Goal: Task Accomplishment & Management: Use online tool/utility

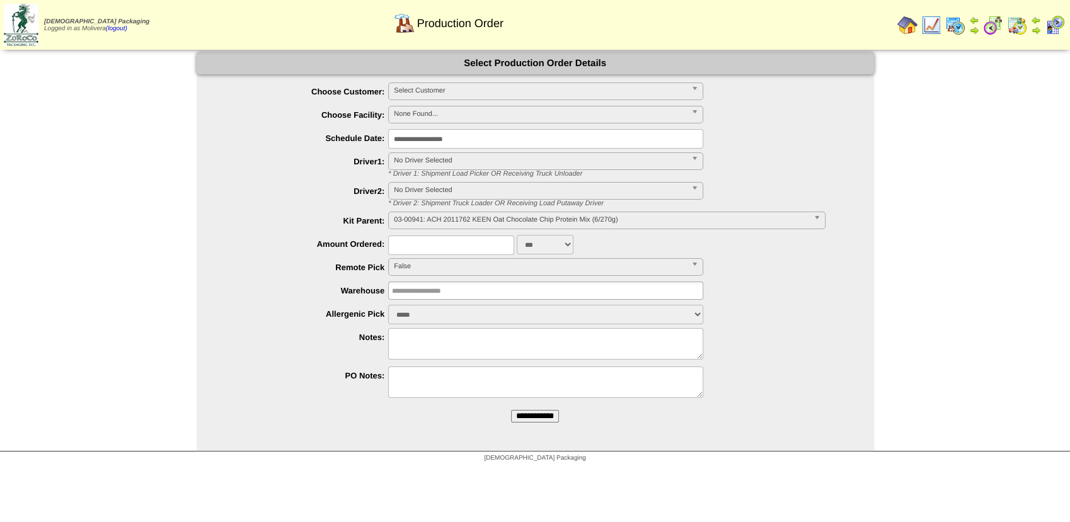
click at [953, 23] on img at bounding box center [955, 25] width 20 height 20
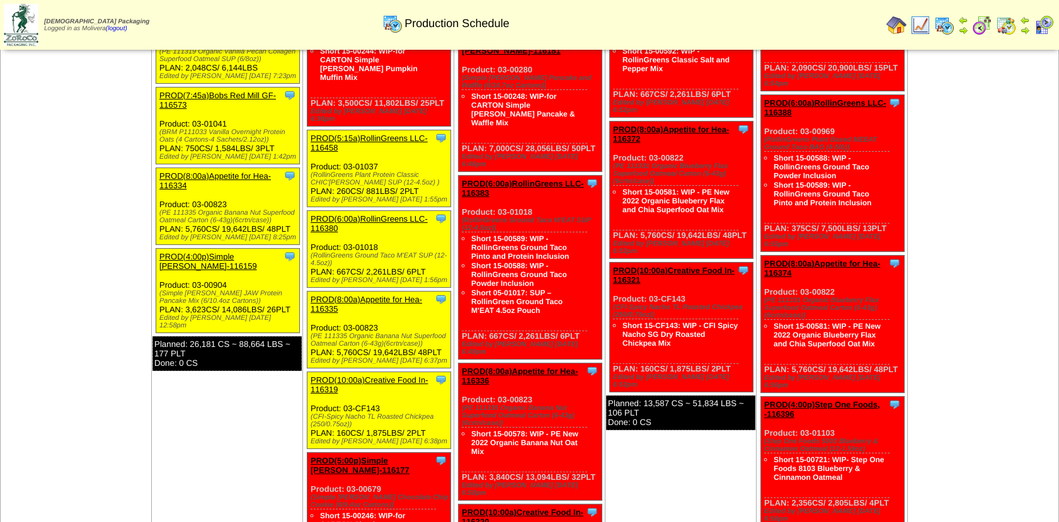
scroll to position [265, 0]
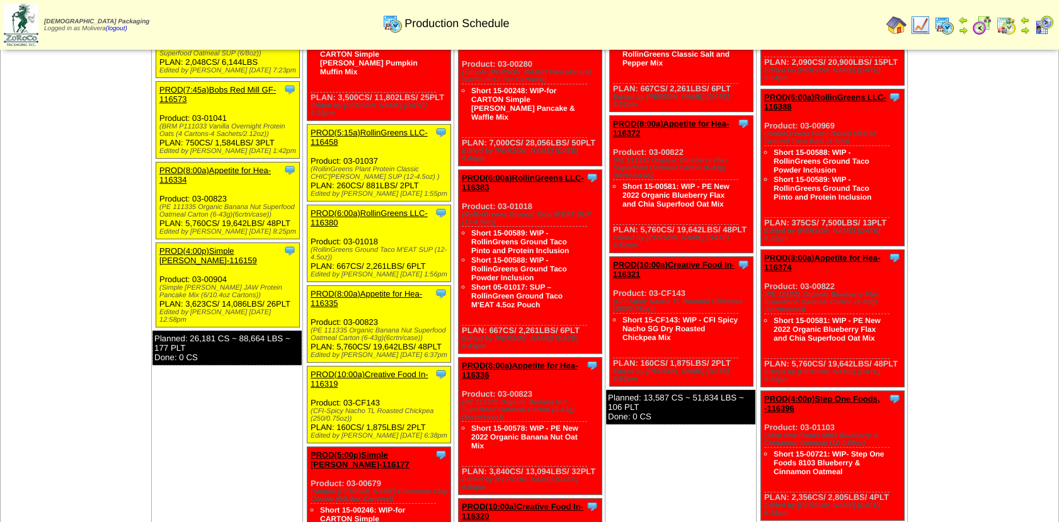
drag, startPoint x: 275, startPoint y: 382, endPoint x: 277, endPoint y: 365, distance: 17.1
click at [277, 365] on td "Sep 08 [+] Print Export Clone Item PROD(4:00a)Simple Mills-116169 Simple Mills …" at bounding box center [227, 244] width 151 height 848
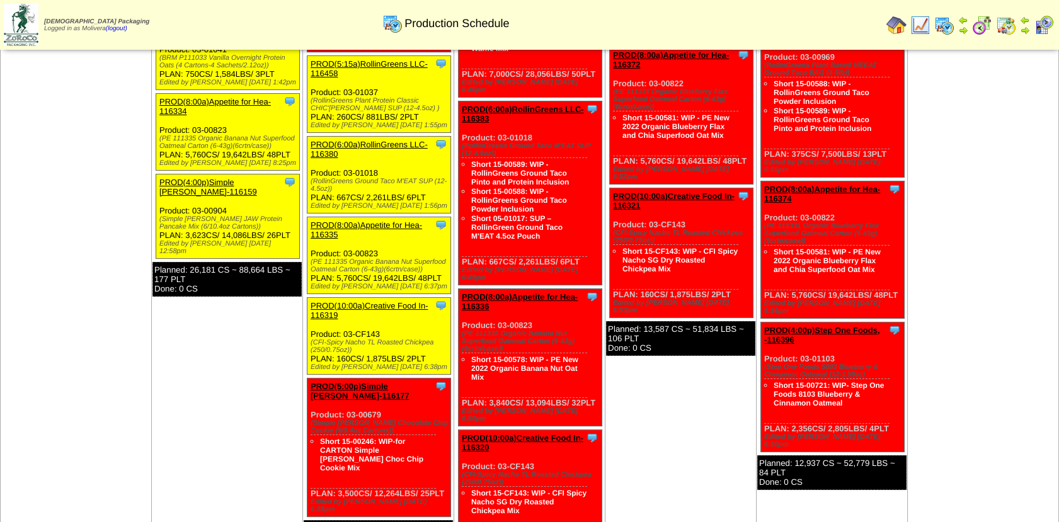
scroll to position [336, 0]
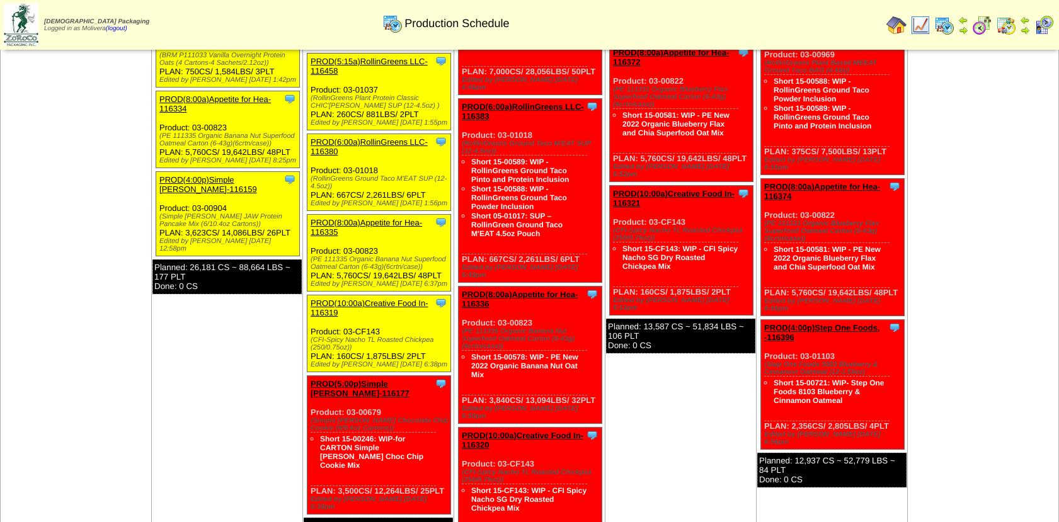
click at [895, 23] on img at bounding box center [896, 25] width 20 height 20
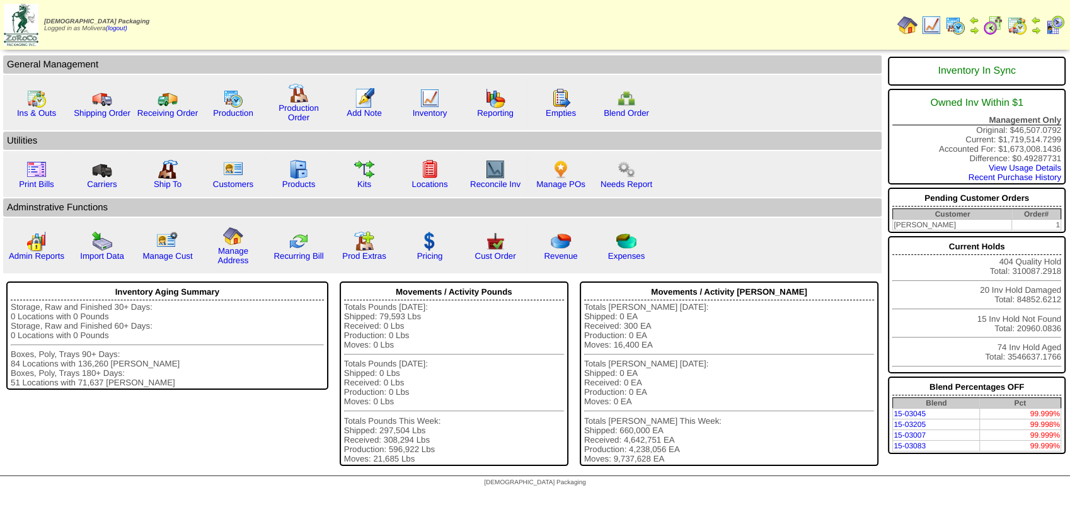
click at [927, 26] on img at bounding box center [931, 25] width 20 height 20
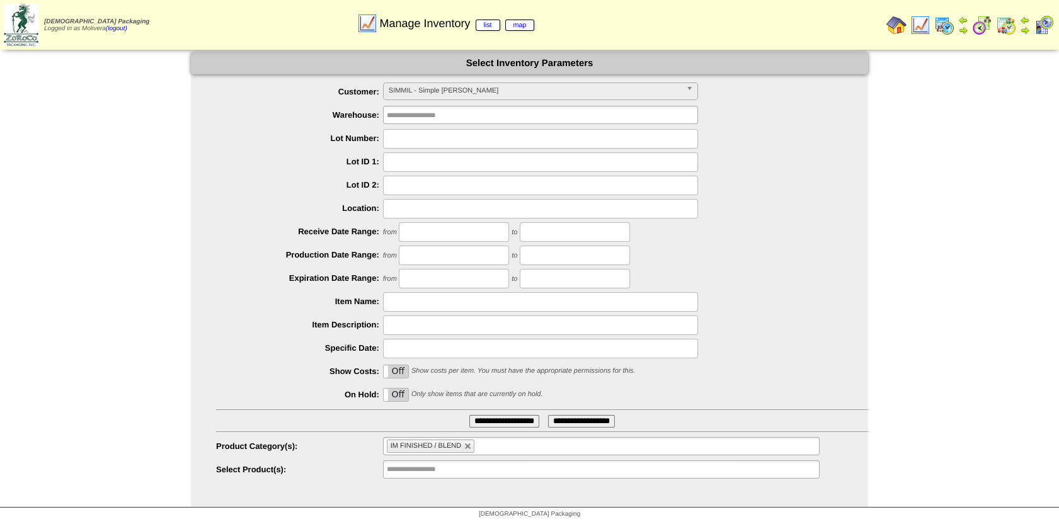
click at [425, 139] on input "text" at bounding box center [540, 139] width 315 height 20
type input "*******"
click at [469, 447] on link at bounding box center [468, 447] width 8 height 8
type input "**********"
type input "*******"
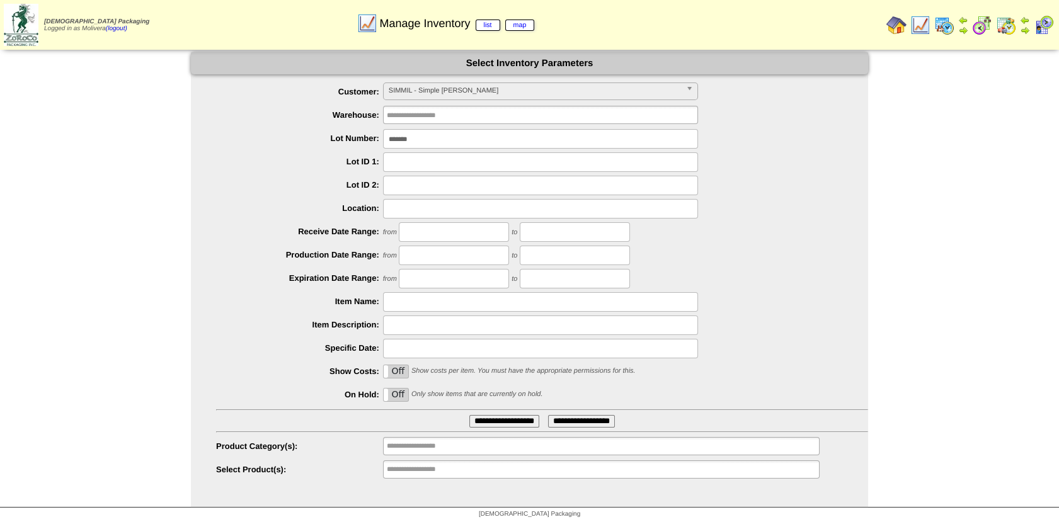
click at [479, 420] on input "**********" at bounding box center [504, 421] width 70 height 13
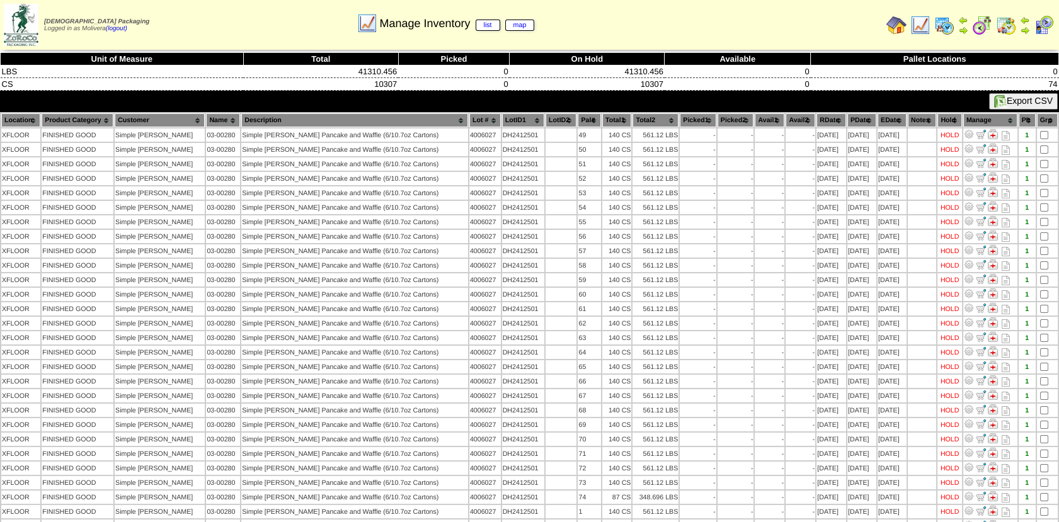
click at [947, 27] on img at bounding box center [944, 25] width 20 height 20
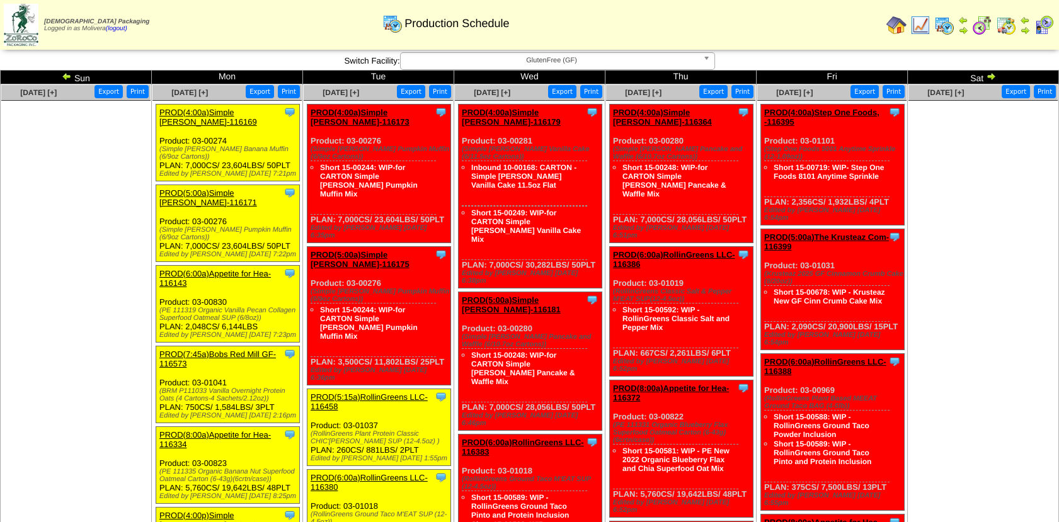
click at [69, 76] on img at bounding box center [67, 76] width 10 height 10
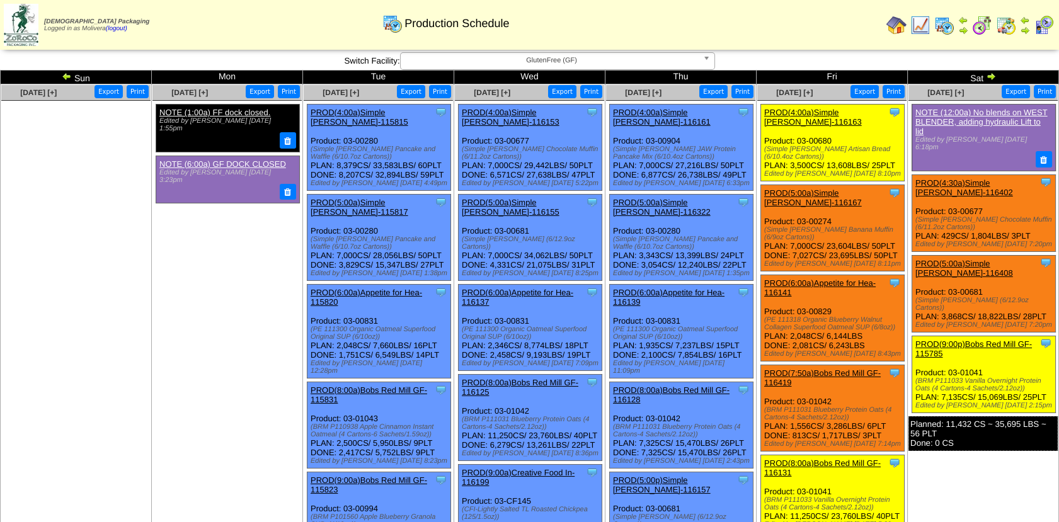
click at [1005, 28] on img at bounding box center [1006, 25] width 20 height 20
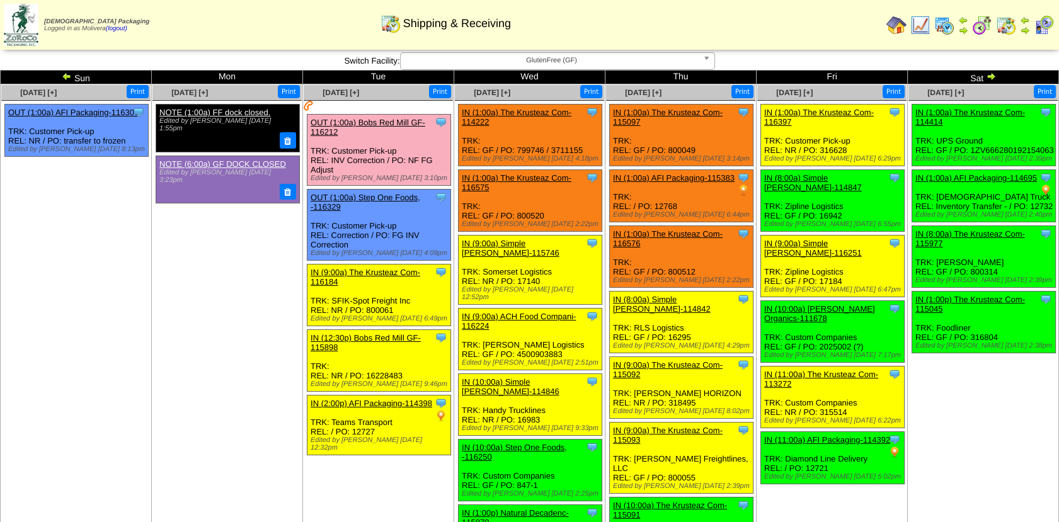
click at [989, 74] on img at bounding box center [991, 76] width 10 height 10
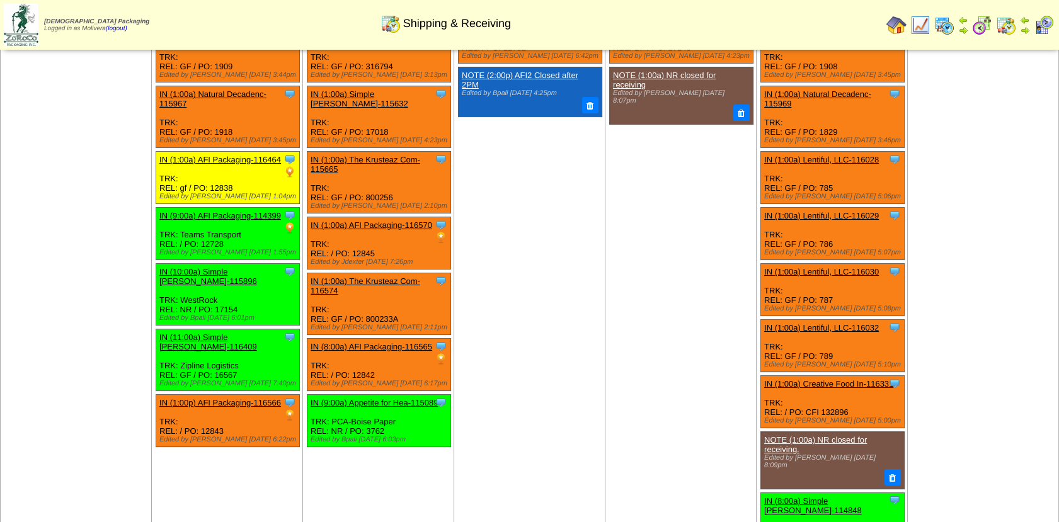
scroll to position [217, 0]
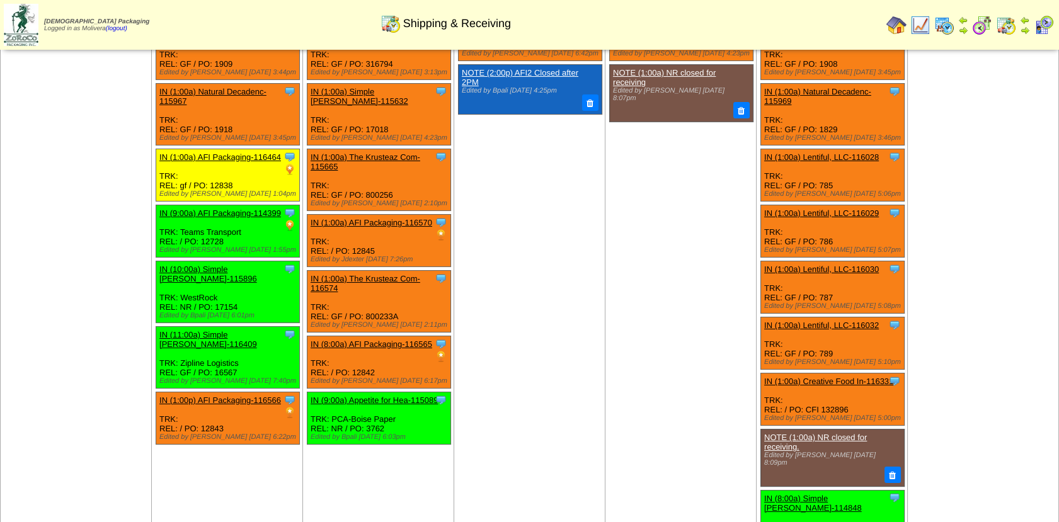
click at [947, 29] on img at bounding box center [944, 25] width 20 height 20
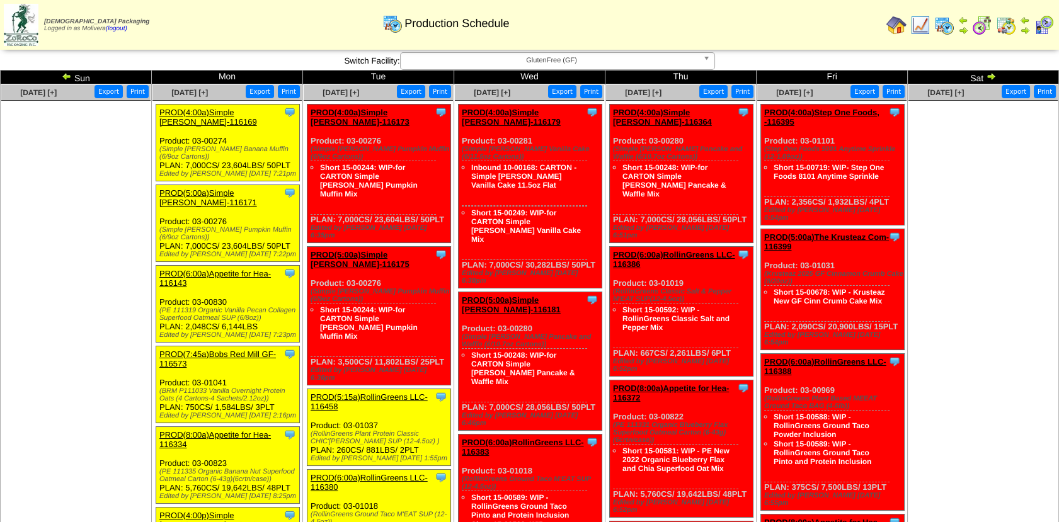
click at [66, 74] on img at bounding box center [67, 76] width 10 height 10
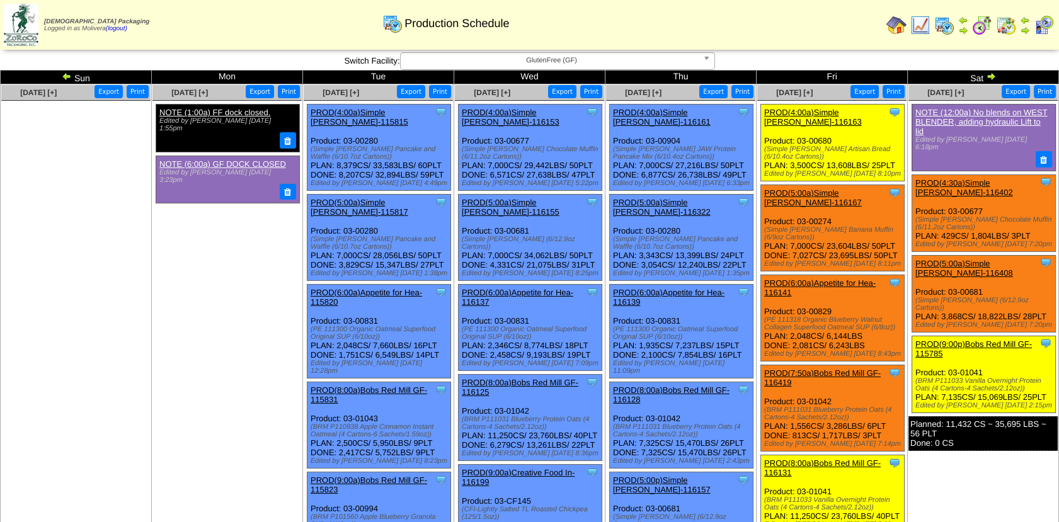
click at [66, 74] on img at bounding box center [67, 76] width 10 height 10
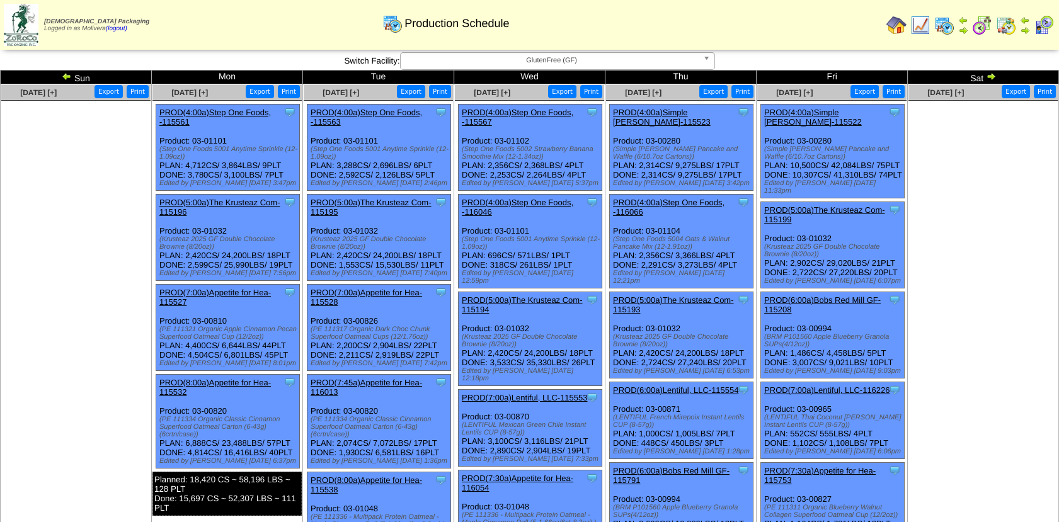
click at [827, 112] on link "PROD(4:00a)Simple Mills-115522" at bounding box center [813, 117] width 98 height 19
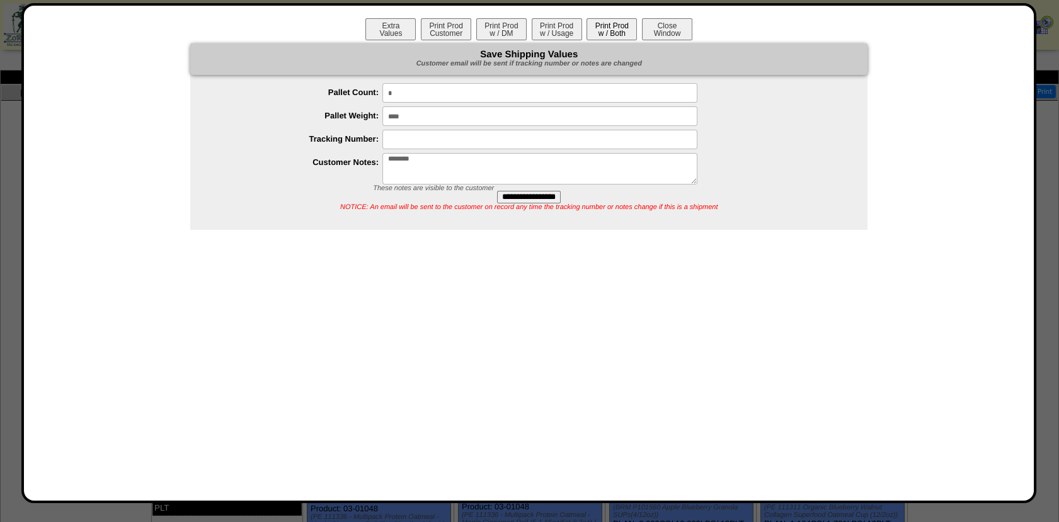
click at [605, 26] on button "Print Prod w / Both" at bounding box center [612, 29] width 50 height 22
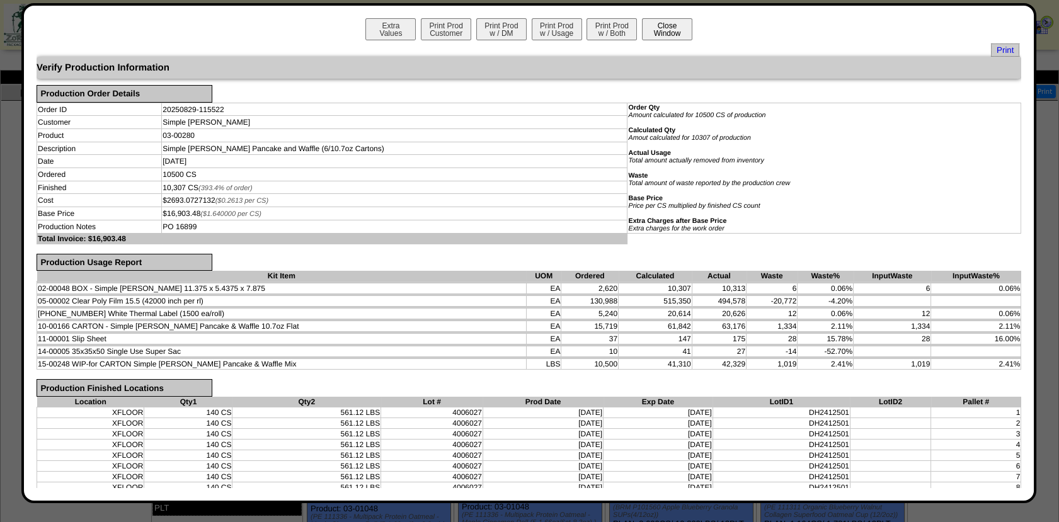
click at [670, 24] on button "Close Window" at bounding box center [667, 29] width 50 height 22
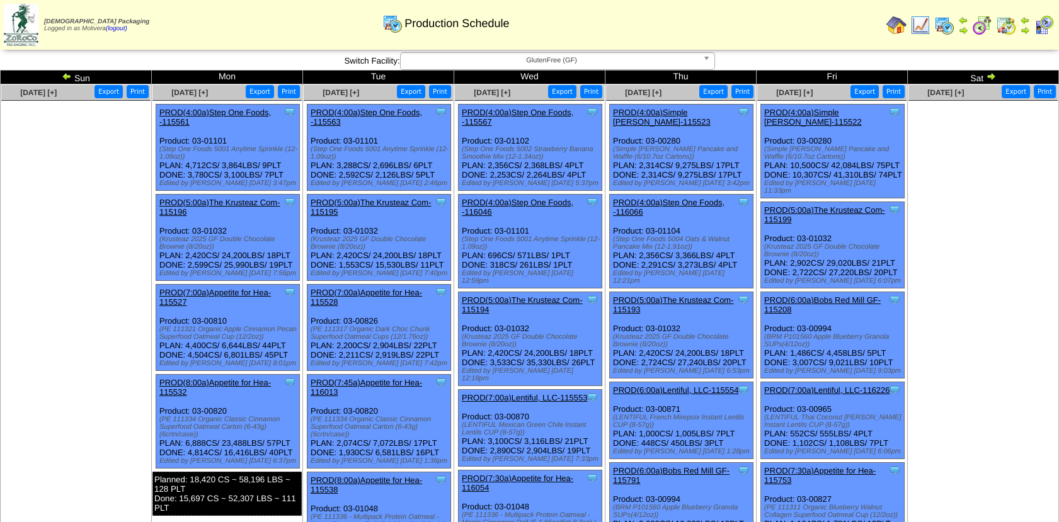
click at [985, 20] on img at bounding box center [982, 25] width 20 height 20
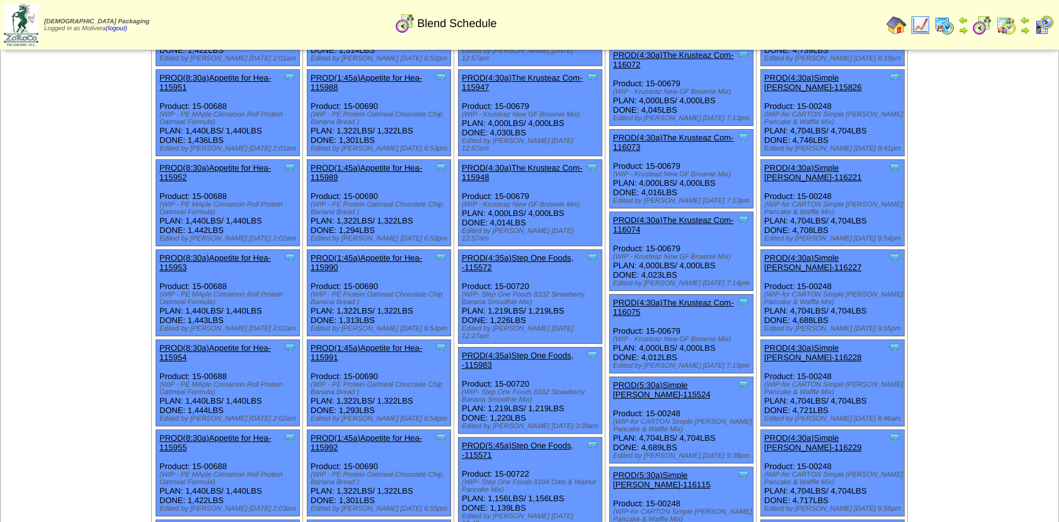
scroll to position [436, 0]
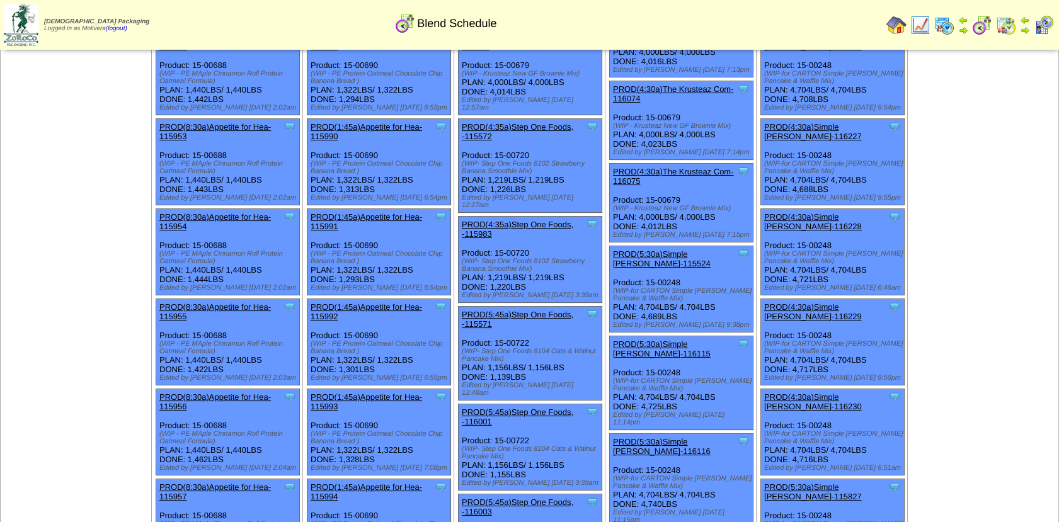
click at [689, 249] on link "PROD(5:30a)Simple [PERSON_NAME]-115524" at bounding box center [662, 258] width 98 height 19
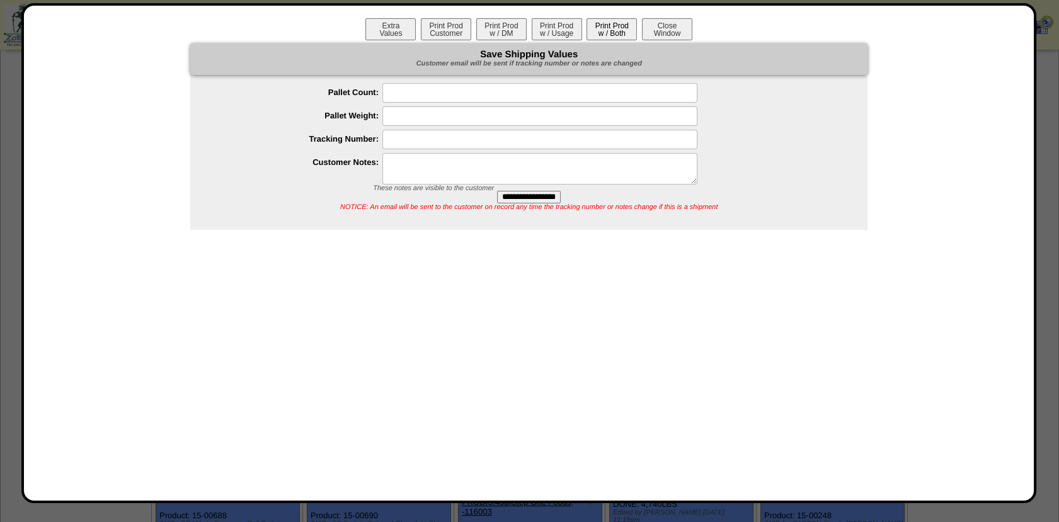
click at [605, 28] on button "Print Prod w / Both" at bounding box center [612, 29] width 50 height 22
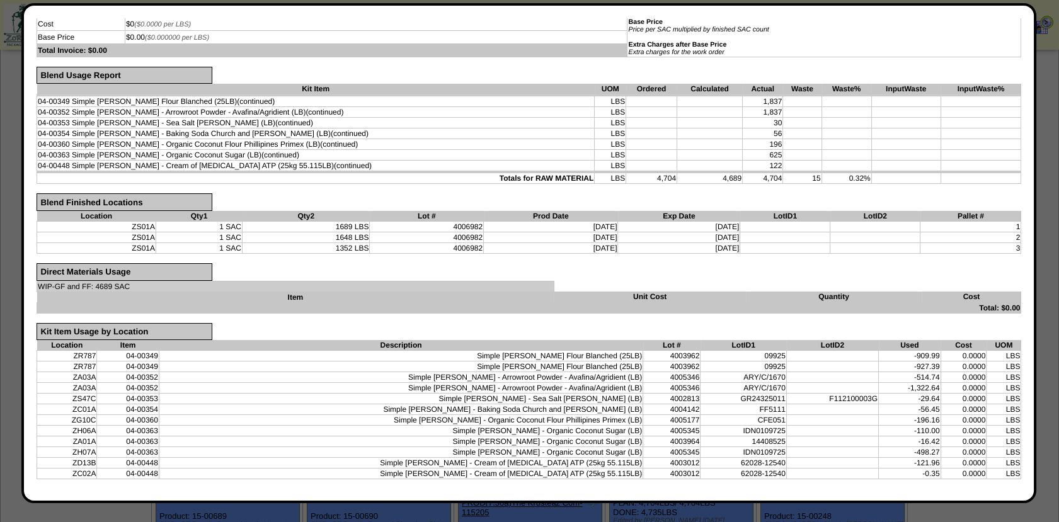
scroll to position [0, 0]
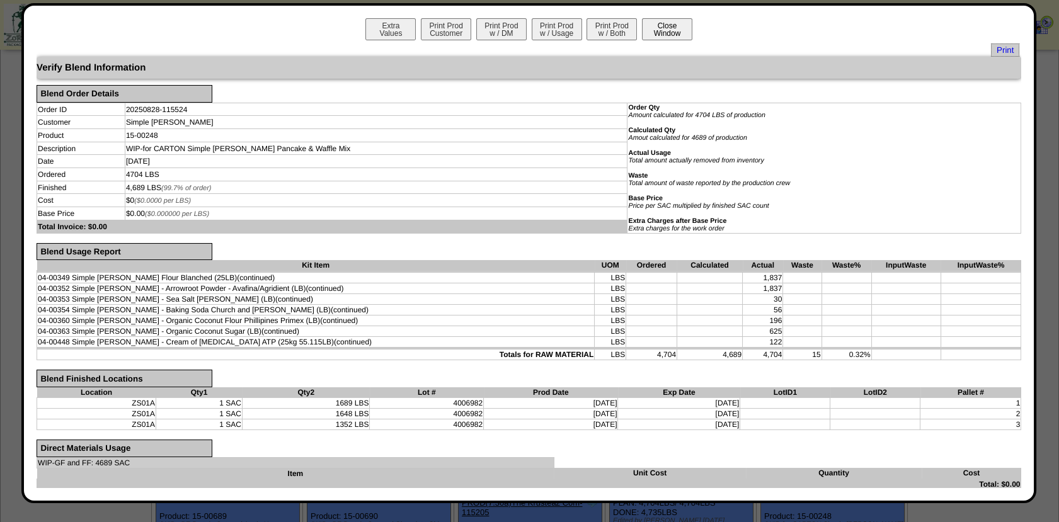
click at [670, 35] on button "Close Window" at bounding box center [667, 29] width 50 height 22
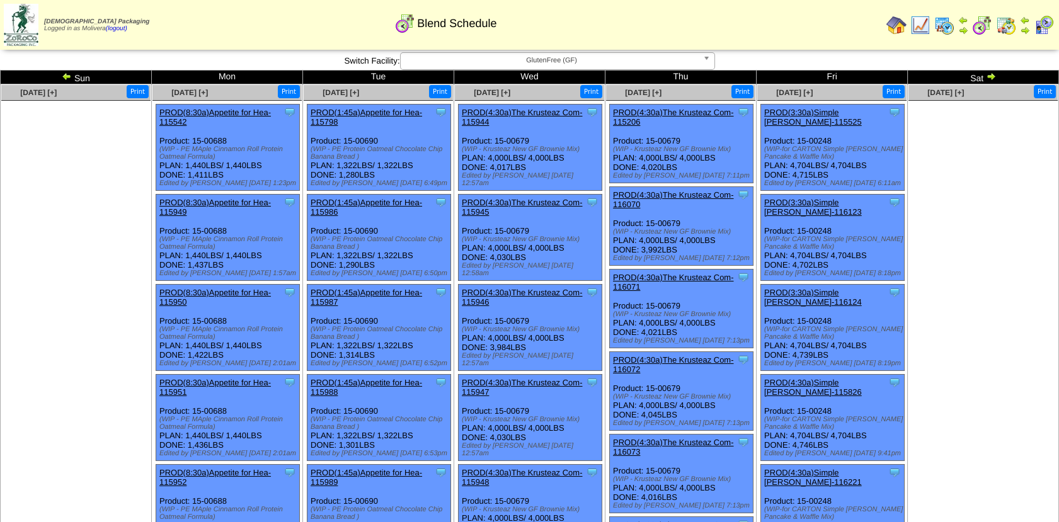
click at [941, 25] on img at bounding box center [944, 25] width 20 height 20
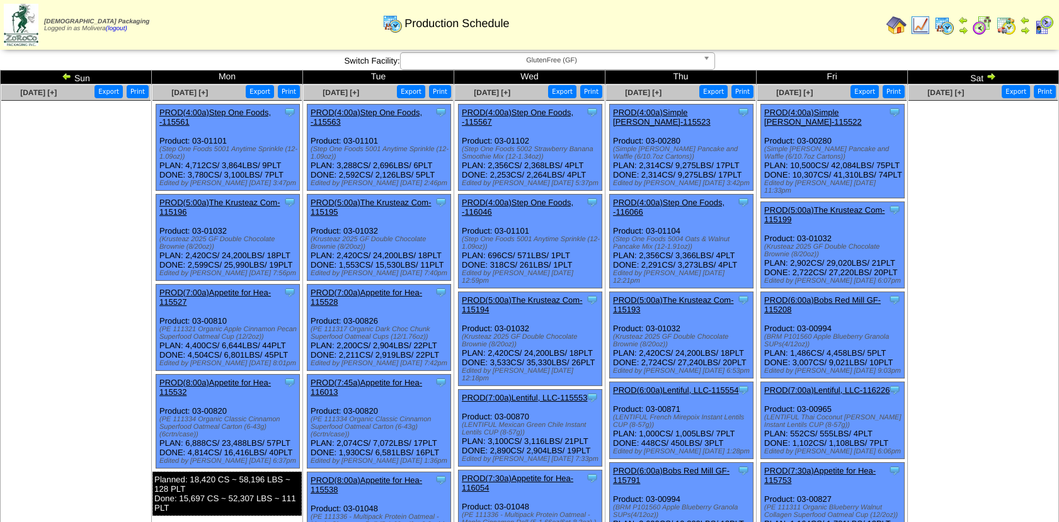
click at [815, 114] on link "PROD(4:00a)Simple [PERSON_NAME]-115522" at bounding box center [813, 117] width 98 height 19
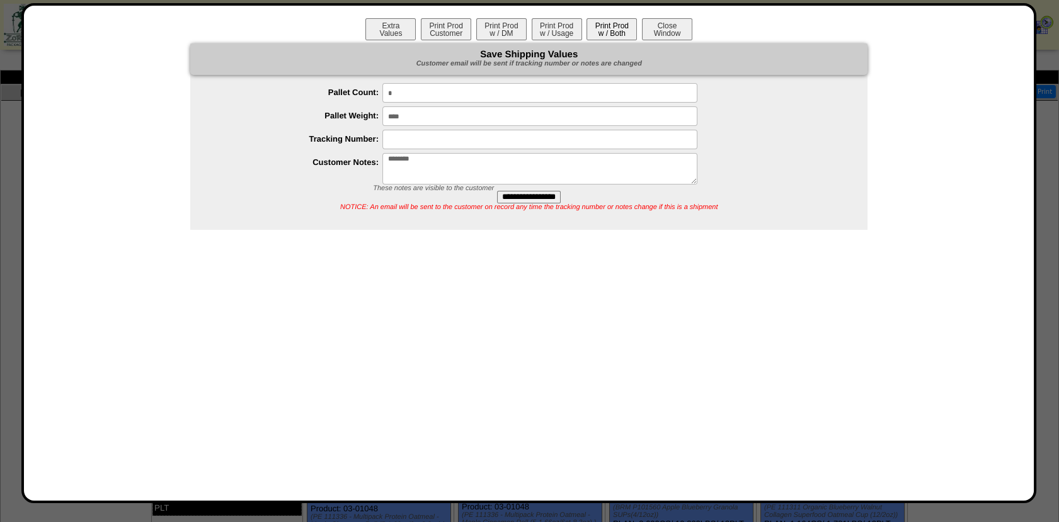
click at [614, 33] on button "Print Prod w / Both" at bounding box center [612, 29] width 50 height 22
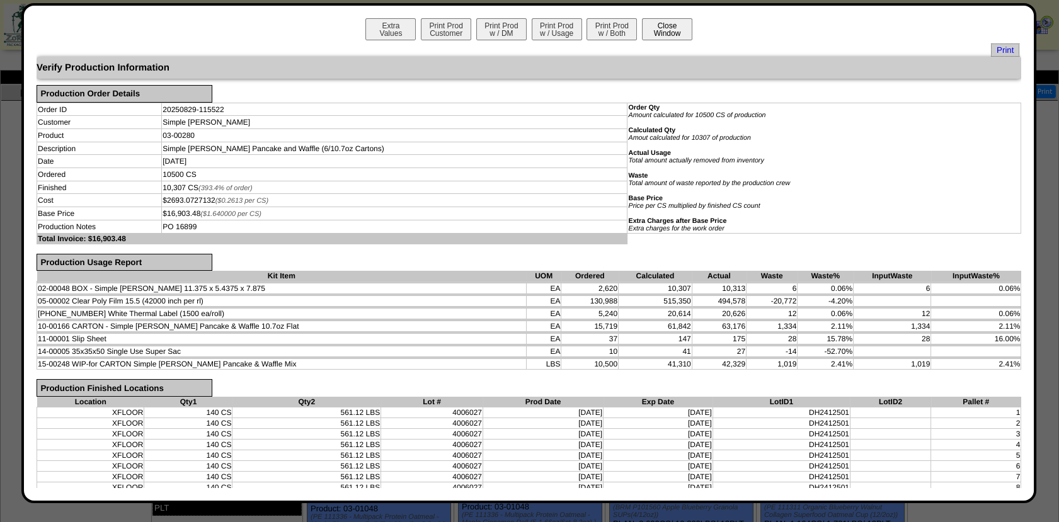
click at [663, 28] on button "Close Window" at bounding box center [667, 29] width 50 height 22
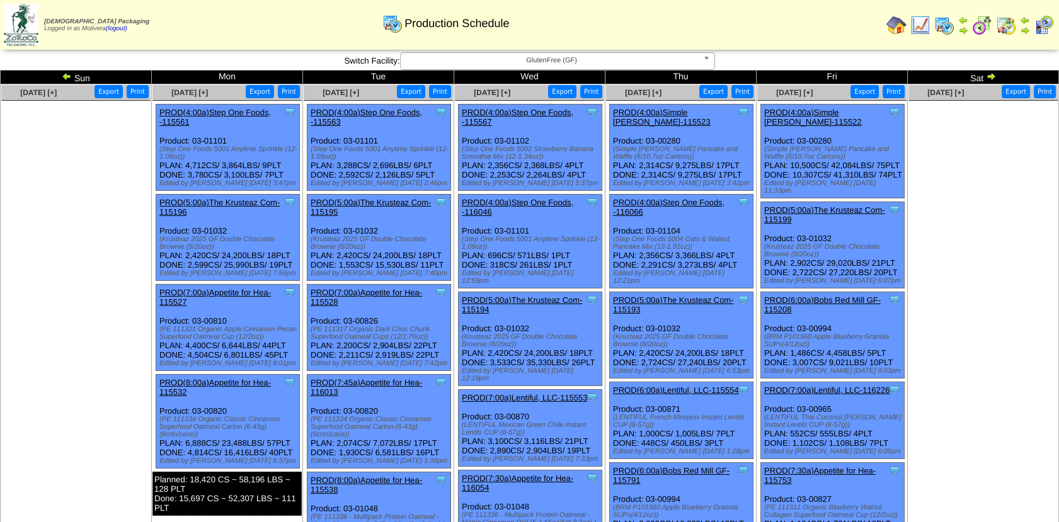
click at [984, 26] on img at bounding box center [982, 25] width 20 height 20
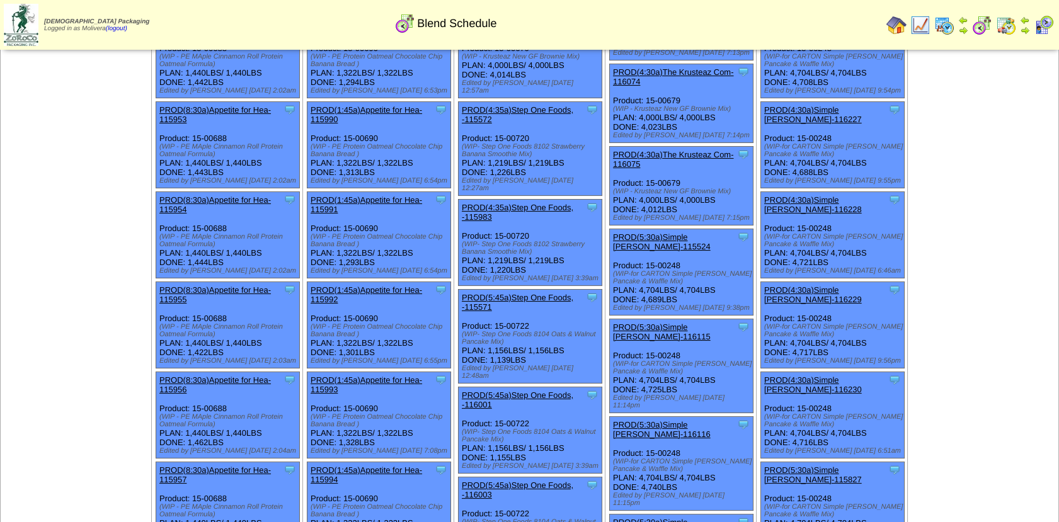
scroll to position [459, 0]
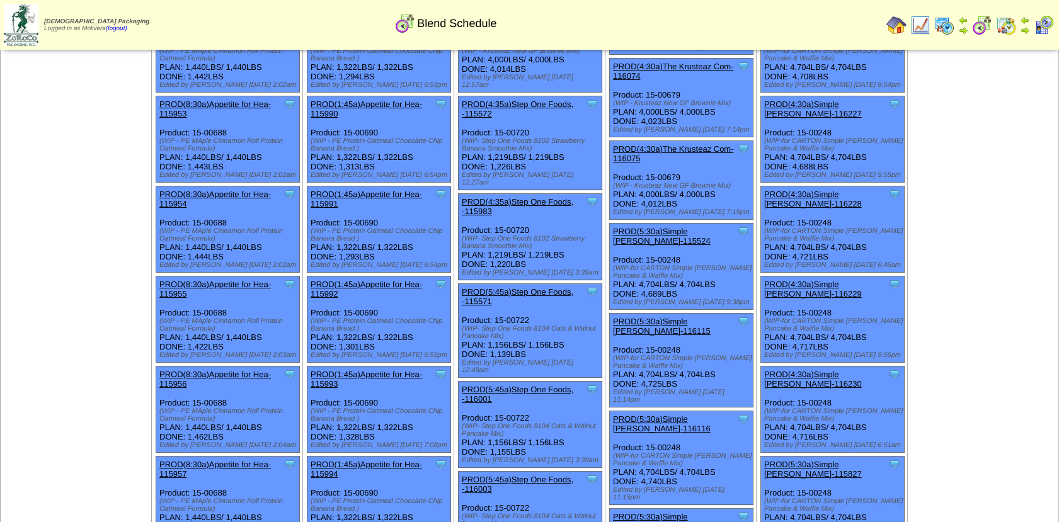
click at [675, 227] on link "PROD(5:30a)Simple [PERSON_NAME]-115524" at bounding box center [662, 236] width 98 height 19
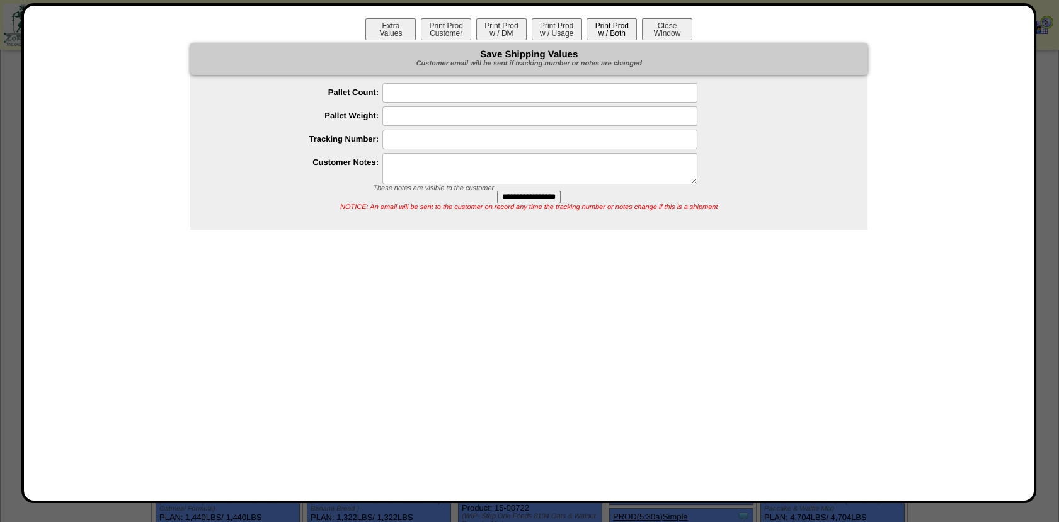
click at [607, 31] on button "Print Prod w / Both" at bounding box center [612, 29] width 50 height 22
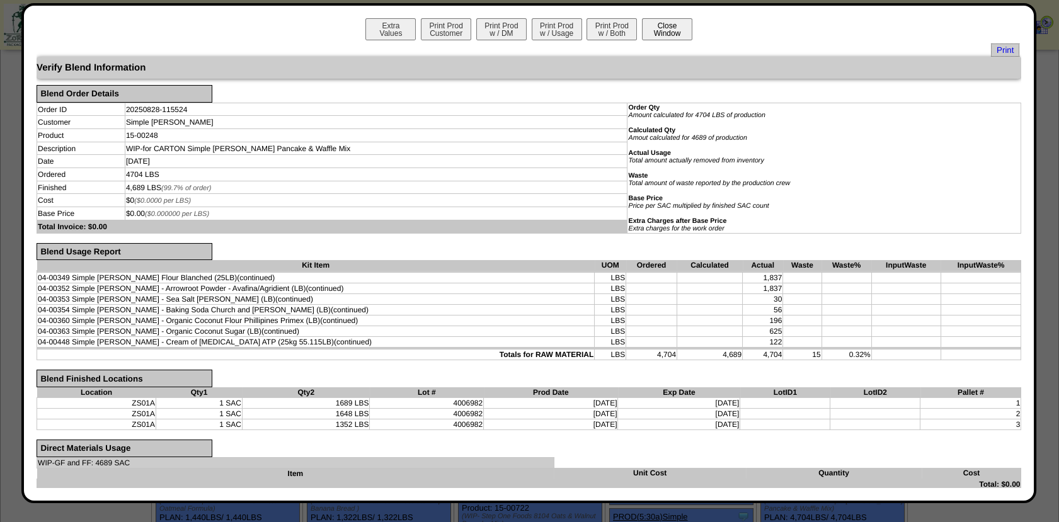
click at [669, 32] on button "Close Window" at bounding box center [667, 29] width 50 height 22
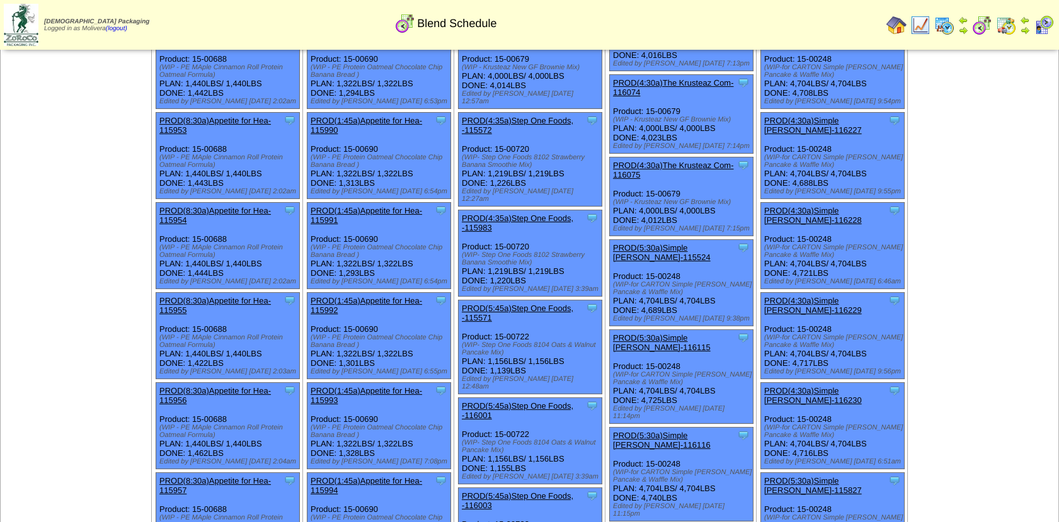
scroll to position [475, 0]
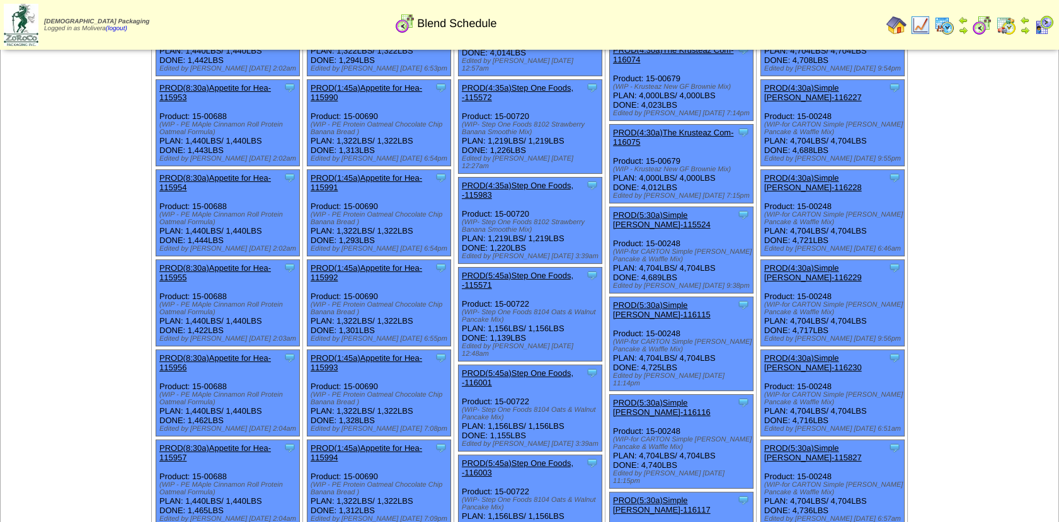
click at [655, 301] on link "PROD(5:30a)Simple [PERSON_NAME]-116115" at bounding box center [662, 310] width 98 height 19
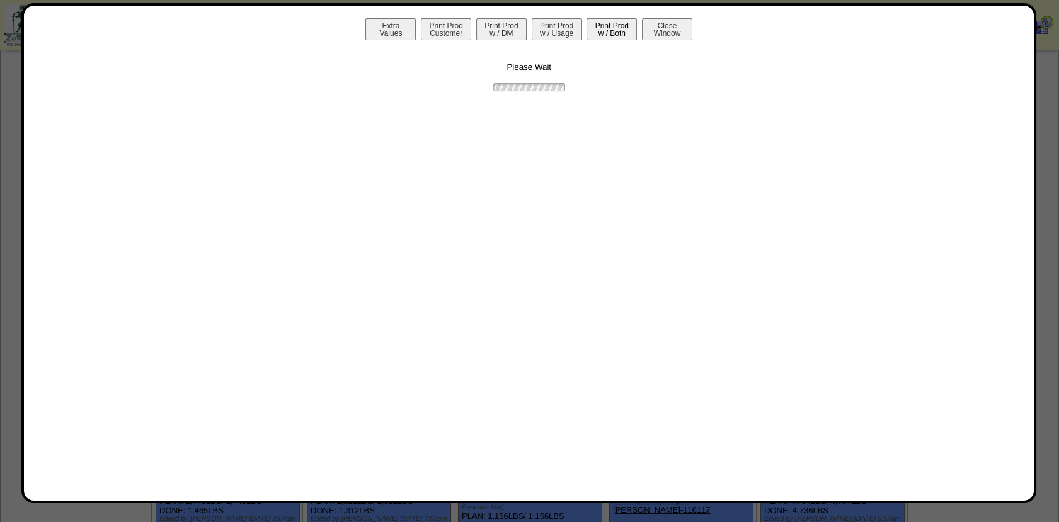
click at [599, 31] on button "Print Prod w / Both" at bounding box center [612, 29] width 50 height 22
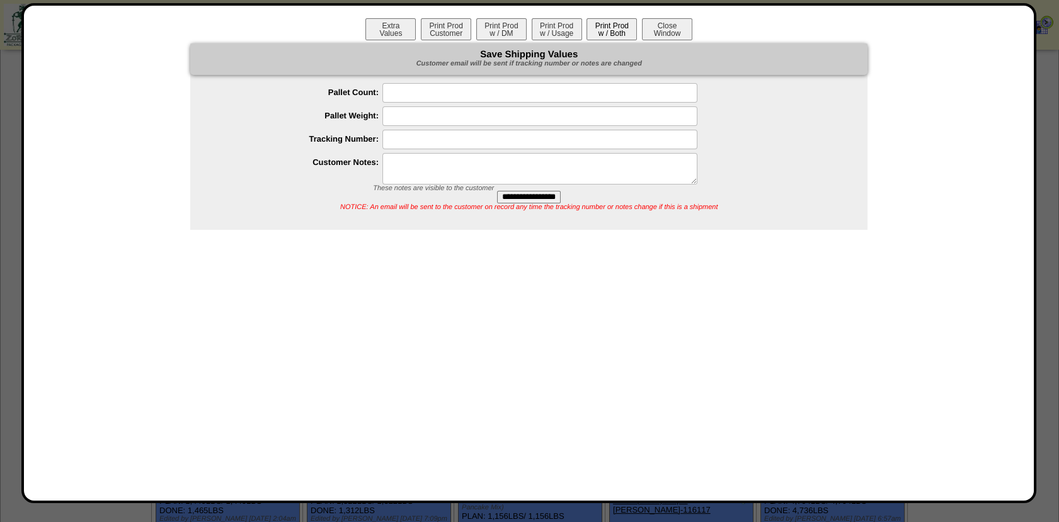
click at [599, 31] on button "Print Prod w / Both" at bounding box center [612, 29] width 50 height 22
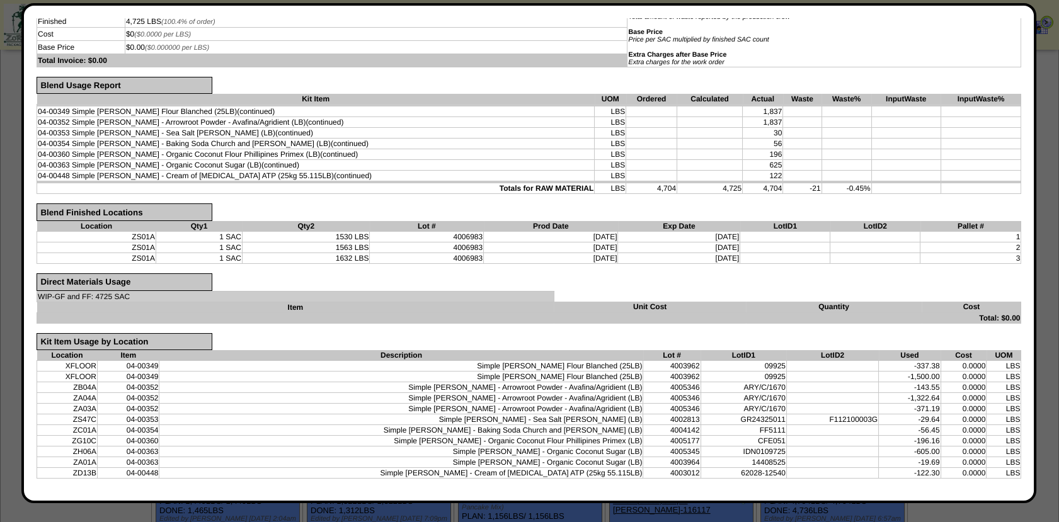
scroll to position [0, 0]
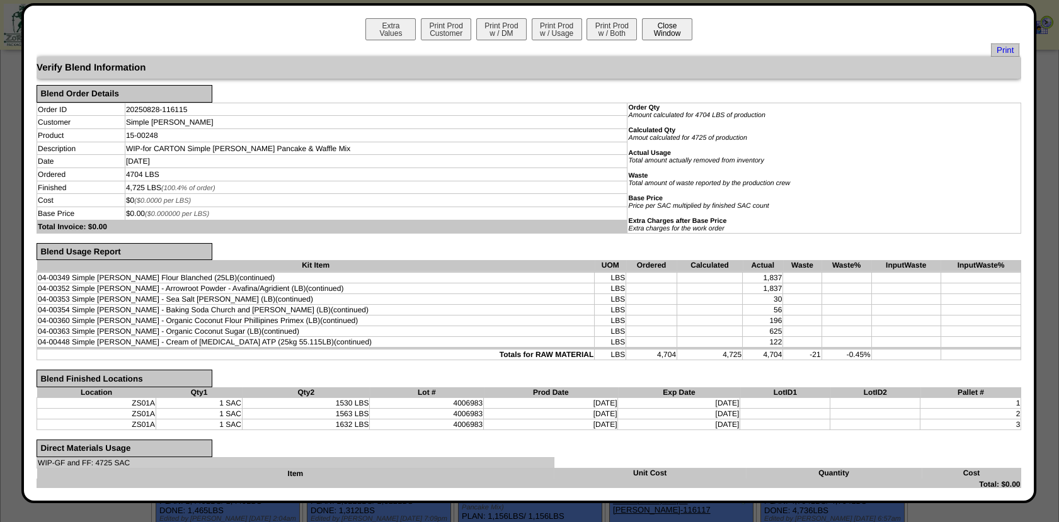
click at [666, 24] on button "Close Window" at bounding box center [667, 29] width 50 height 22
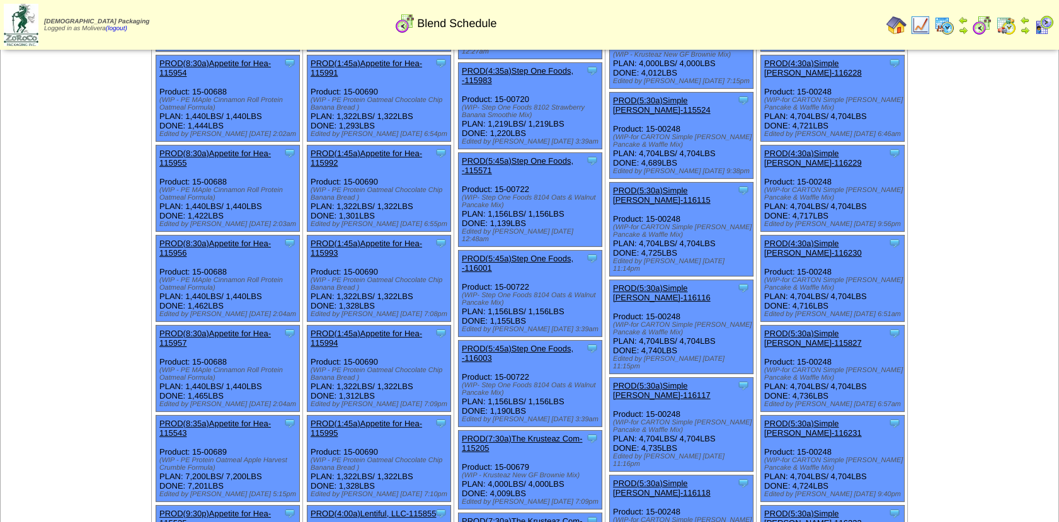
scroll to position [591, 0]
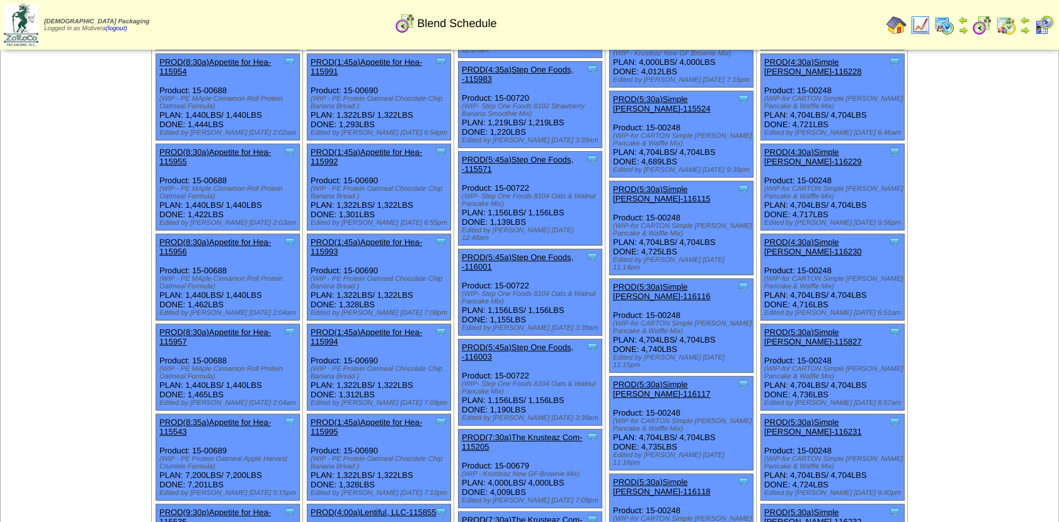
click at [675, 282] on link "PROD(5:30a)Simple [PERSON_NAME]-116116" at bounding box center [662, 291] width 98 height 19
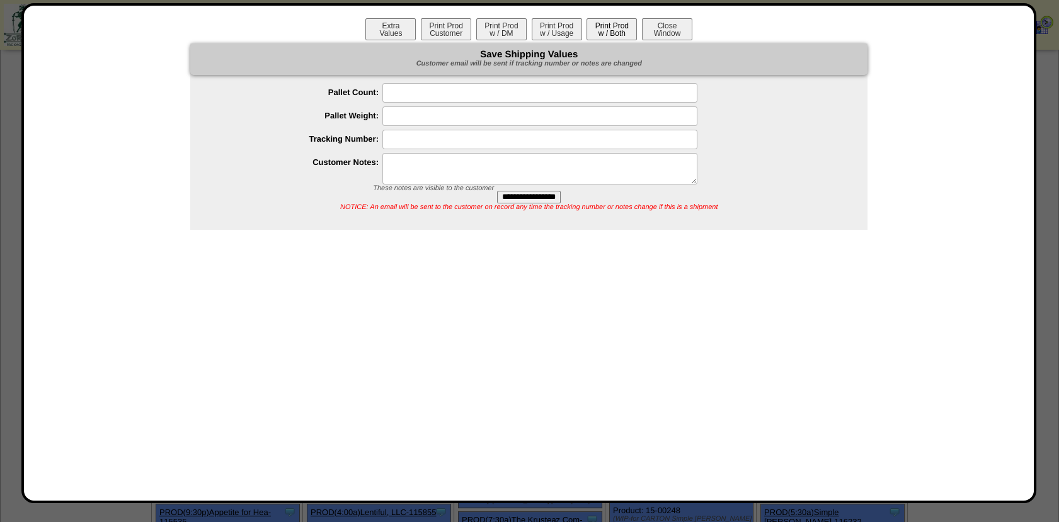
click at [604, 33] on button "Print Prod w / Both" at bounding box center [612, 29] width 50 height 22
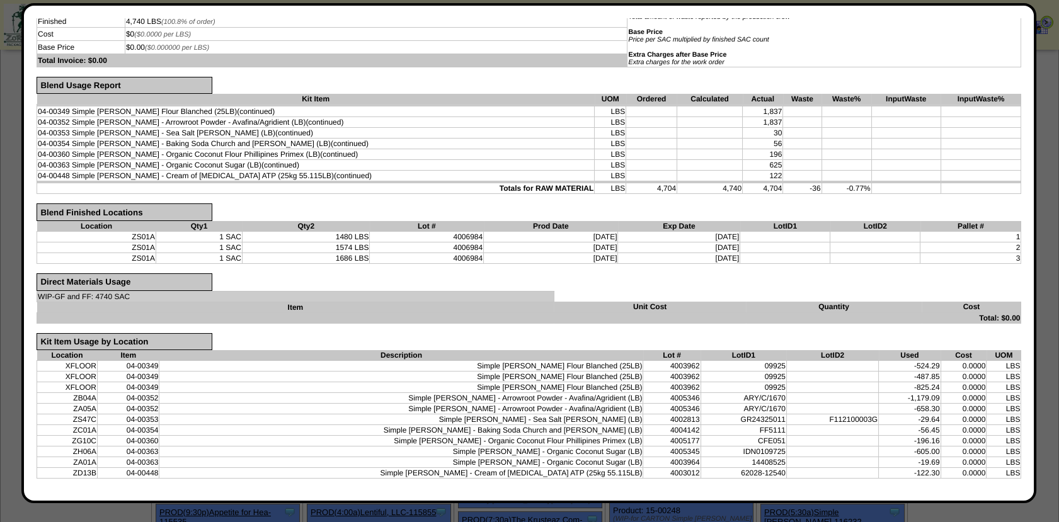
scroll to position [0, 0]
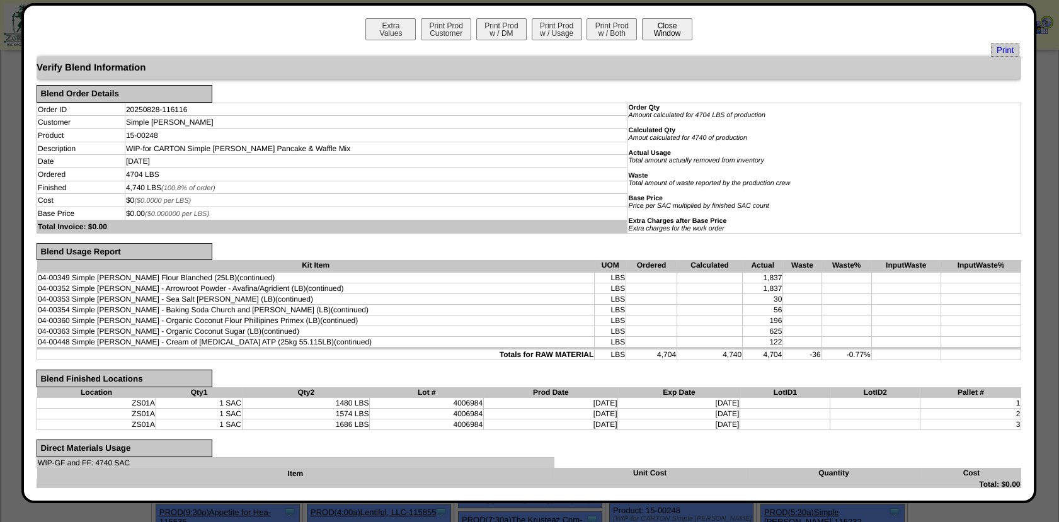
click at [663, 28] on button "Close Window" at bounding box center [667, 29] width 50 height 22
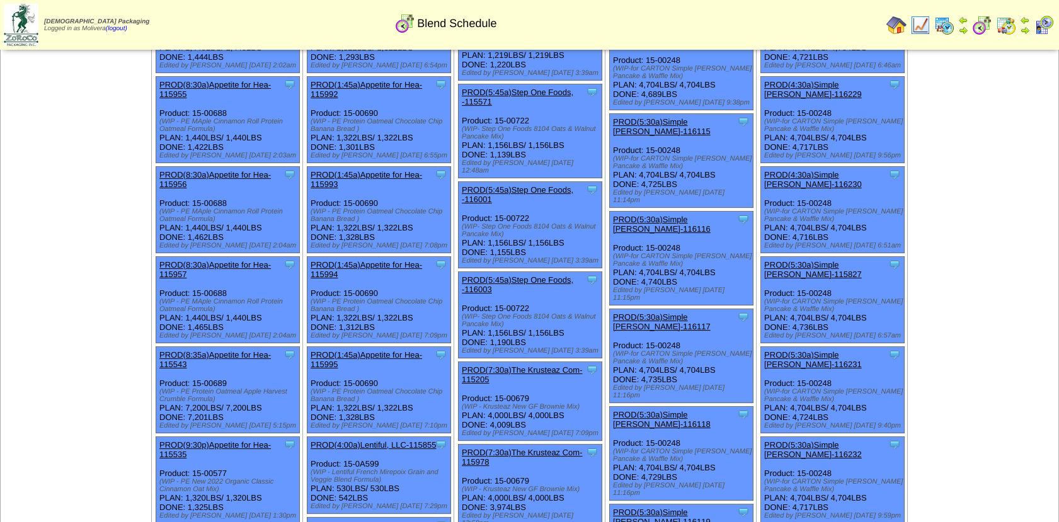
scroll to position [660, 0]
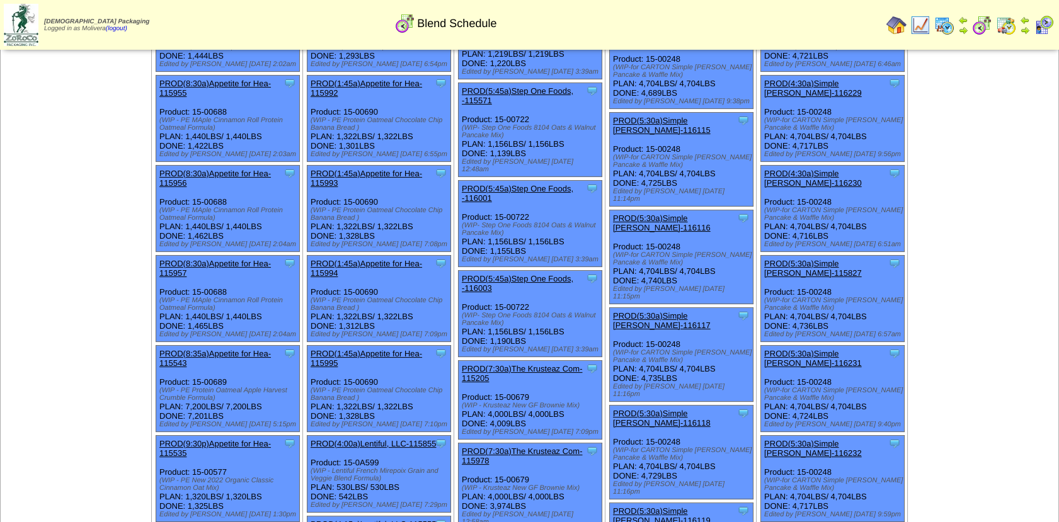
click at [665, 311] on link "PROD(5:30a)Simple [PERSON_NAME]-116117" at bounding box center [662, 320] width 98 height 19
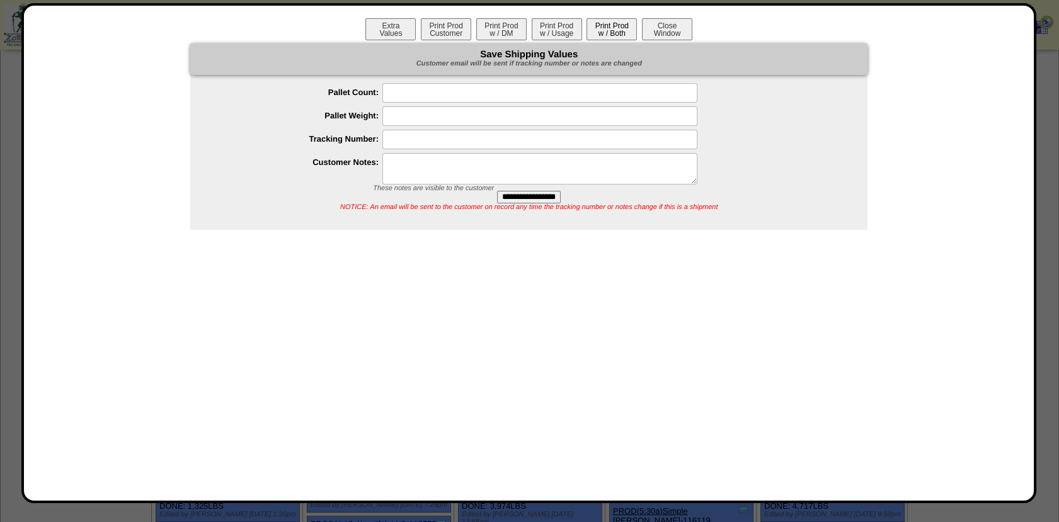
click at [614, 29] on button "Print Prod w / Both" at bounding box center [612, 29] width 50 height 22
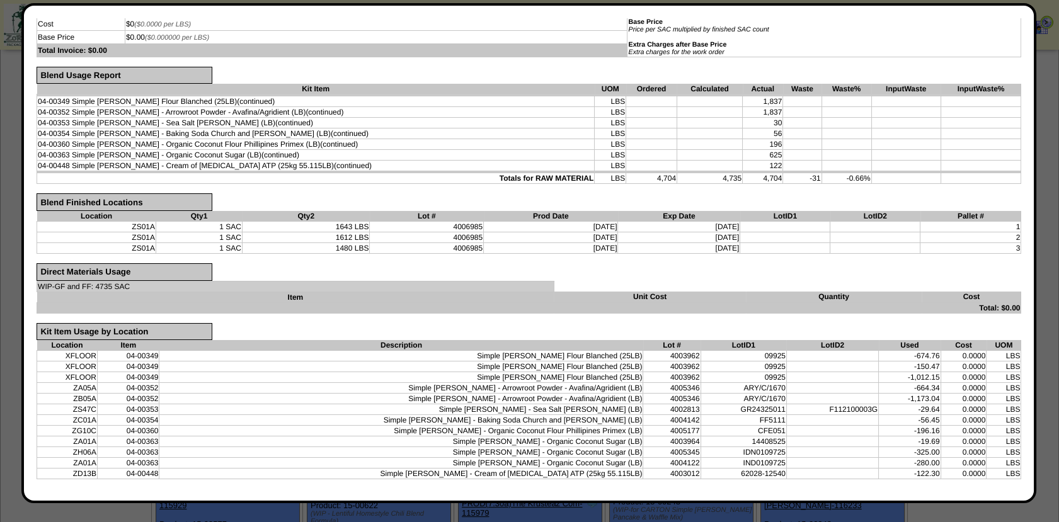
scroll to position [0, 0]
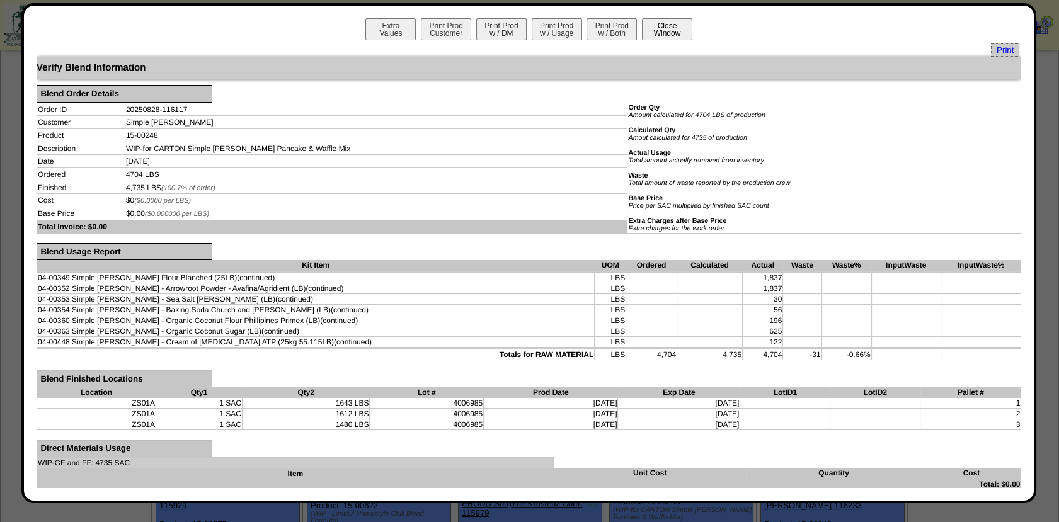
click at [660, 35] on button "Close Window" at bounding box center [667, 29] width 50 height 22
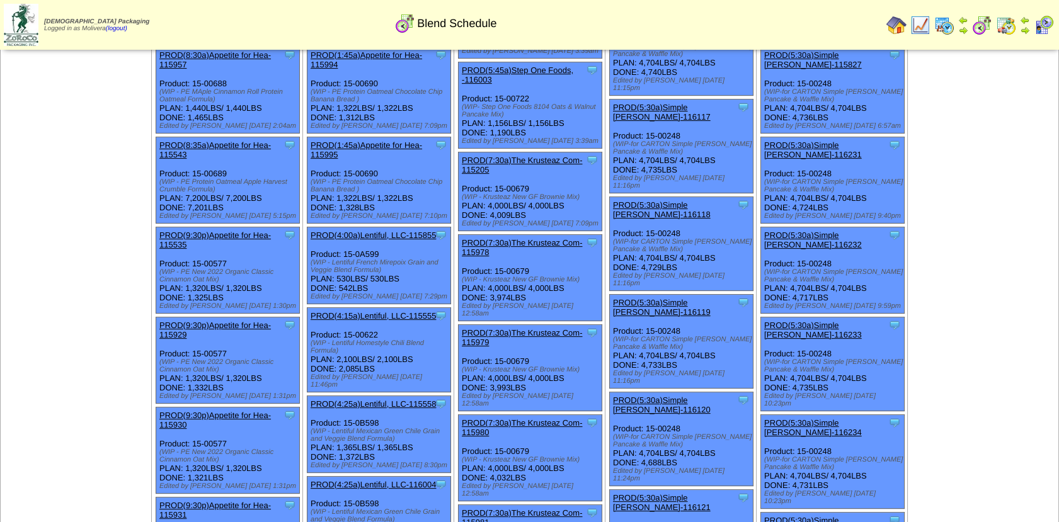
scroll to position [871, 0]
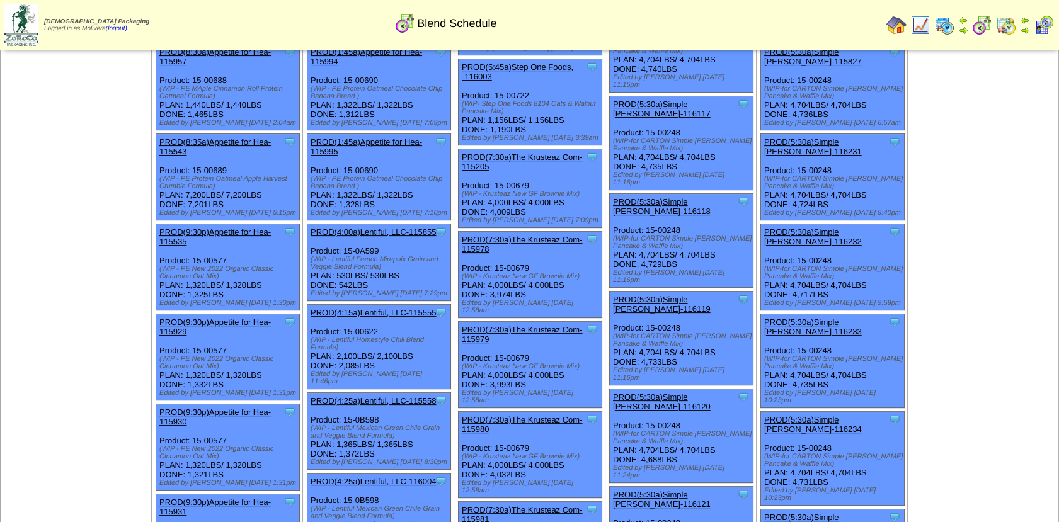
click at [668, 197] on link "PROD(5:30a)Simple [PERSON_NAME]-116118" at bounding box center [662, 206] width 98 height 19
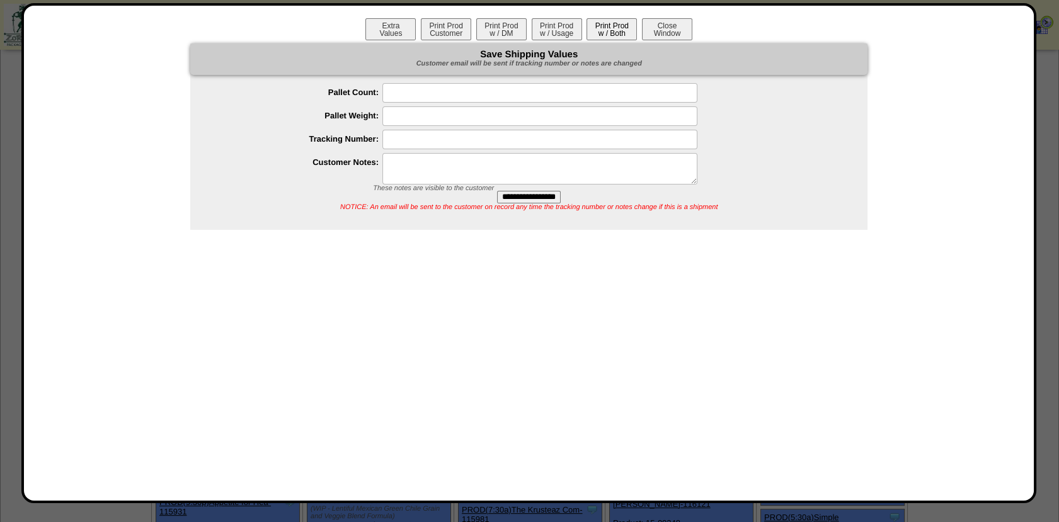
click at [609, 21] on button "Print Prod w / Both" at bounding box center [612, 29] width 50 height 22
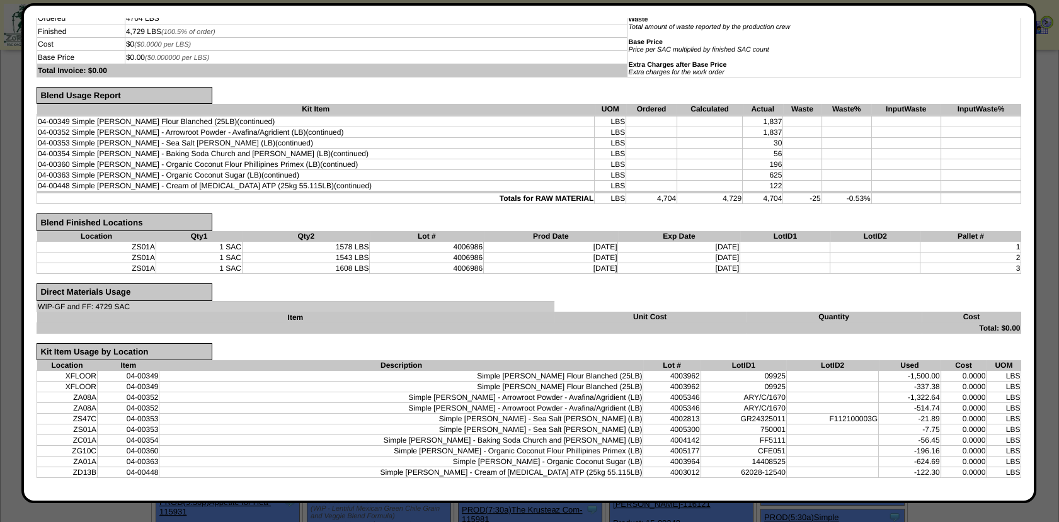
scroll to position [0, 0]
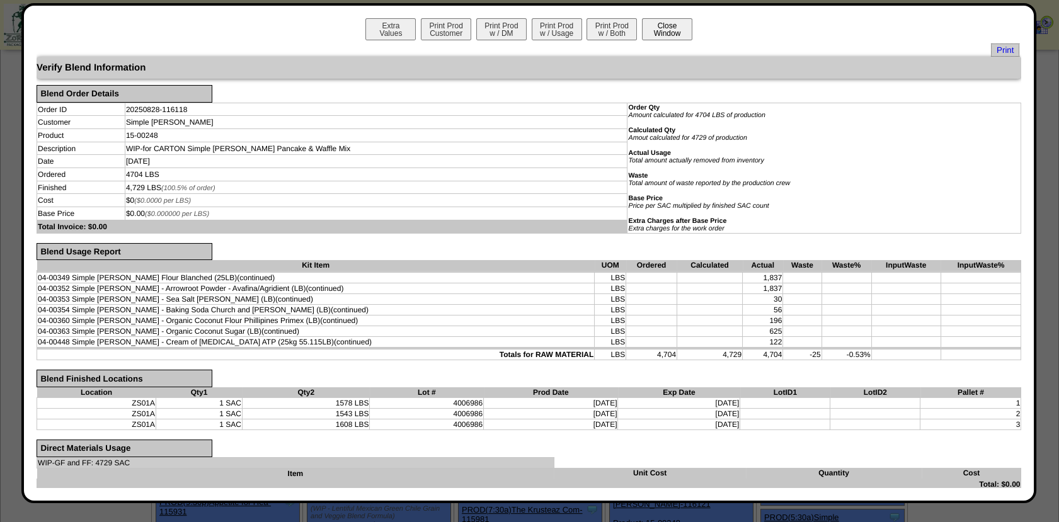
click at [660, 33] on button "Close Window" at bounding box center [667, 29] width 50 height 22
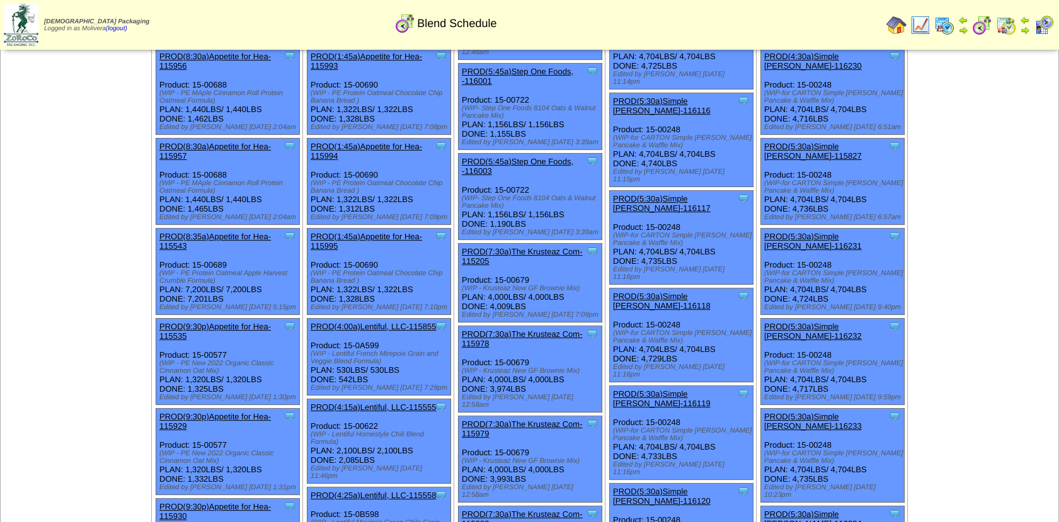
scroll to position [817, 0]
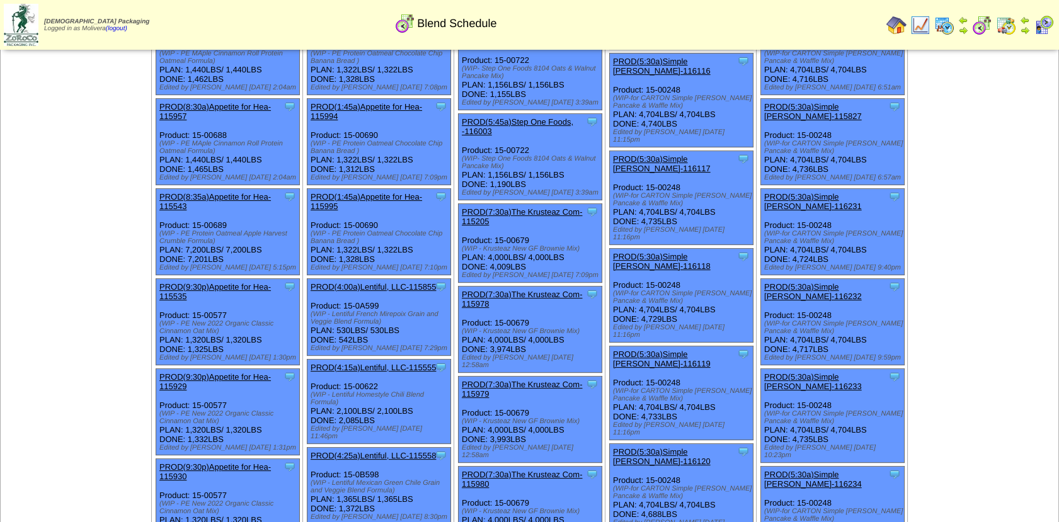
click at [675, 350] on link "PROD(5:30a)Simple [PERSON_NAME]-116119" at bounding box center [662, 359] width 98 height 19
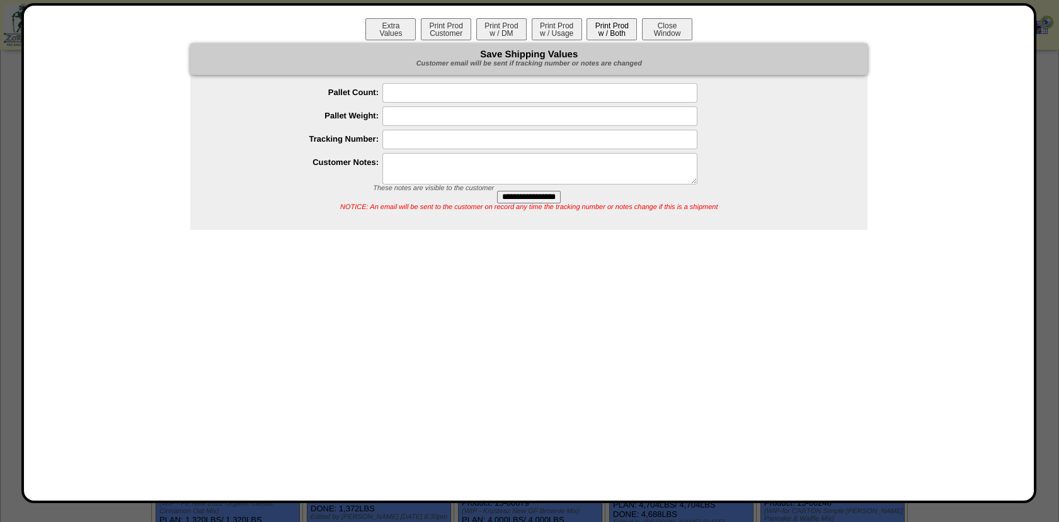
click at [608, 32] on button "Print Prod w / Both" at bounding box center [612, 29] width 50 height 22
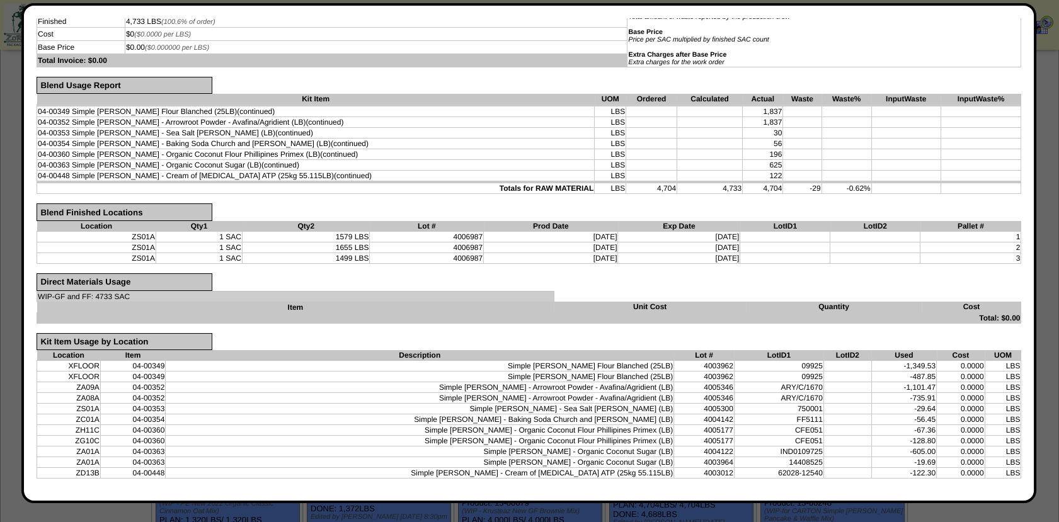
scroll to position [0, 0]
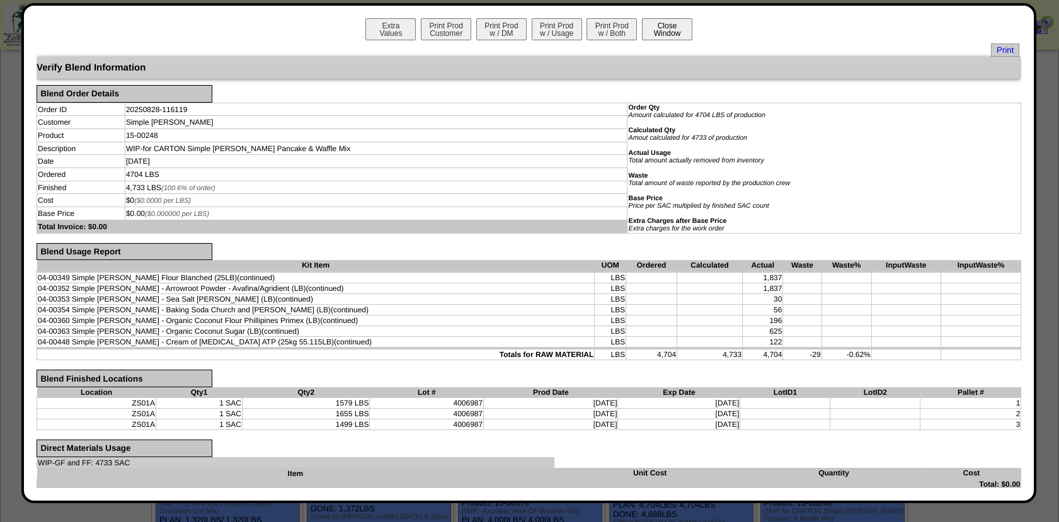
click at [655, 25] on button "Close Window" at bounding box center [667, 29] width 50 height 22
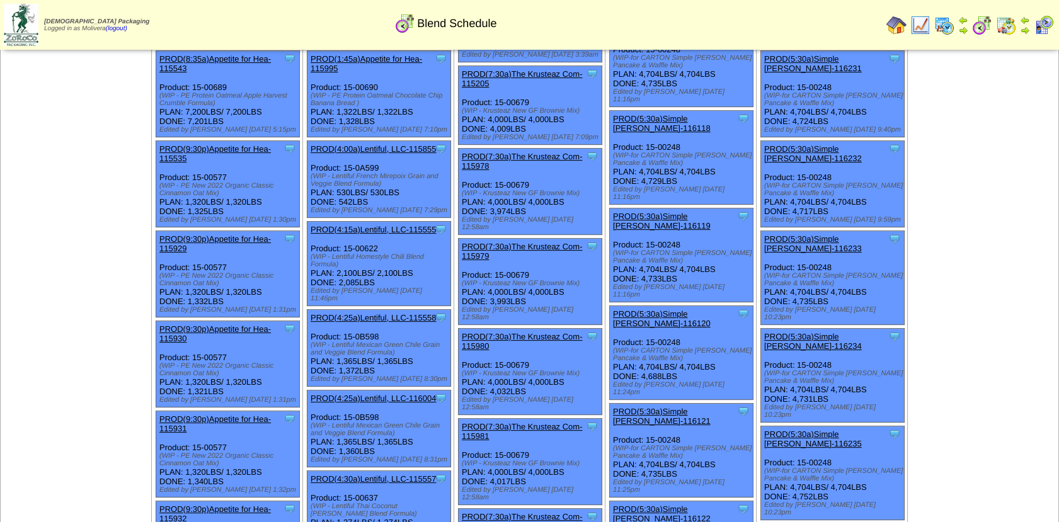
scroll to position [957, 0]
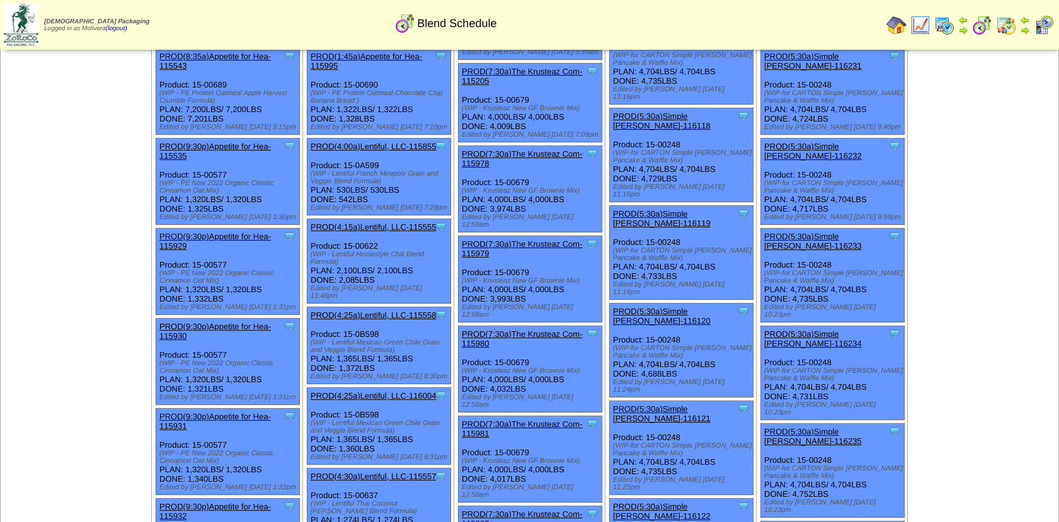
click at [679, 307] on link "PROD(5:30a)Simple [PERSON_NAME]-116120" at bounding box center [662, 316] width 98 height 19
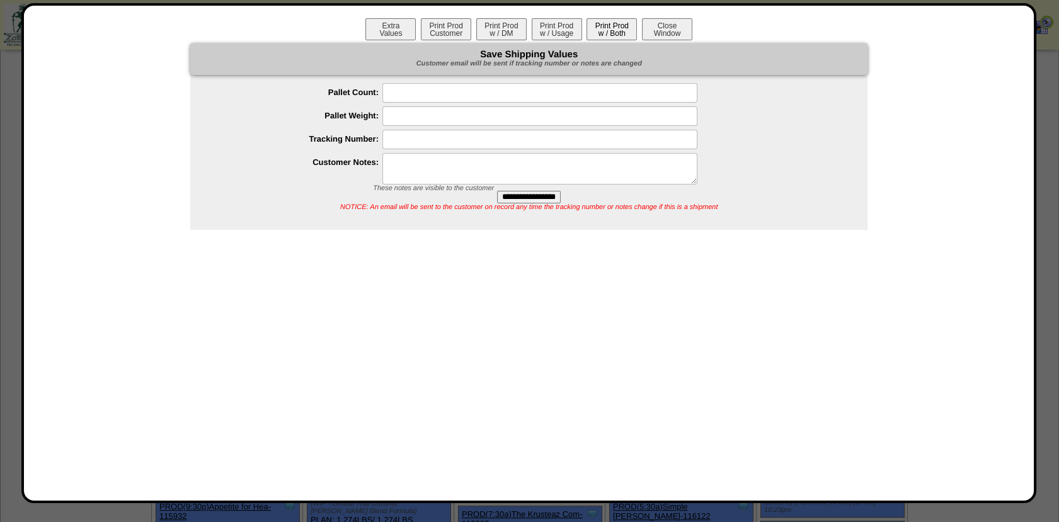
click at [611, 31] on button "Print Prod w / Both" at bounding box center [612, 29] width 50 height 22
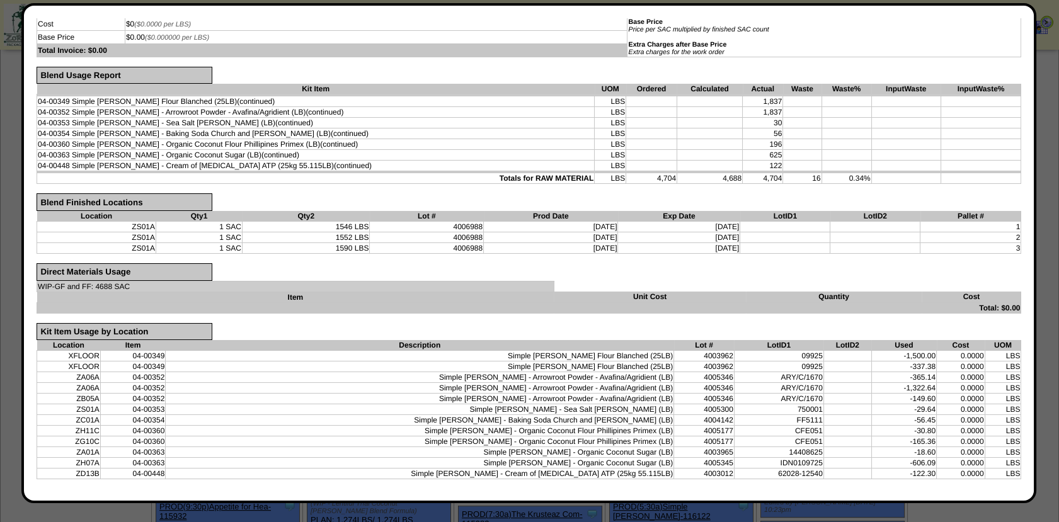
scroll to position [0, 0]
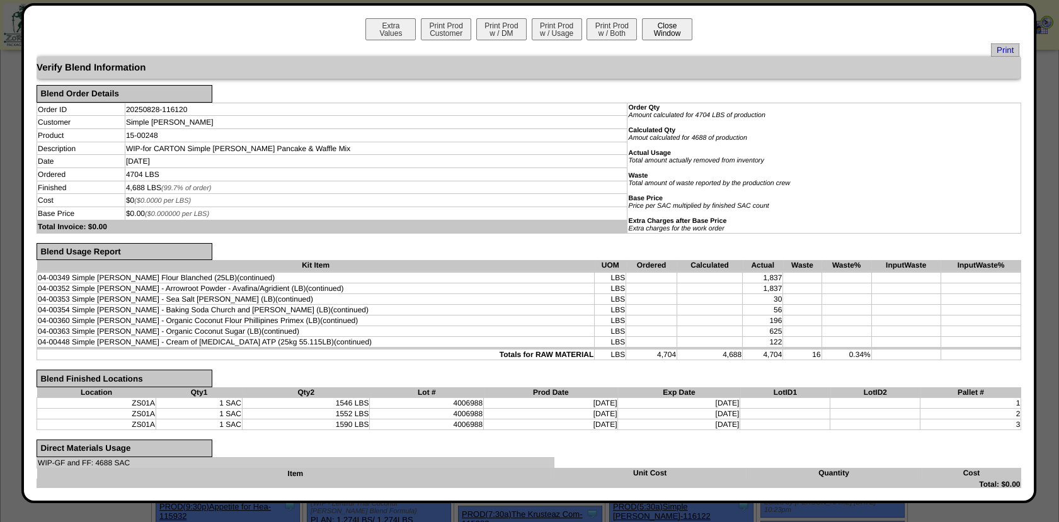
click at [674, 26] on button "Close Window" at bounding box center [667, 29] width 50 height 22
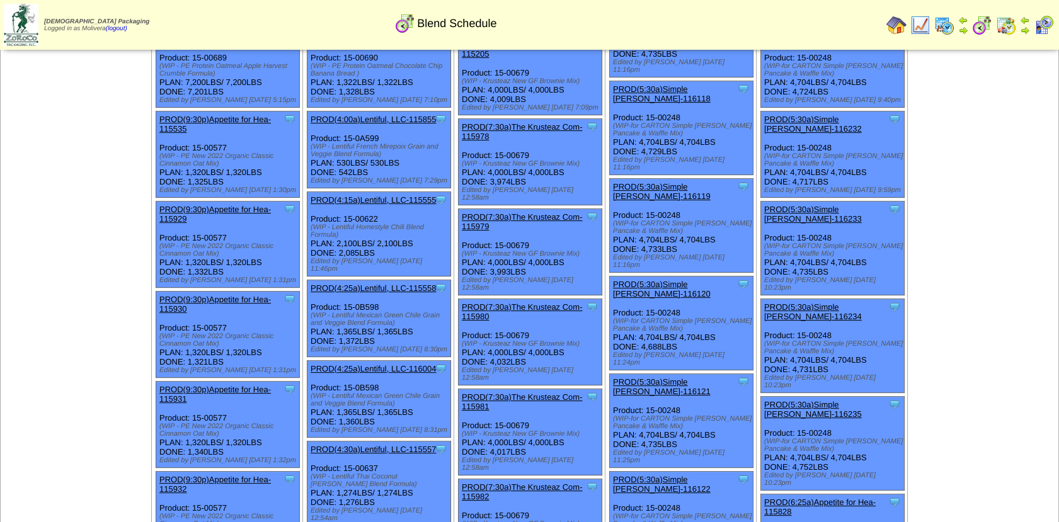
scroll to position [985, 0]
click at [675, 474] on link "PROD(5:30a)Simple [PERSON_NAME]-116122" at bounding box center [662, 483] width 98 height 19
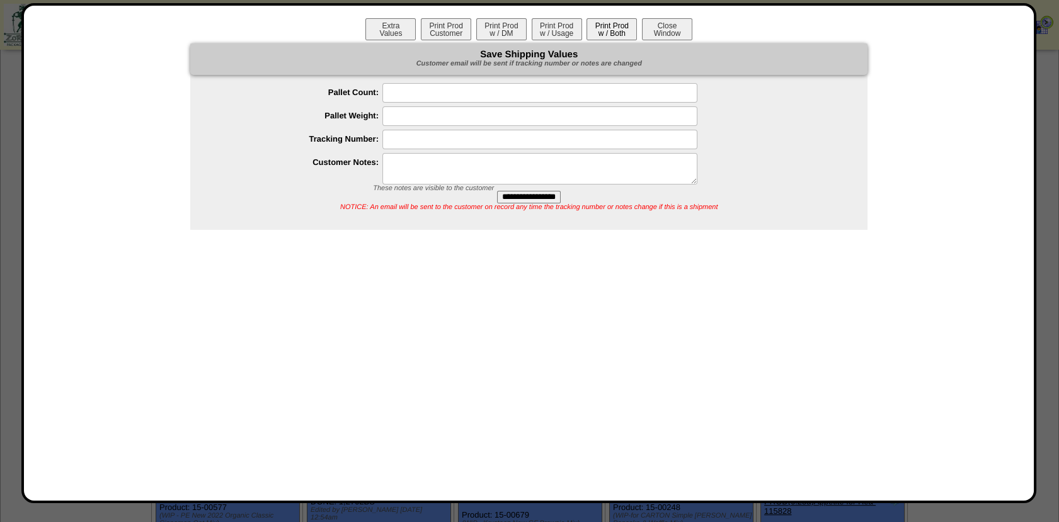
click at [610, 26] on button "Print Prod w / Both" at bounding box center [612, 29] width 50 height 22
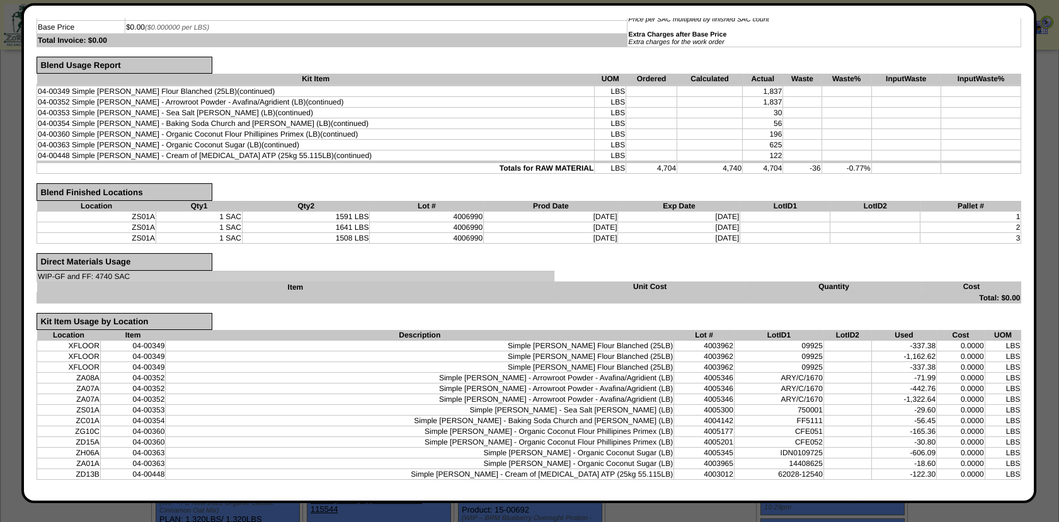
scroll to position [0, 0]
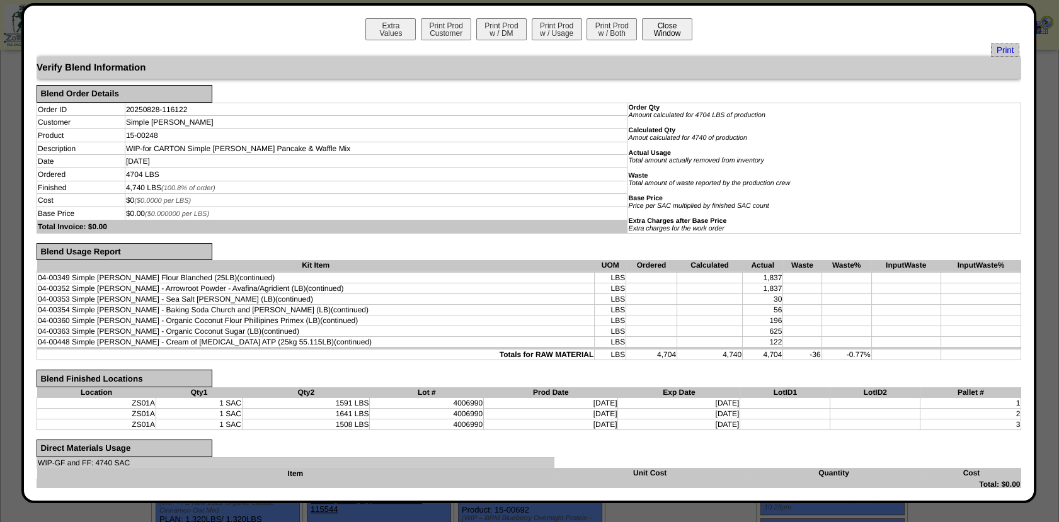
click at [661, 28] on button "Close Window" at bounding box center [667, 29] width 50 height 22
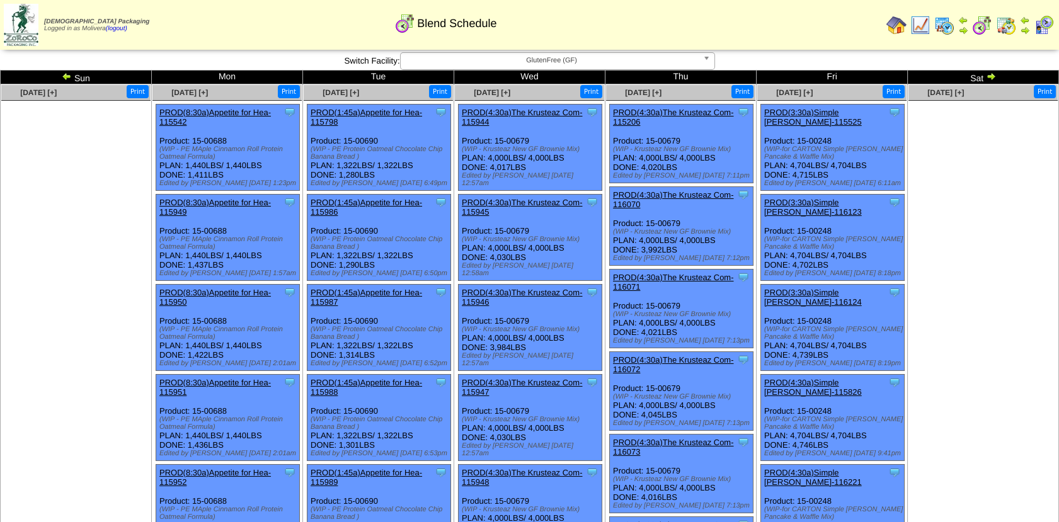
click at [832, 115] on link "PROD(3:30a)Simple [PERSON_NAME]-115525" at bounding box center [813, 117] width 98 height 19
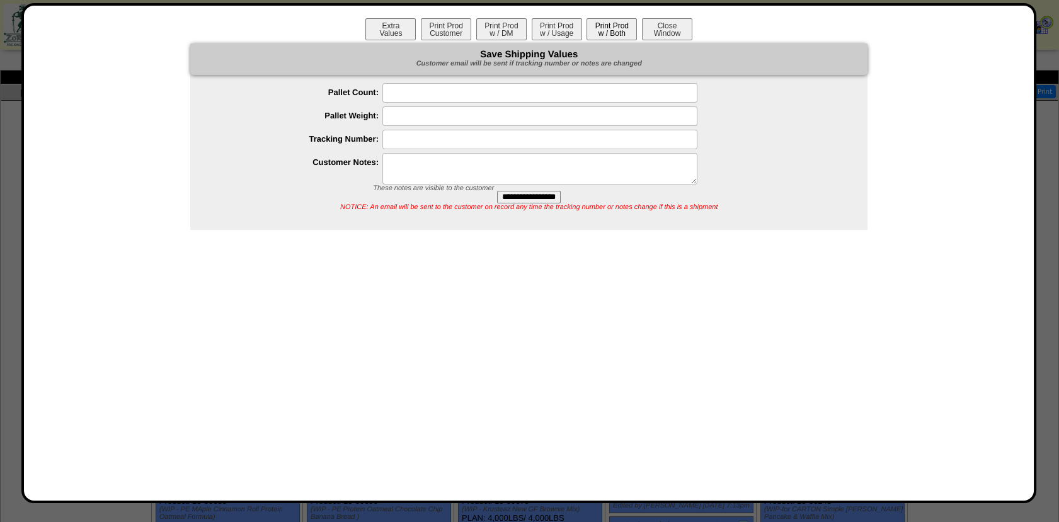
click at [615, 28] on button "Print Prod w / Both" at bounding box center [612, 29] width 50 height 22
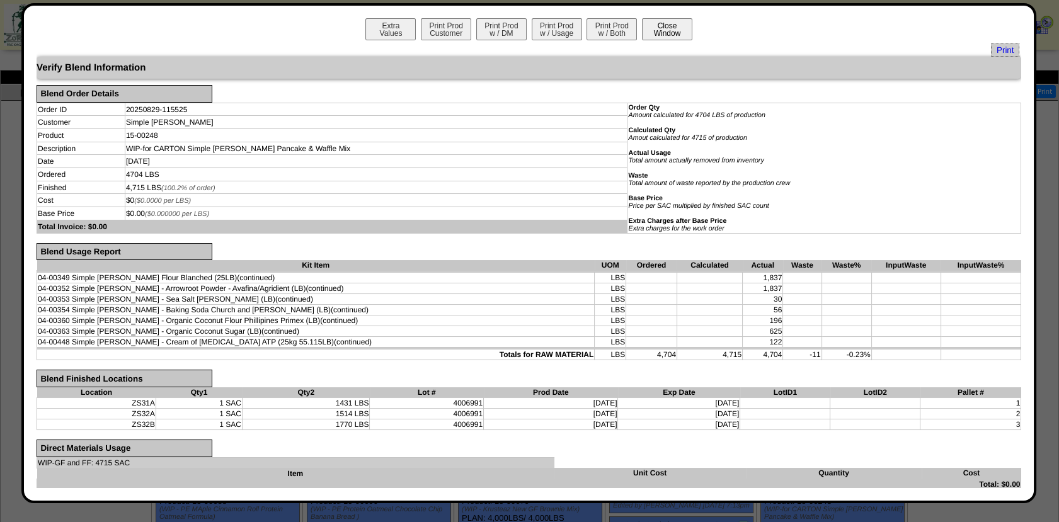
click at [660, 28] on button "Close Window" at bounding box center [667, 29] width 50 height 22
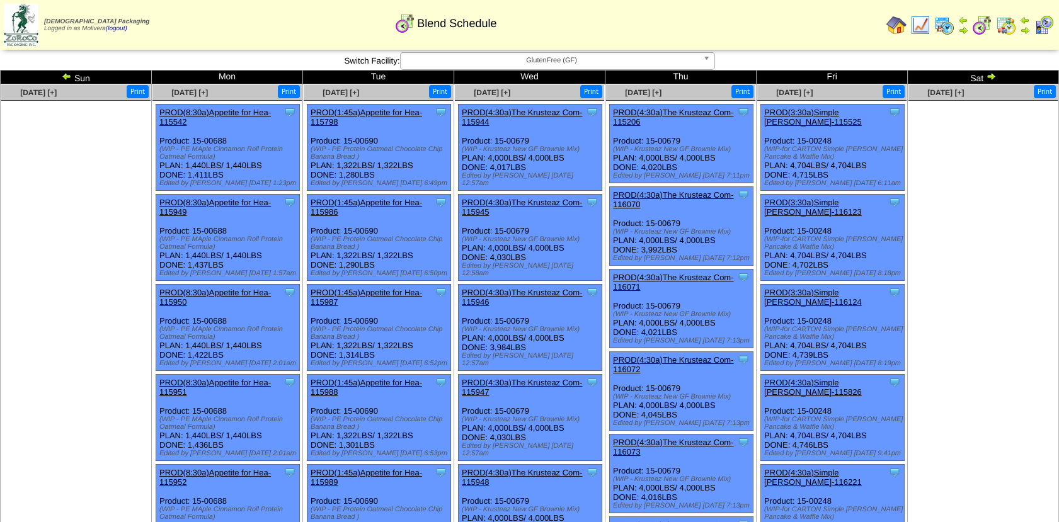
click at [832, 198] on link "PROD(3:30a)Simple [PERSON_NAME]-116123" at bounding box center [813, 207] width 98 height 19
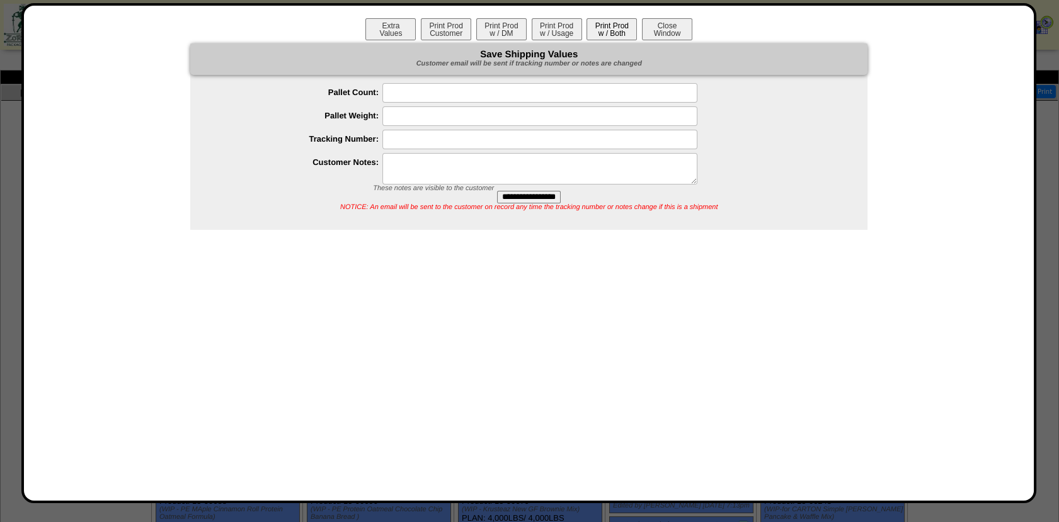
click at [610, 29] on button "Print Prod w / Both" at bounding box center [612, 29] width 50 height 22
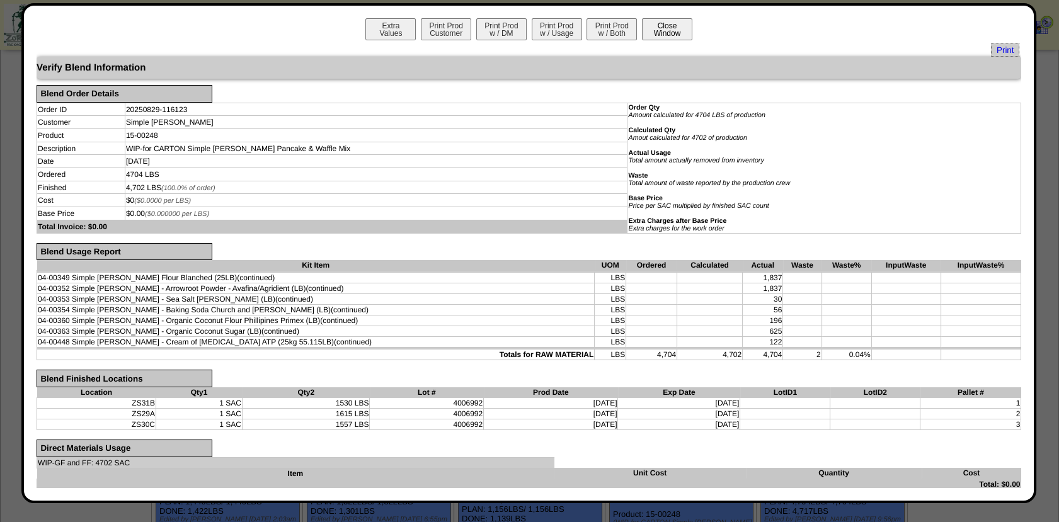
click at [673, 32] on button "Close Window" at bounding box center [667, 29] width 50 height 22
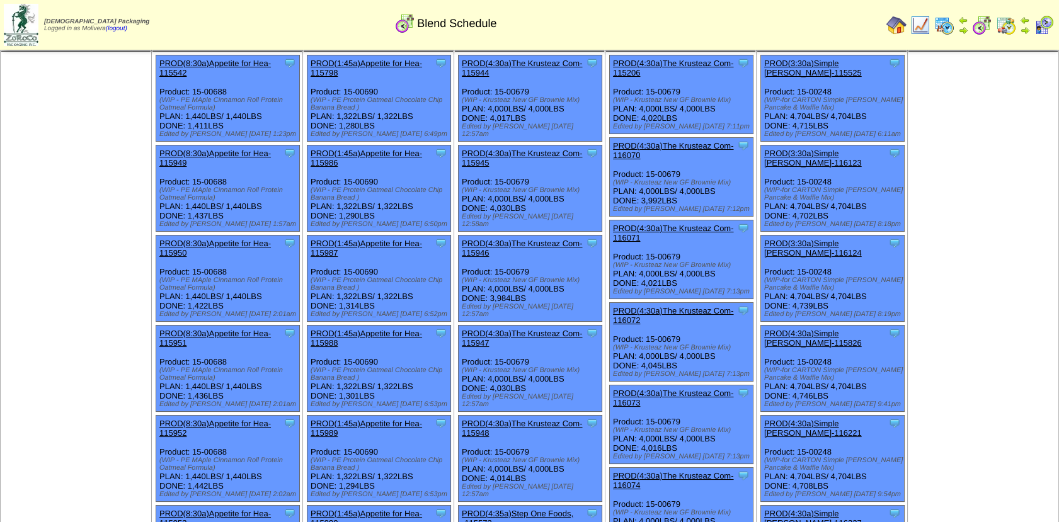
scroll to position [50, 0]
click at [829, 238] on link "PROD(3:30a)Simple [PERSON_NAME]-116124" at bounding box center [813, 247] width 98 height 19
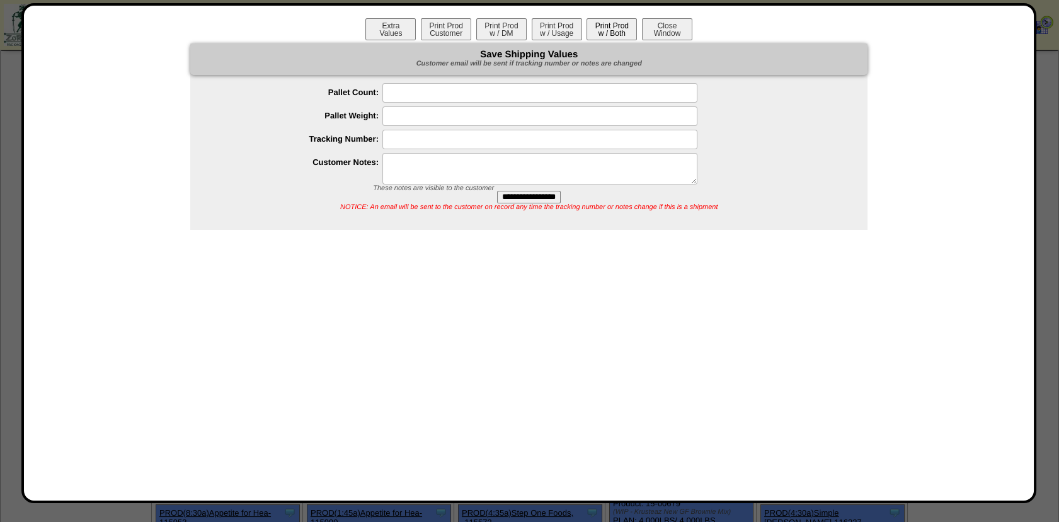
click at [609, 32] on button "Print Prod w / Both" at bounding box center [612, 29] width 50 height 22
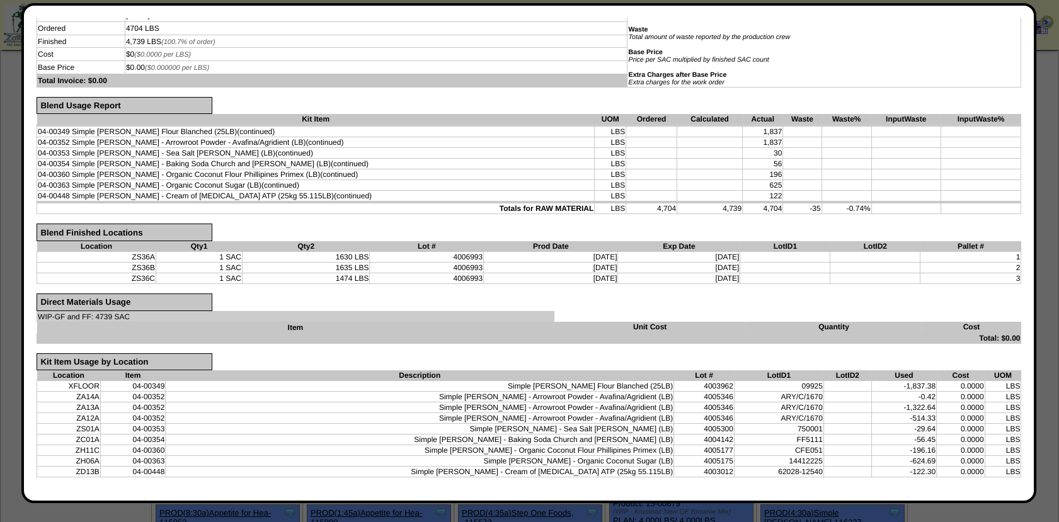
scroll to position [0, 0]
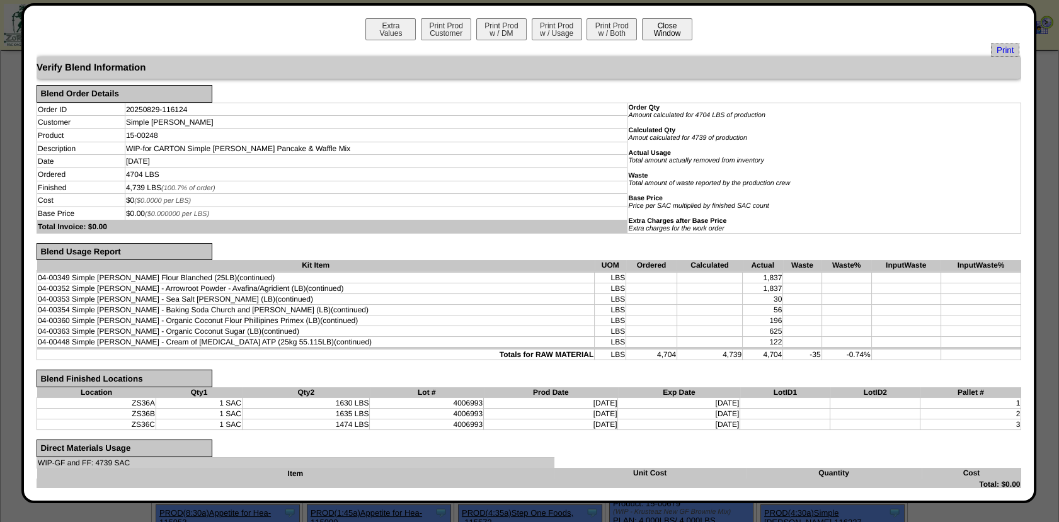
click at [659, 28] on button "Close Window" at bounding box center [667, 29] width 50 height 22
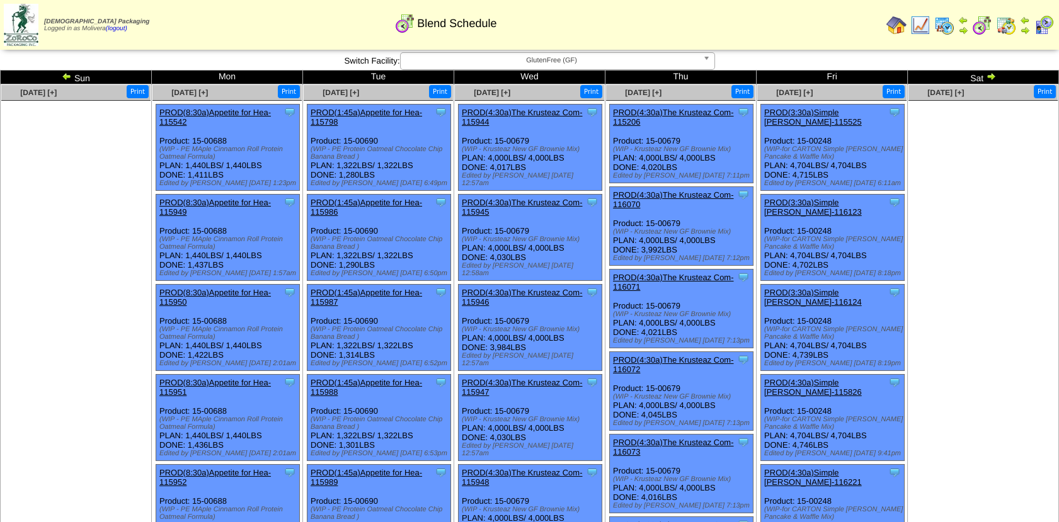
click at [923, 31] on img at bounding box center [920, 25] width 20 height 20
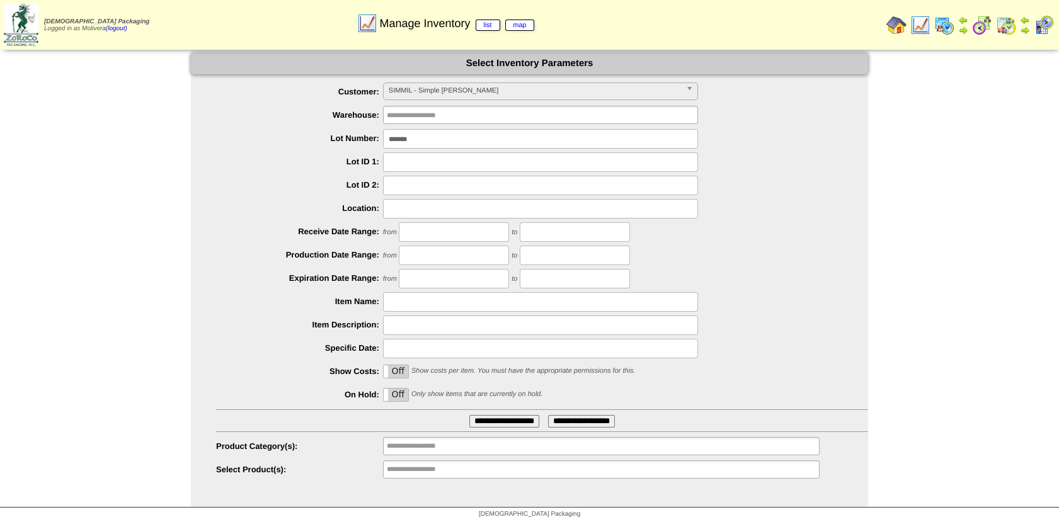
drag, startPoint x: 433, startPoint y: 135, endPoint x: 231, endPoint y: 123, distance: 202.6
click at [231, 123] on ul "**********" at bounding box center [529, 282] width 677 height 398
click at [404, 445] on input "text" at bounding box center [427, 447] width 81 height 16
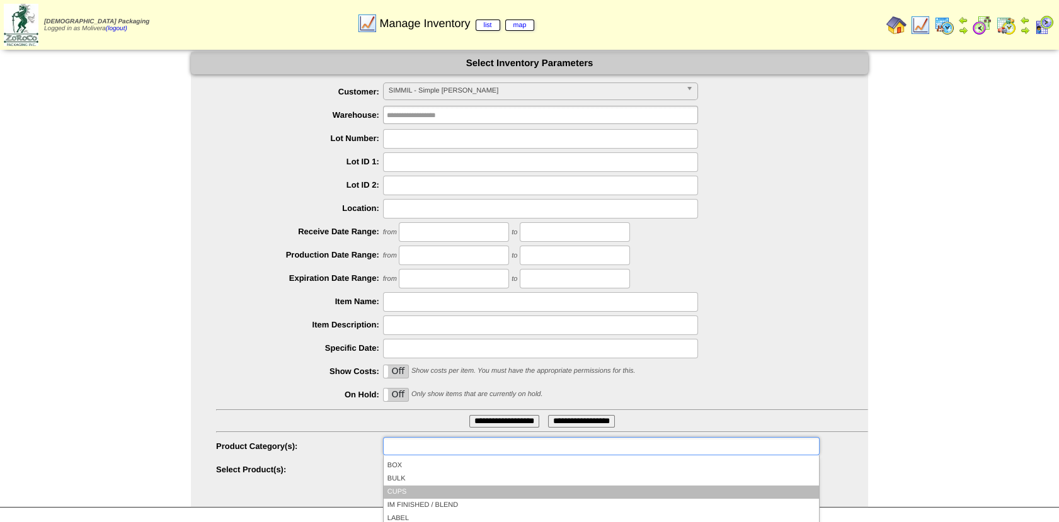
scroll to position [63, 0]
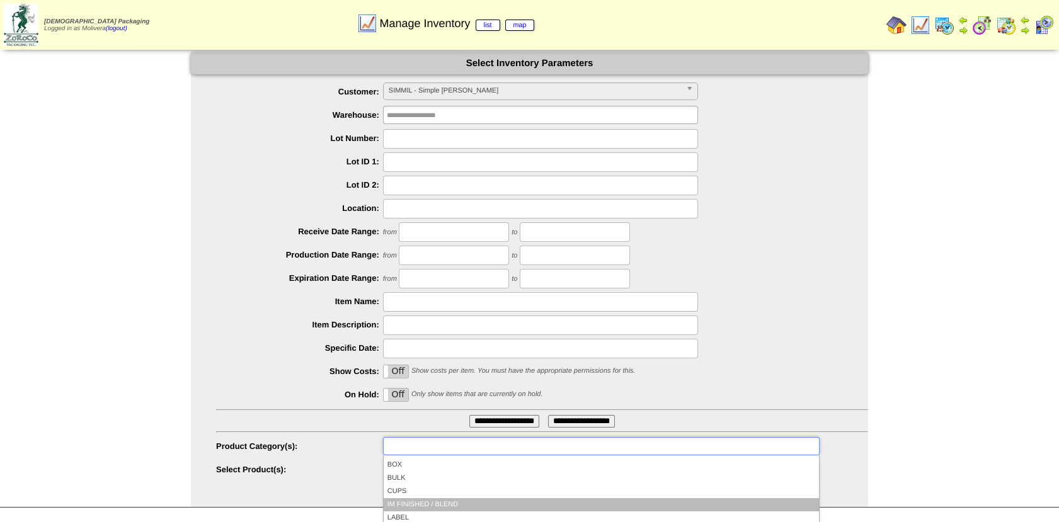
click at [412, 498] on li "IM FINISHED / BLEND" at bounding box center [601, 504] width 435 height 13
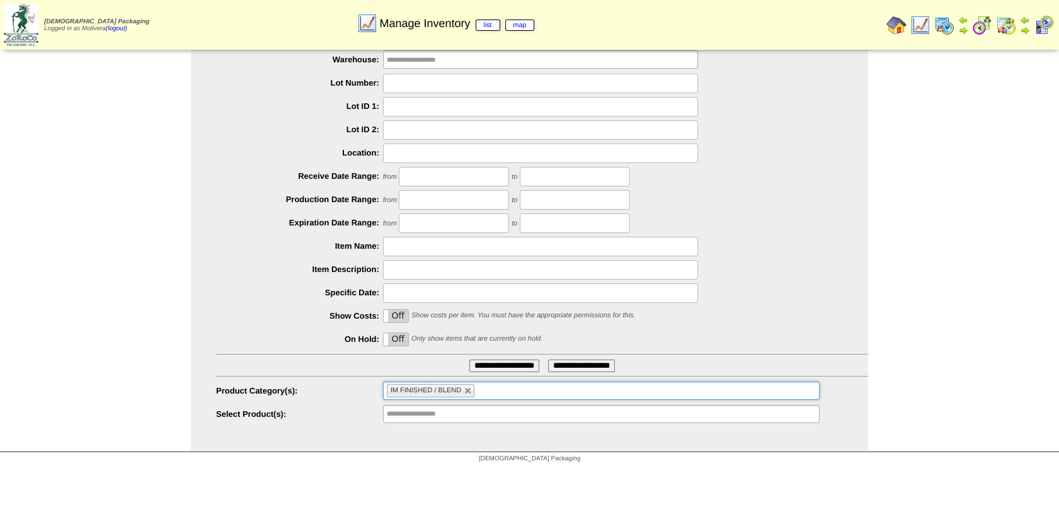
scroll to position [59, 0]
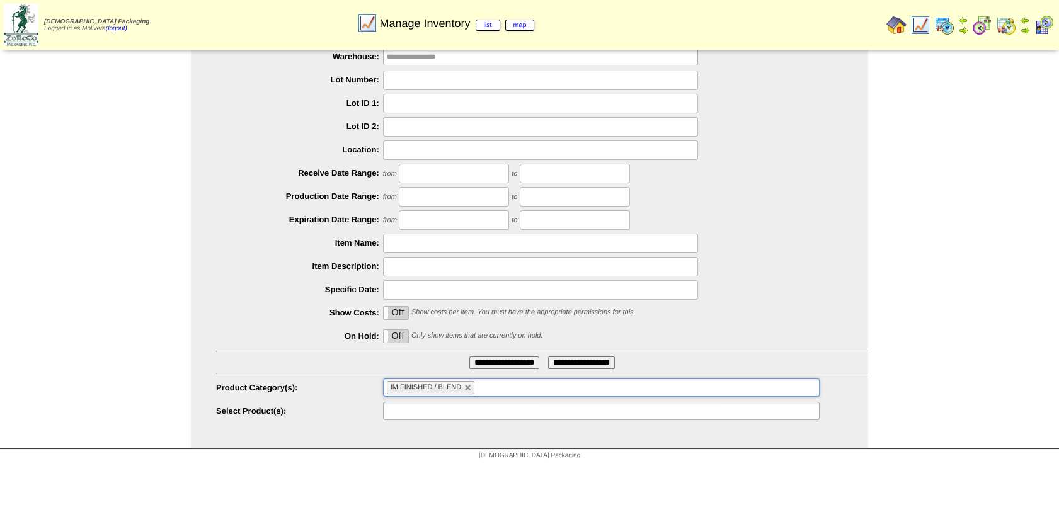
click at [400, 411] on input "text" at bounding box center [427, 411] width 81 height 16
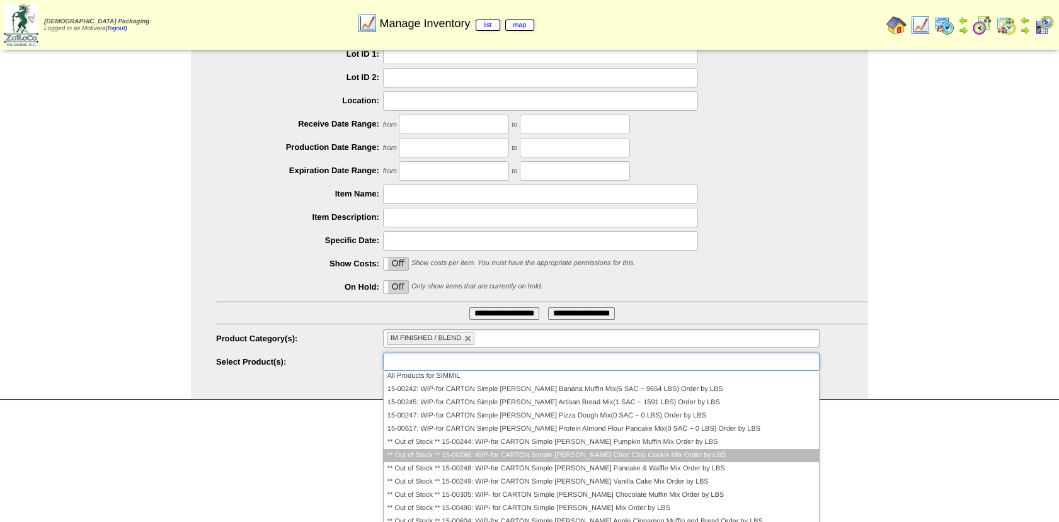
scroll to position [0, 0]
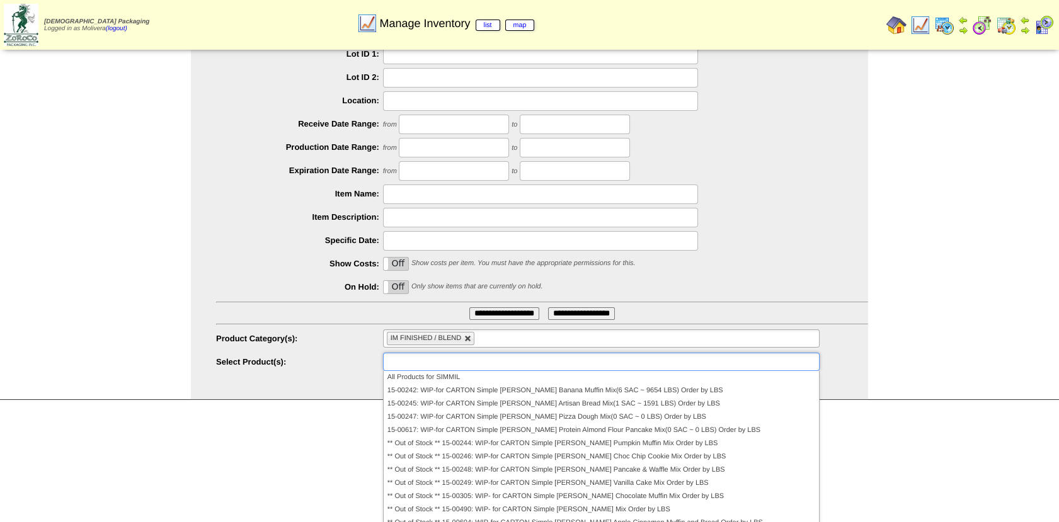
click at [469, 338] on link at bounding box center [468, 339] width 8 height 8
type input "**********"
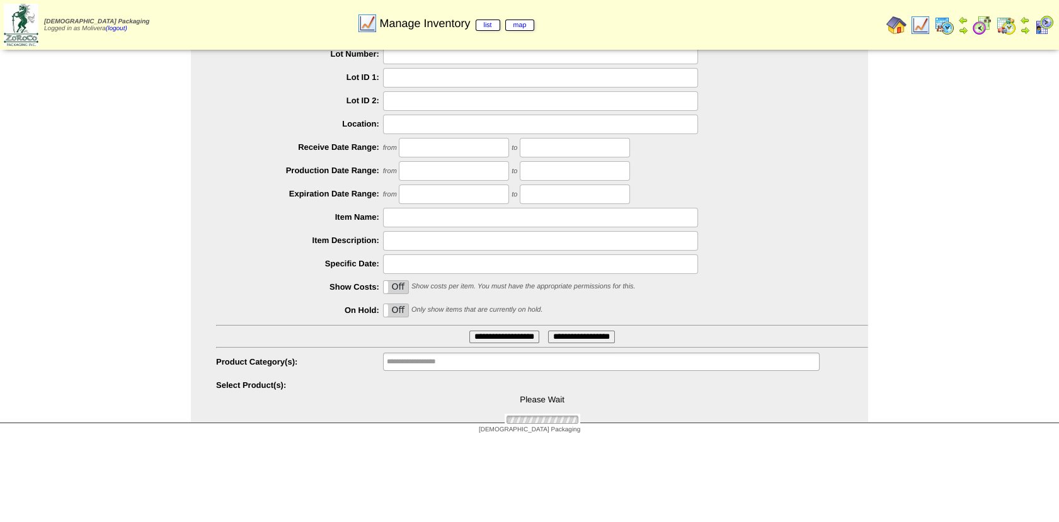
click at [469, 338] on input "**********" at bounding box center [504, 337] width 70 height 13
click at [438, 354] on input "text" at bounding box center [427, 362] width 81 height 16
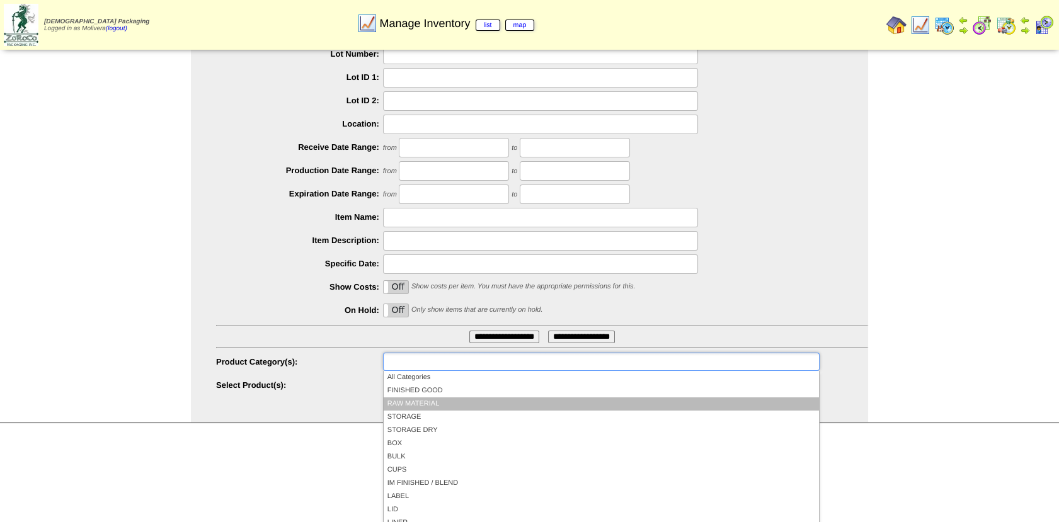
click at [427, 398] on li "RAW MATERIAL" at bounding box center [601, 404] width 435 height 13
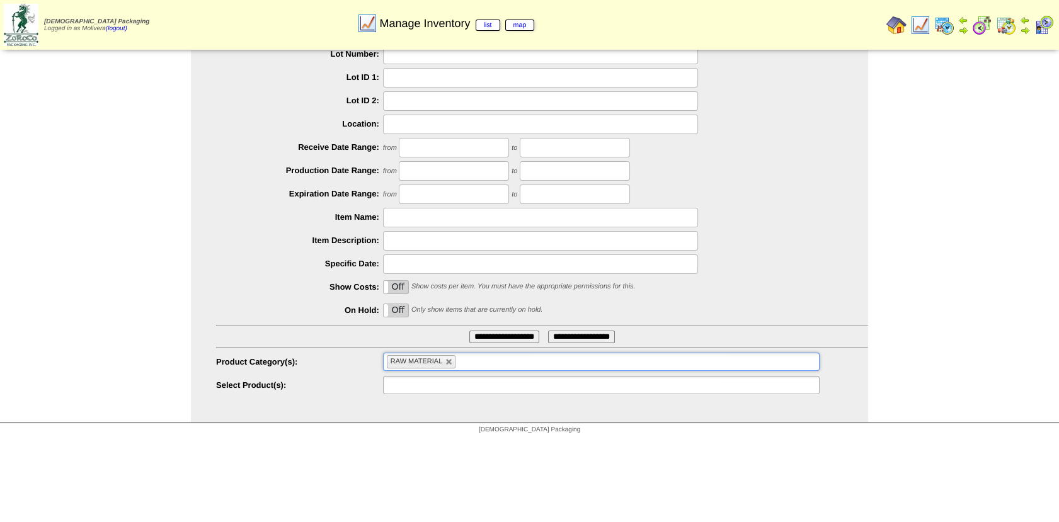
click at [426, 383] on input "text" at bounding box center [427, 385] width 81 height 16
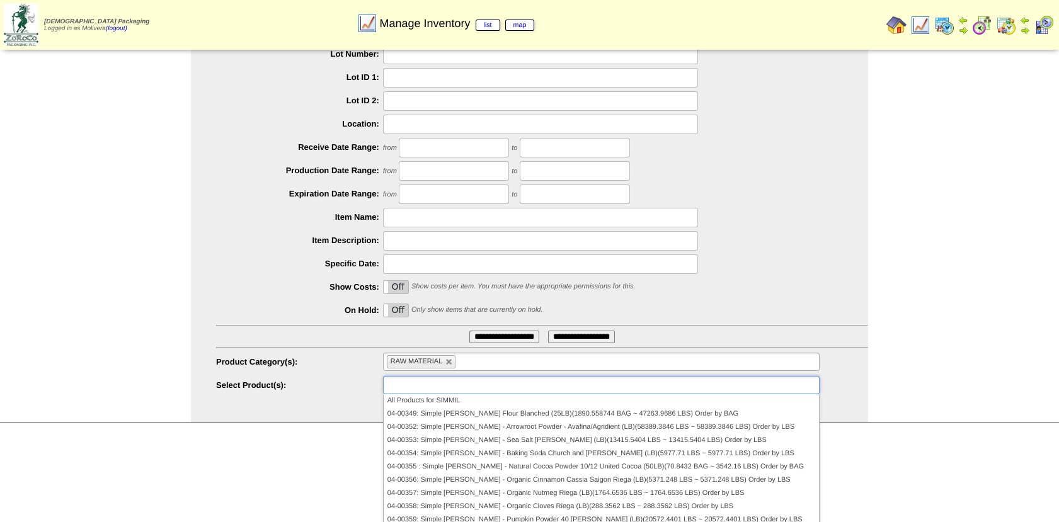
scroll to position [108, 0]
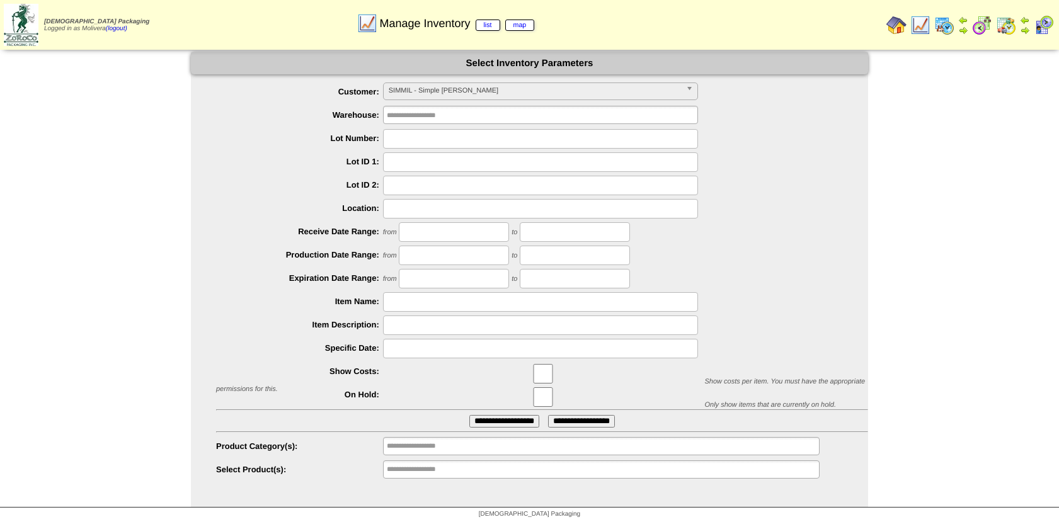
scroll to position [2, 0]
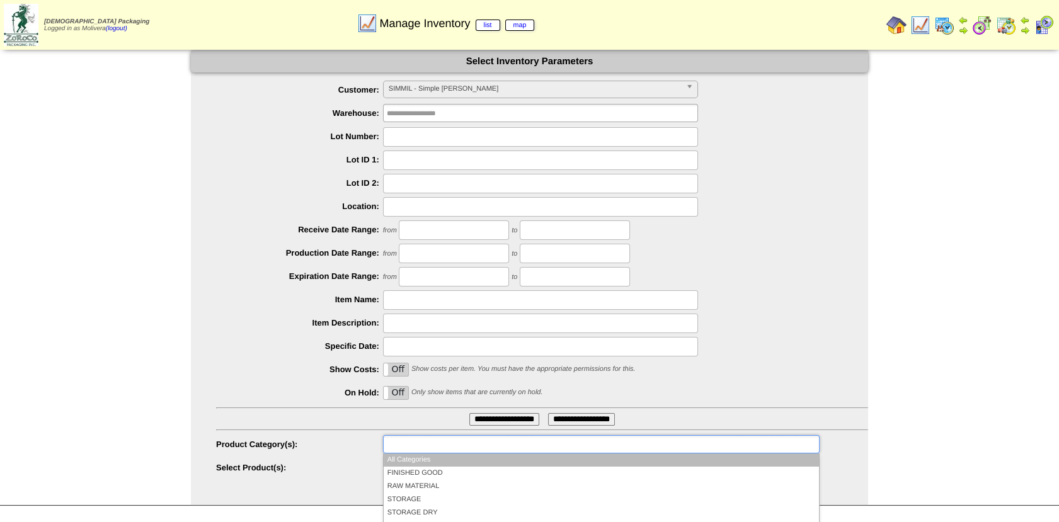
click at [393, 441] on input "text" at bounding box center [427, 445] width 81 height 16
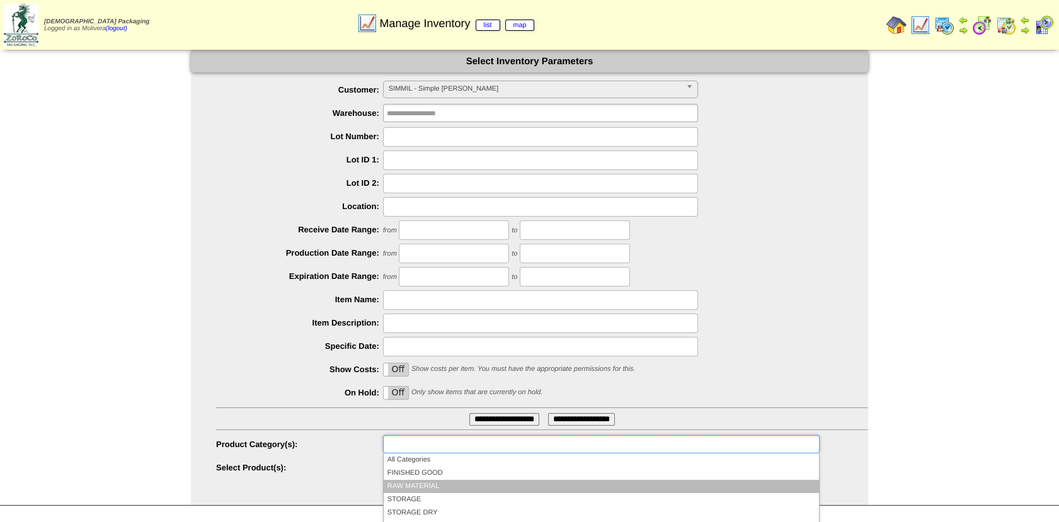
click at [418, 480] on li "RAW MATERIAL" at bounding box center [601, 486] width 435 height 13
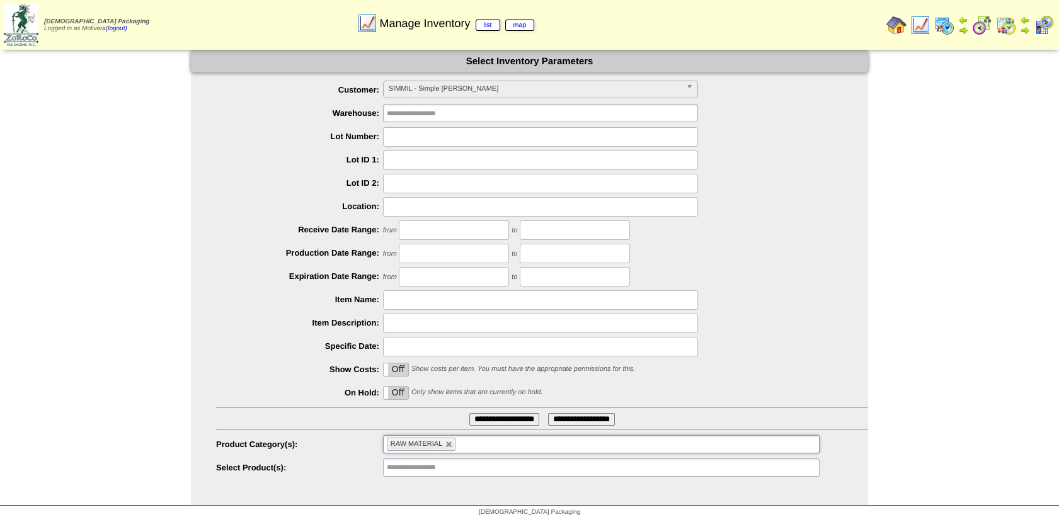
scroll to position [84, 0]
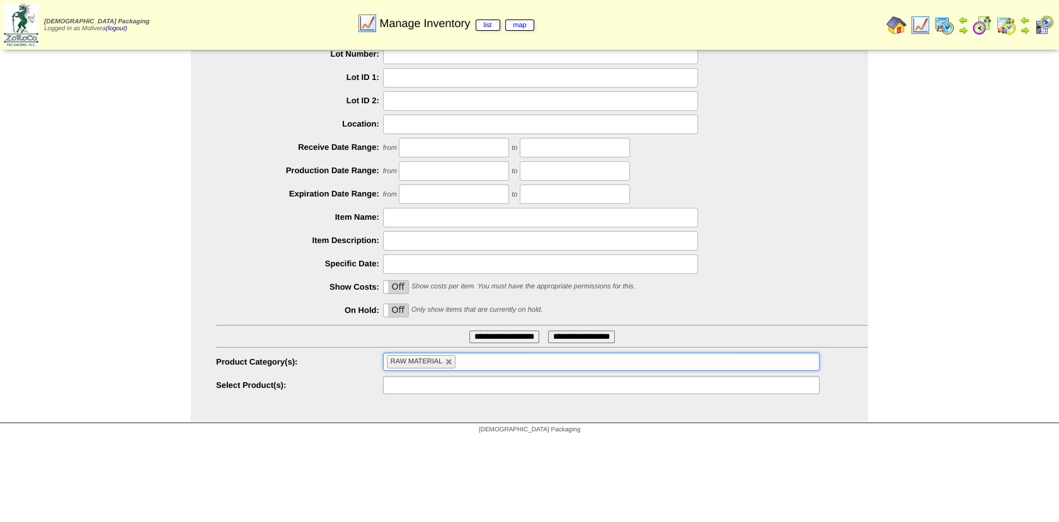
click at [415, 382] on input "text" at bounding box center [427, 385] width 81 height 16
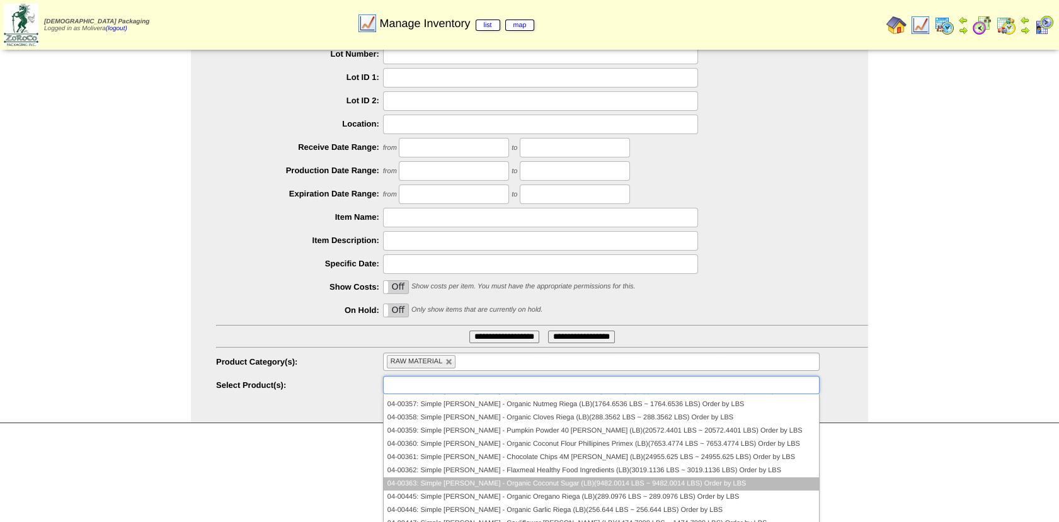
scroll to position [89, 0]
click at [534, 485] on li "04-00363: Simple [PERSON_NAME] - Organic Coconut Sugar (LB)(9482.0014 LBS ~ 948…" at bounding box center [601, 483] width 435 height 13
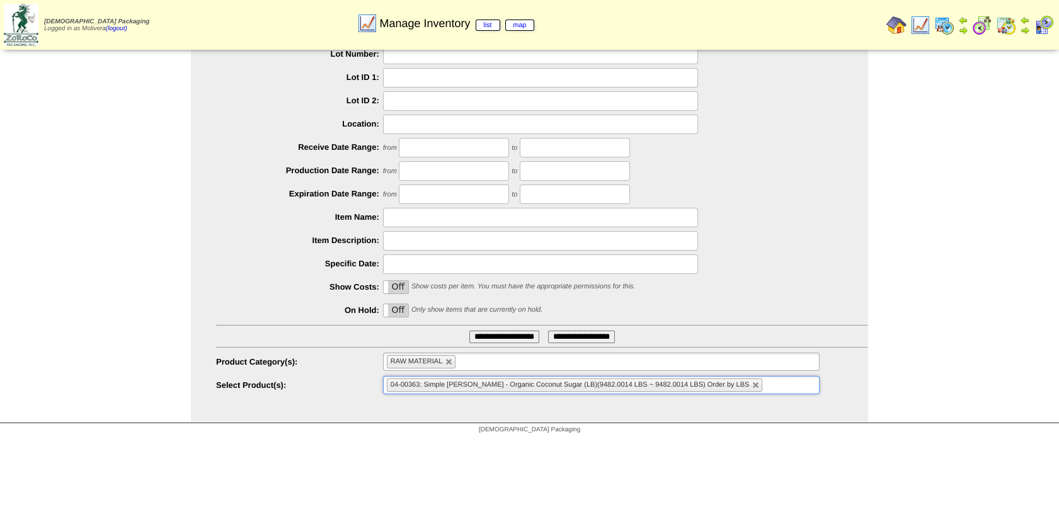
click at [486, 335] on input "**********" at bounding box center [504, 337] width 70 height 13
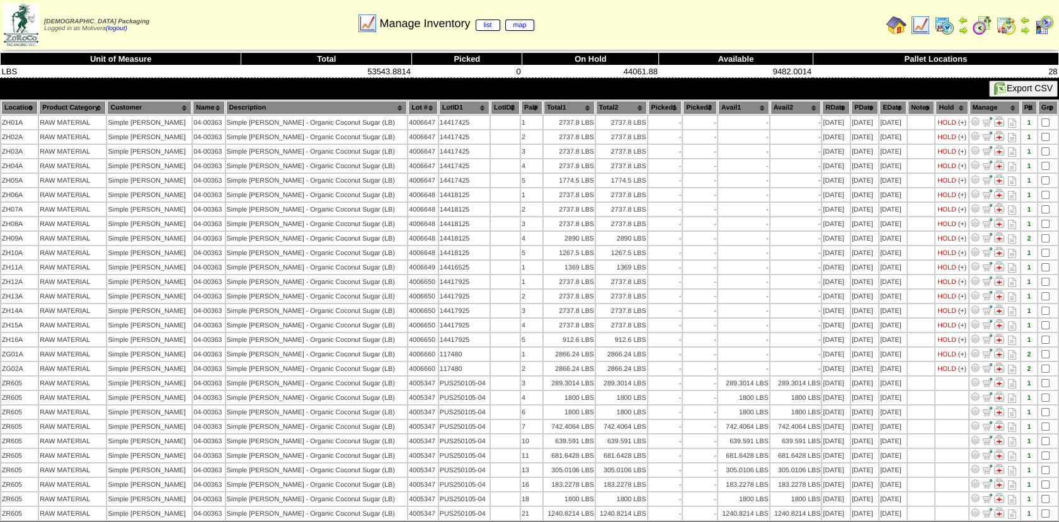
click at [1007, 26] on img at bounding box center [1006, 25] width 20 height 20
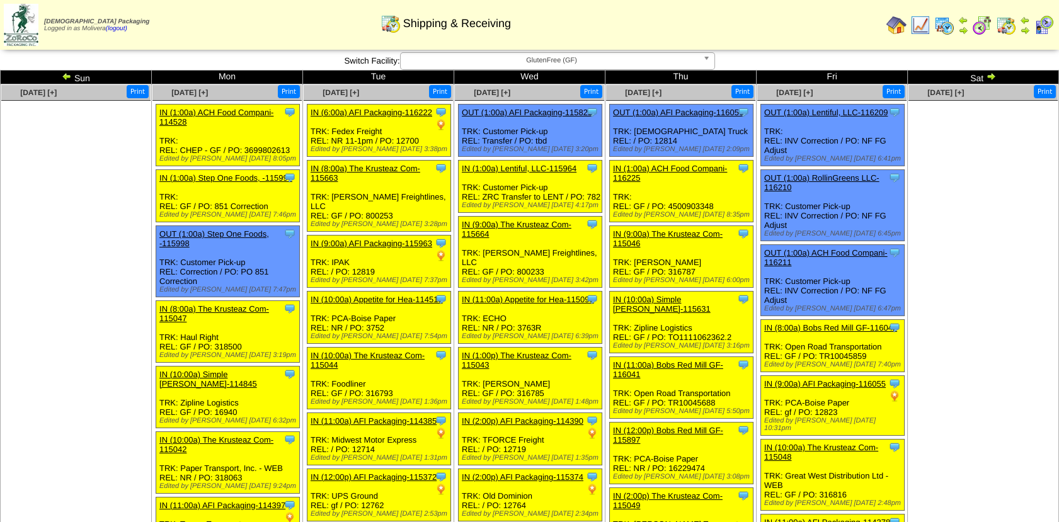
scroll to position [1, 0]
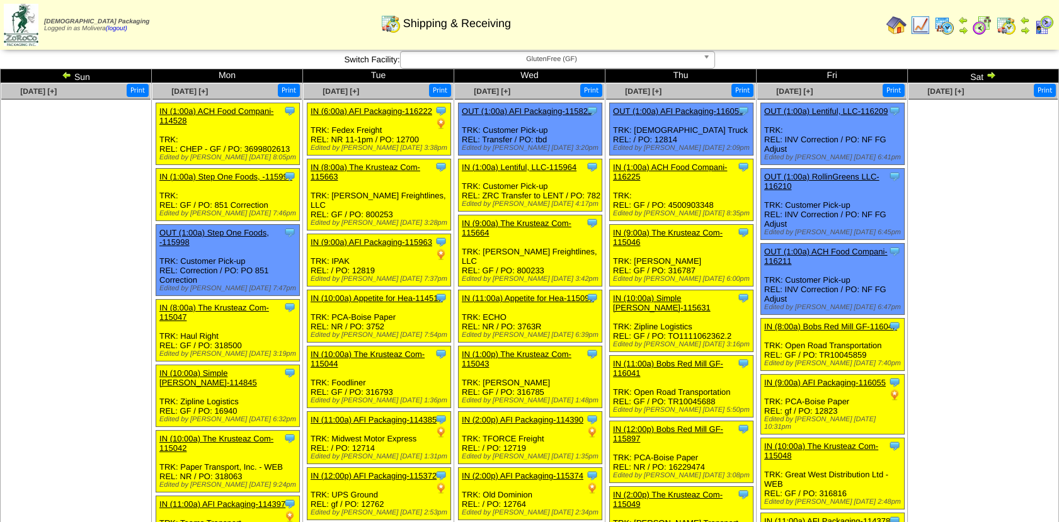
click at [992, 76] on img at bounding box center [991, 75] width 10 height 10
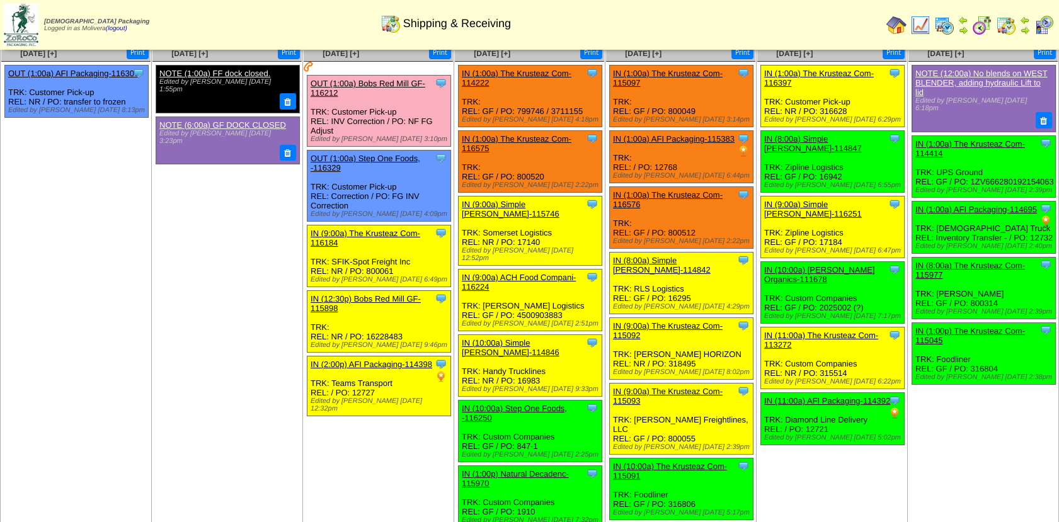
scroll to position [40, 0]
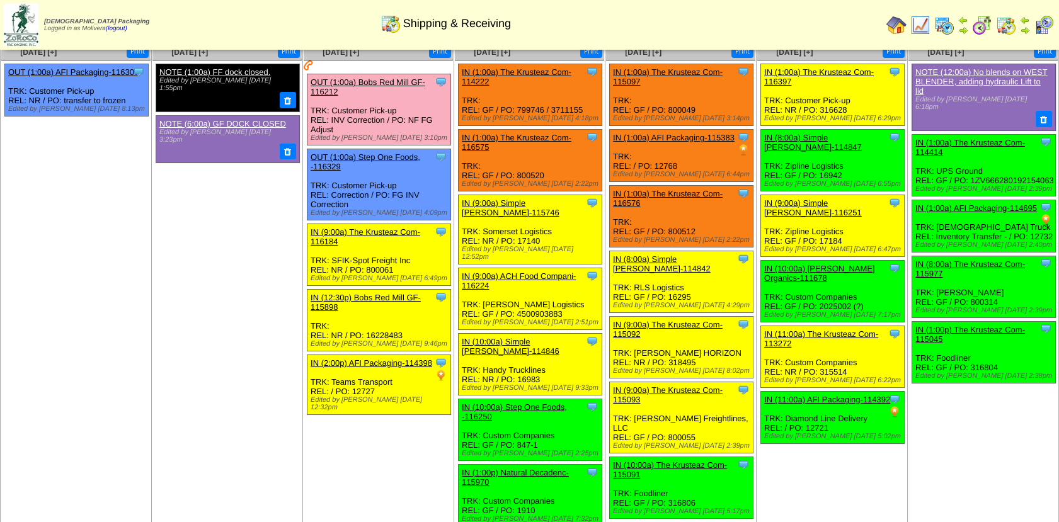
click at [688, 255] on link "IN (8:00a) Simple Mills-114842" at bounding box center [662, 264] width 98 height 19
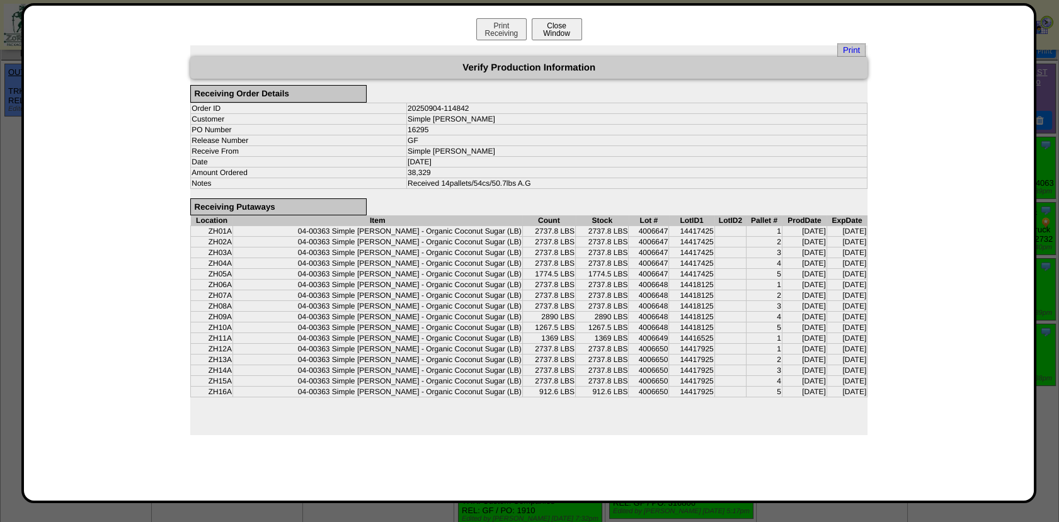
click at [563, 28] on button "Close Window" at bounding box center [557, 29] width 50 height 22
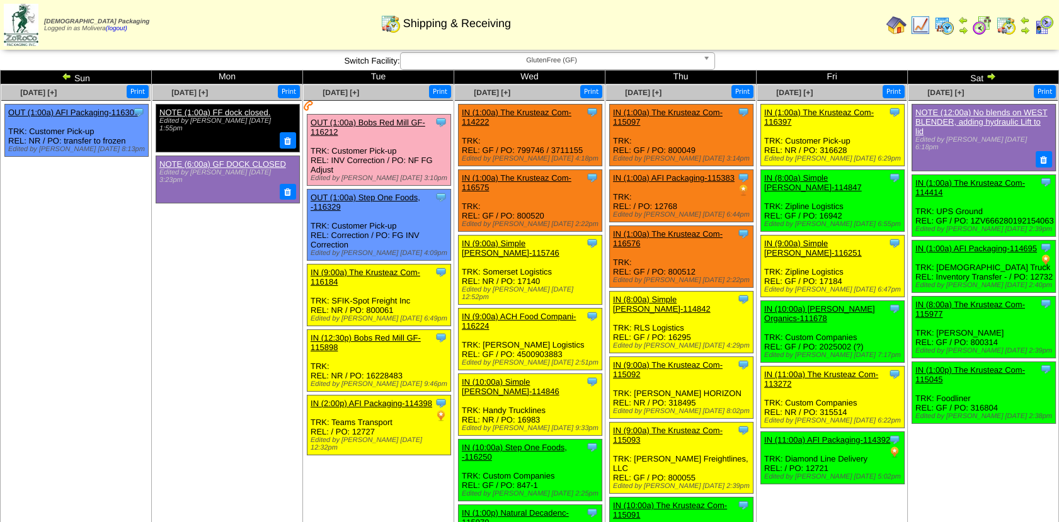
click at [920, 28] on img at bounding box center [920, 25] width 20 height 20
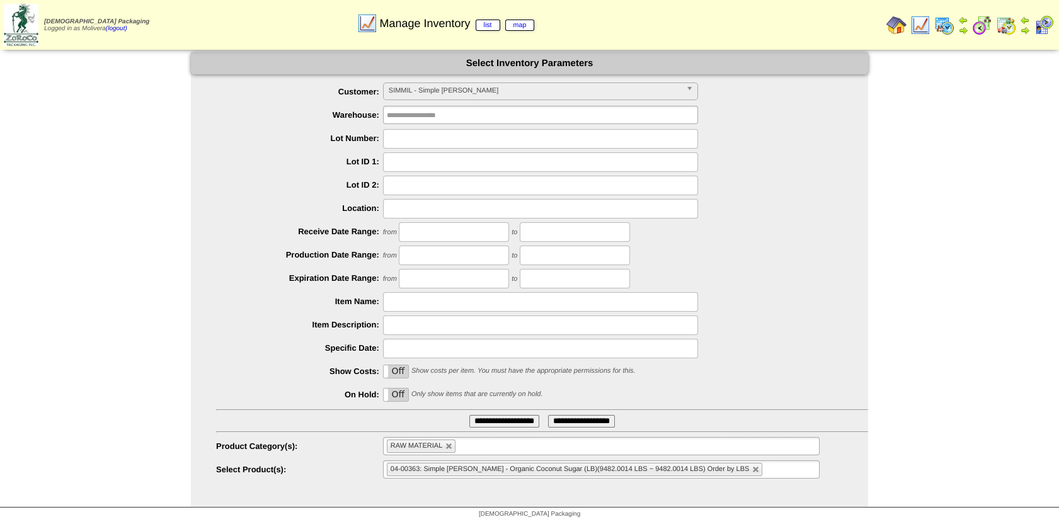
click at [478, 87] on span "SIMMIL - Simple [PERSON_NAME]" at bounding box center [535, 90] width 292 height 15
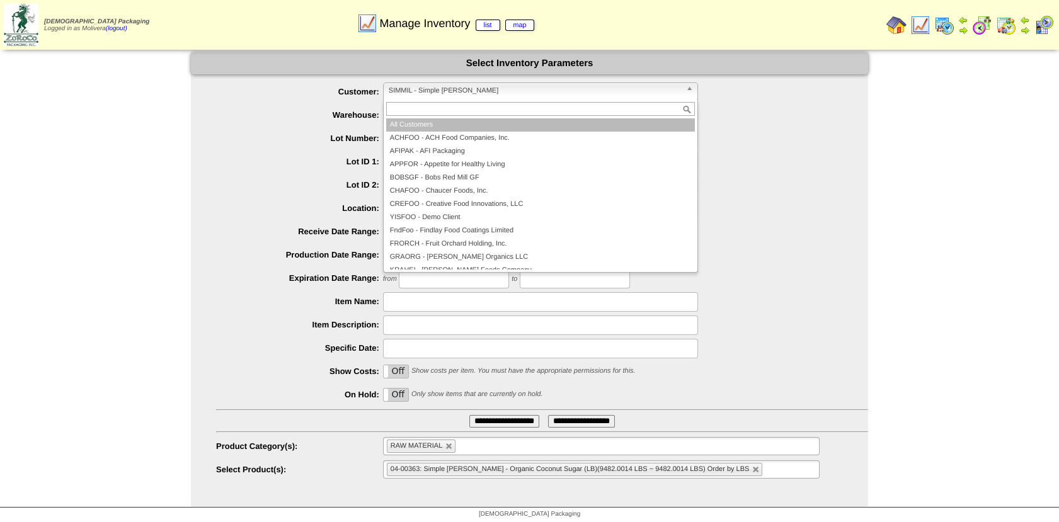
click at [418, 127] on li "All Customers" at bounding box center [540, 124] width 309 height 13
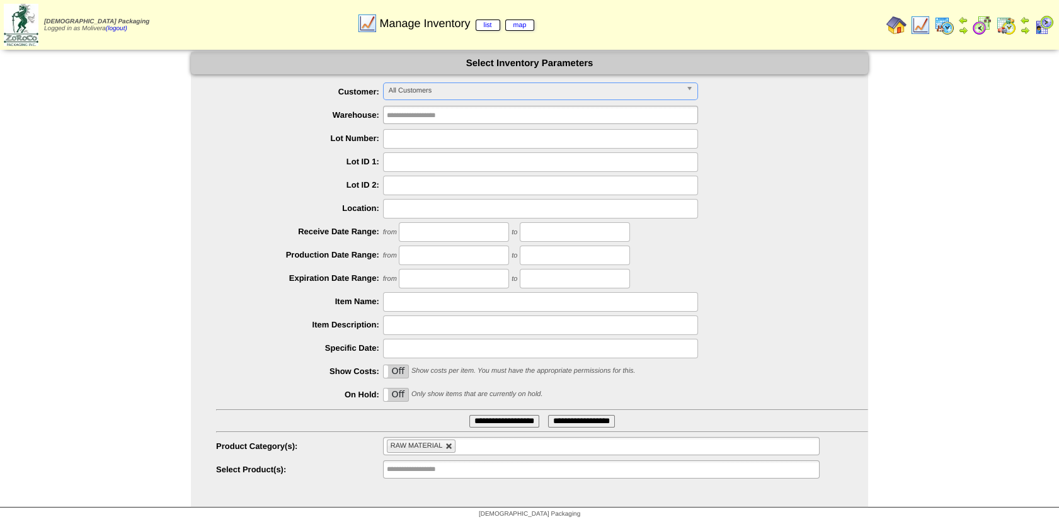
click at [452, 449] on link at bounding box center [449, 447] width 8 height 8
type input "**********"
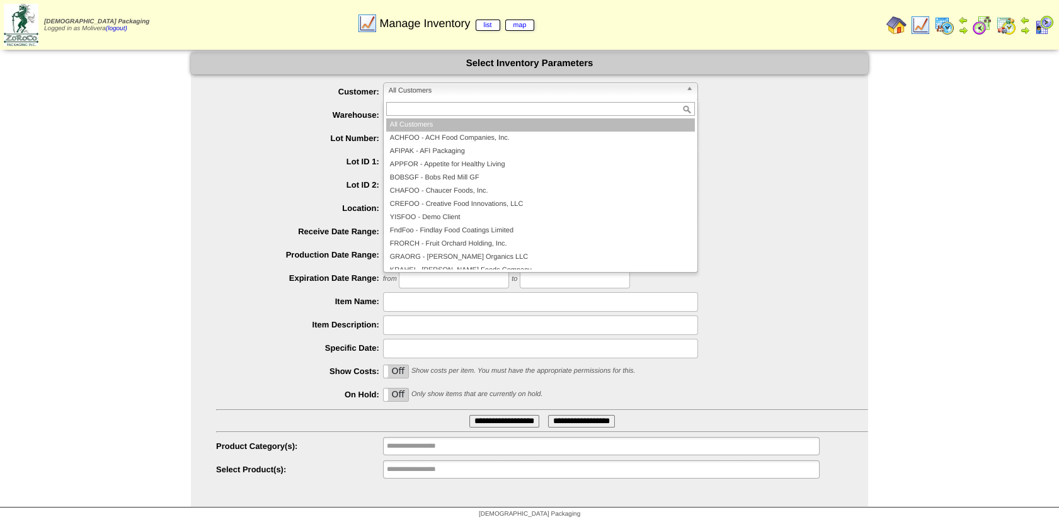
click at [422, 98] on link "All Customers" at bounding box center [540, 92] width 315 height 18
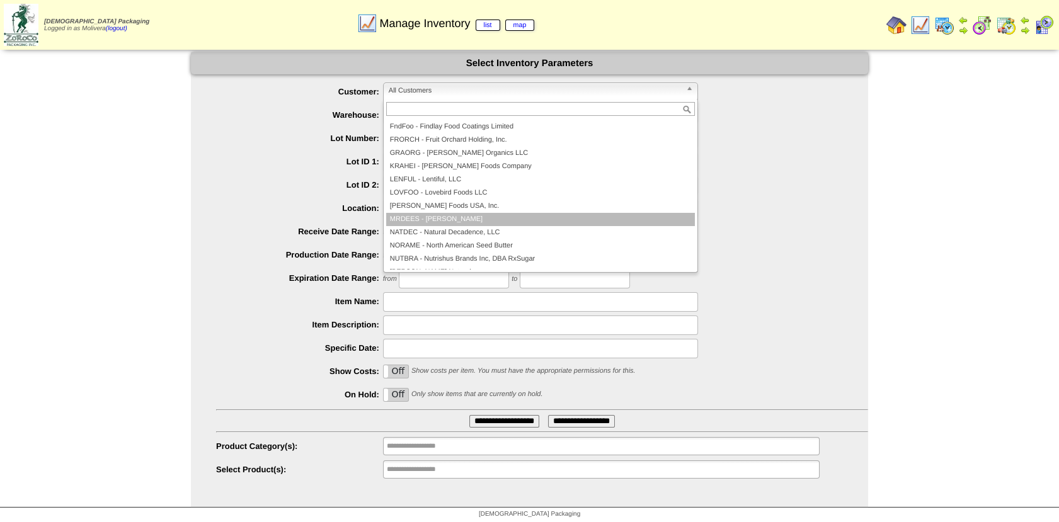
scroll to position [105, 0]
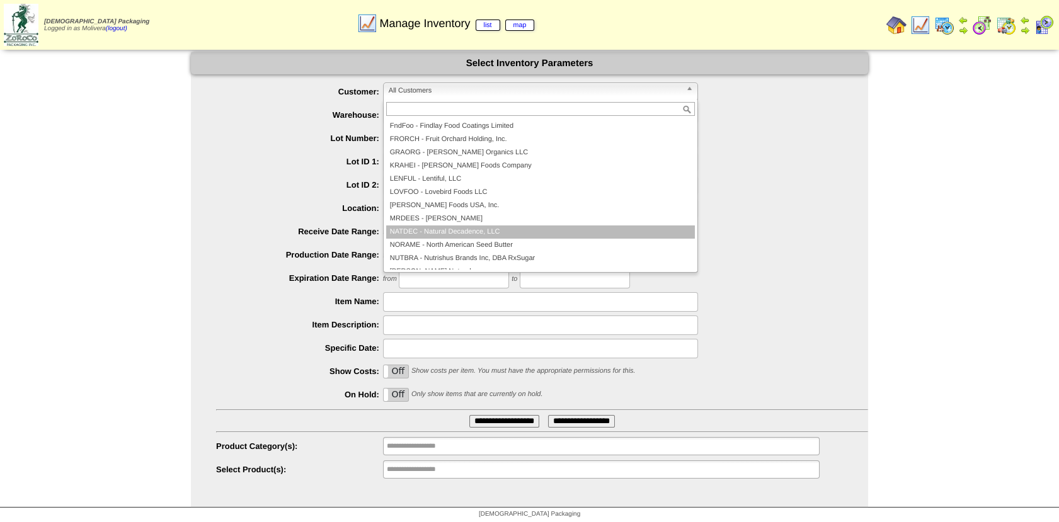
click at [469, 229] on li "NATDEC - Natural Decadence, LLC" at bounding box center [540, 232] width 309 height 13
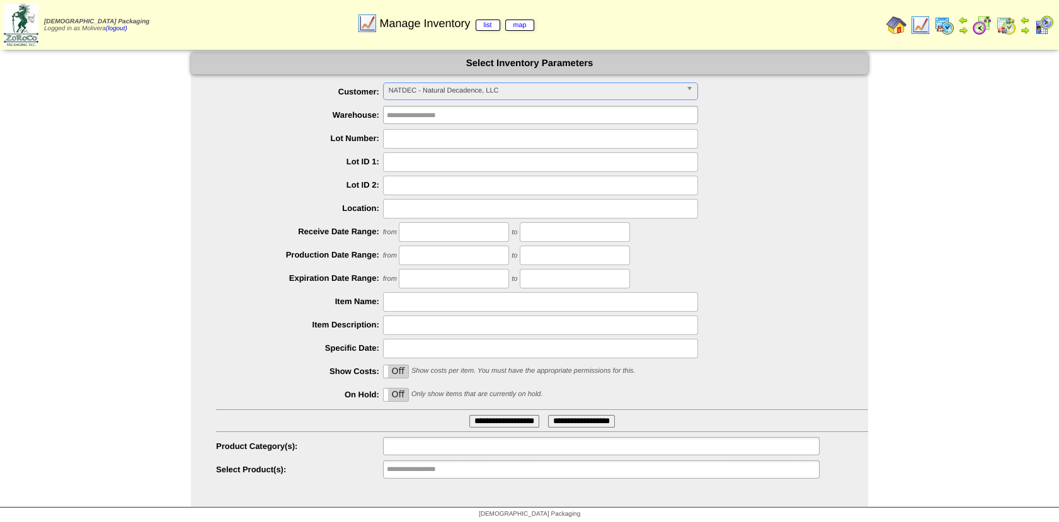
click at [452, 445] on input "text" at bounding box center [427, 447] width 81 height 16
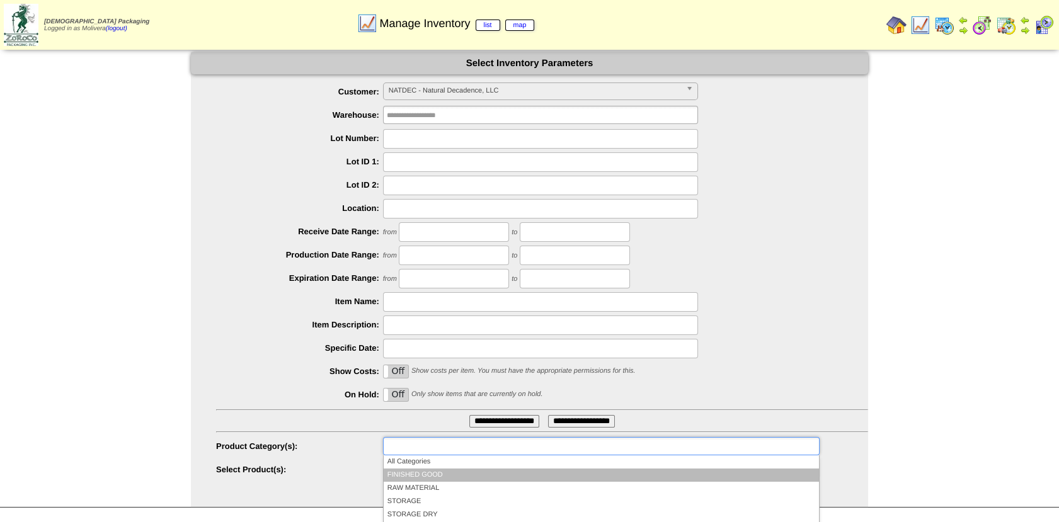
click at [438, 476] on li "FINISHED GOOD" at bounding box center [601, 475] width 435 height 13
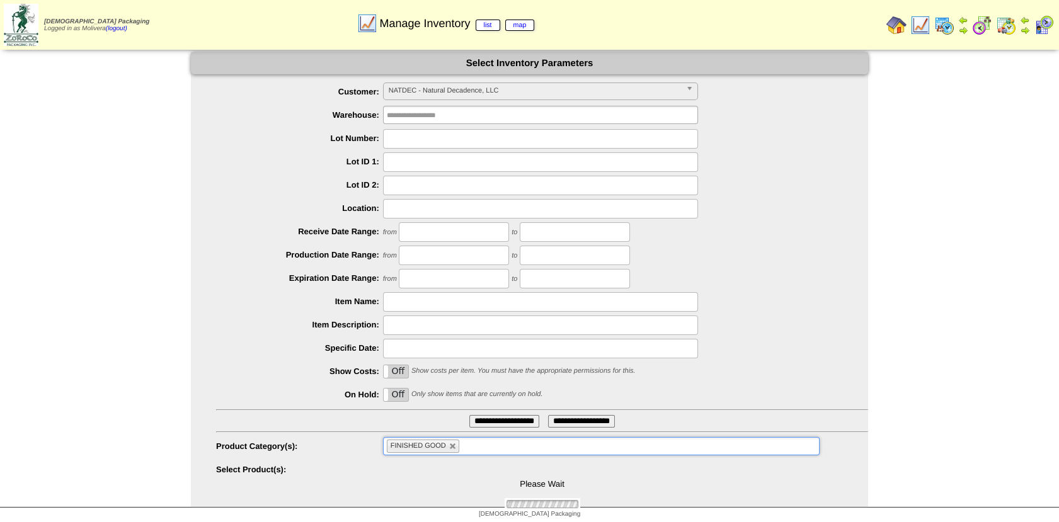
click at [478, 425] on input "**********" at bounding box center [504, 421] width 70 height 13
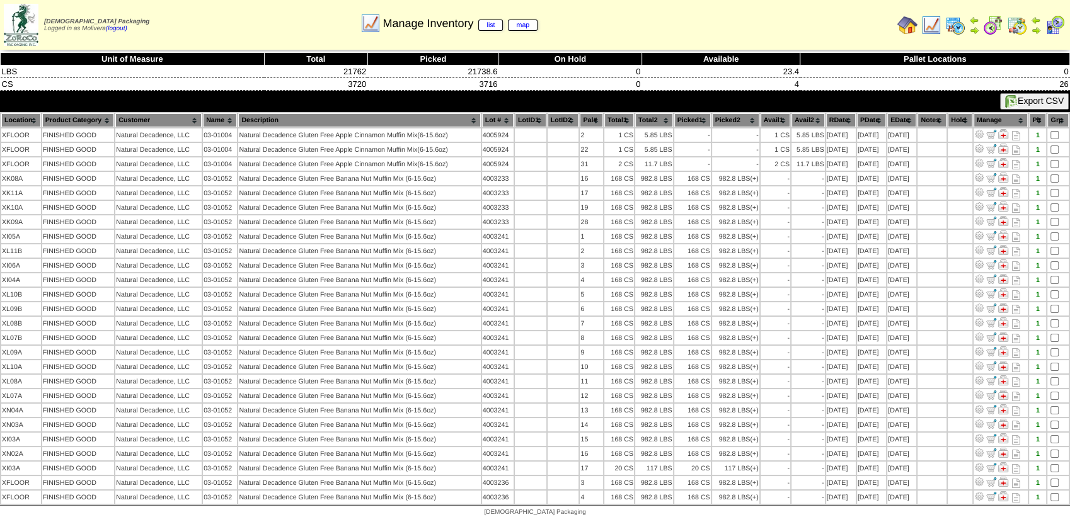
click at [1016, 26] on img at bounding box center [1017, 25] width 20 height 20
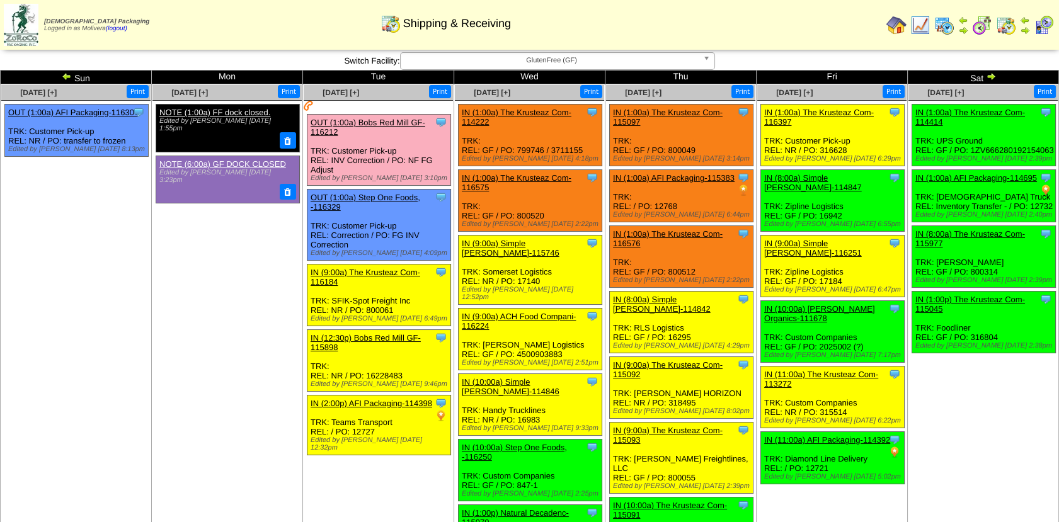
click at [1056, 29] on table at bounding box center [970, 25] width 173 height 25
click at [1038, 28] on img at bounding box center [1044, 25] width 20 height 20
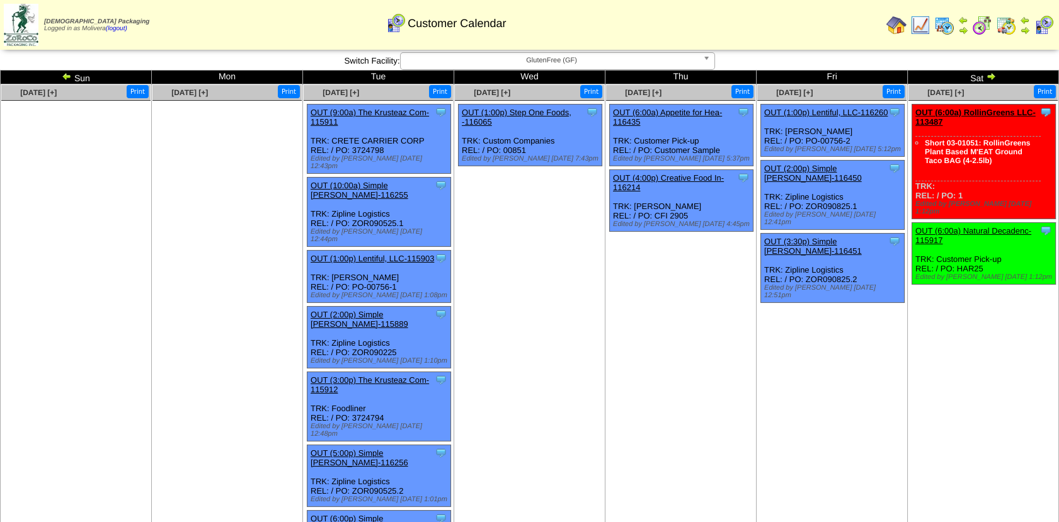
click at [991, 78] on img at bounding box center [991, 76] width 10 height 10
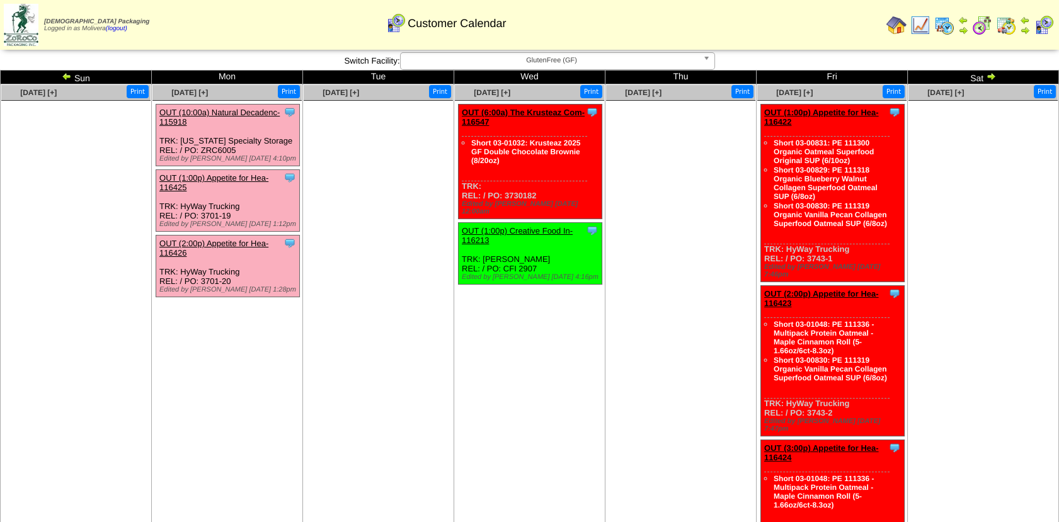
click at [922, 27] on img at bounding box center [920, 25] width 20 height 20
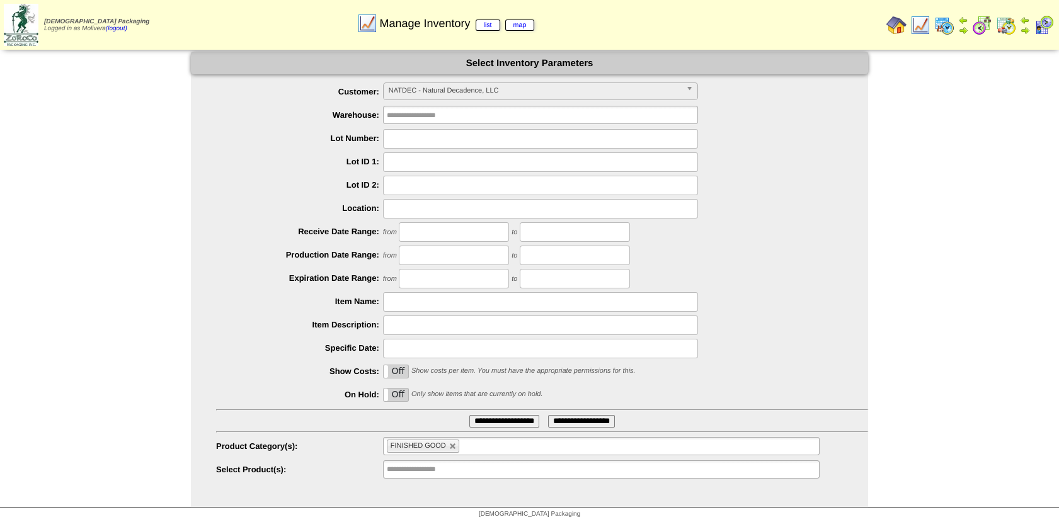
click at [498, 422] on input "**********" at bounding box center [504, 421] width 70 height 13
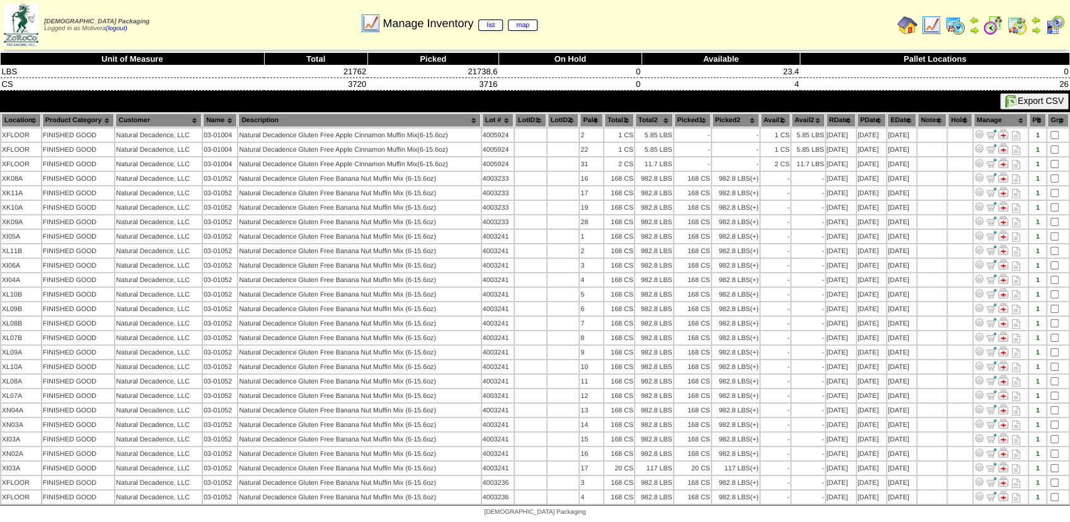
click at [953, 25] on img at bounding box center [955, 25] width 20 height 20
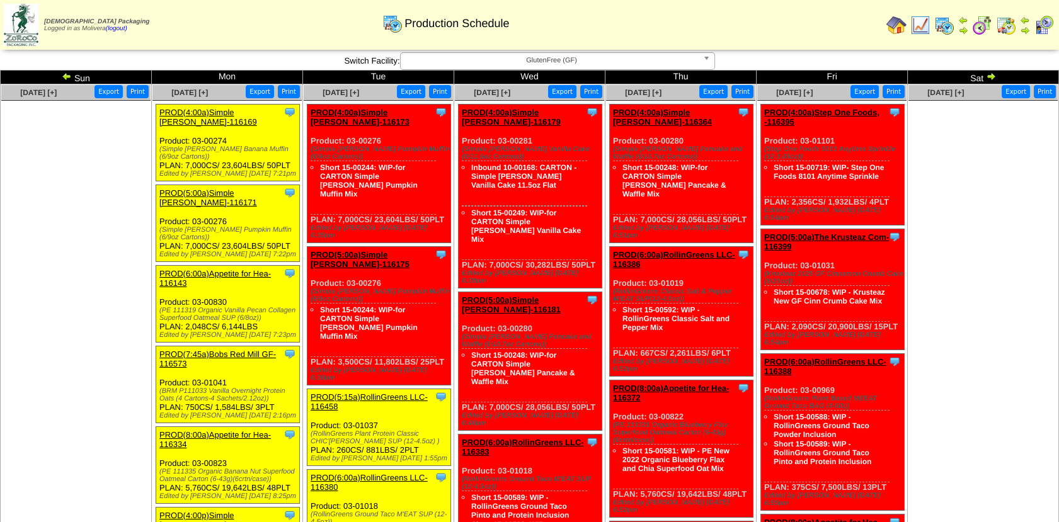
click at [64, 76] on img at bounding box center [67, 76] width 10 height 10
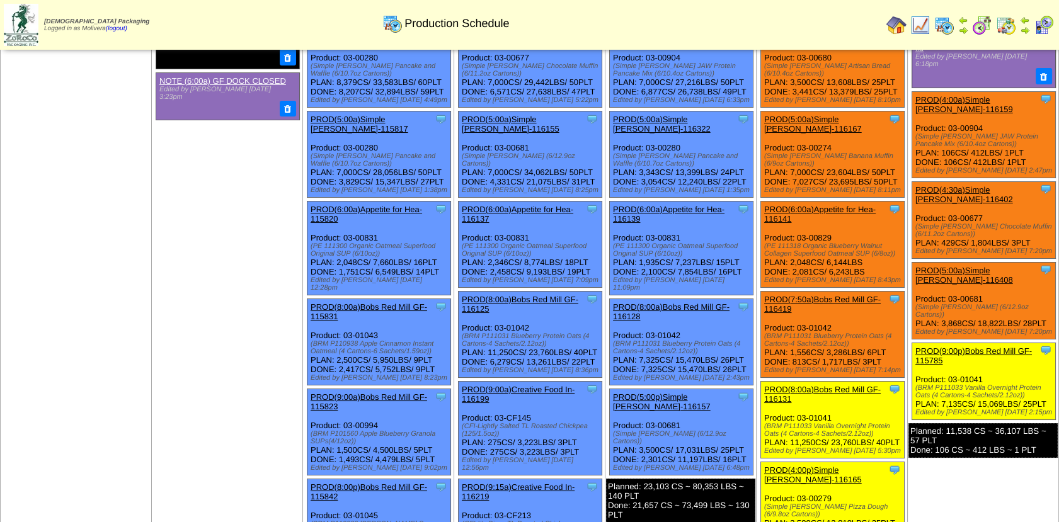
scroll to position [84, 0]
click at [381, 204] on link "PROD(6:00a)Appetite for Hea-115820" at bounding box center [367, 213] width 112 height 19
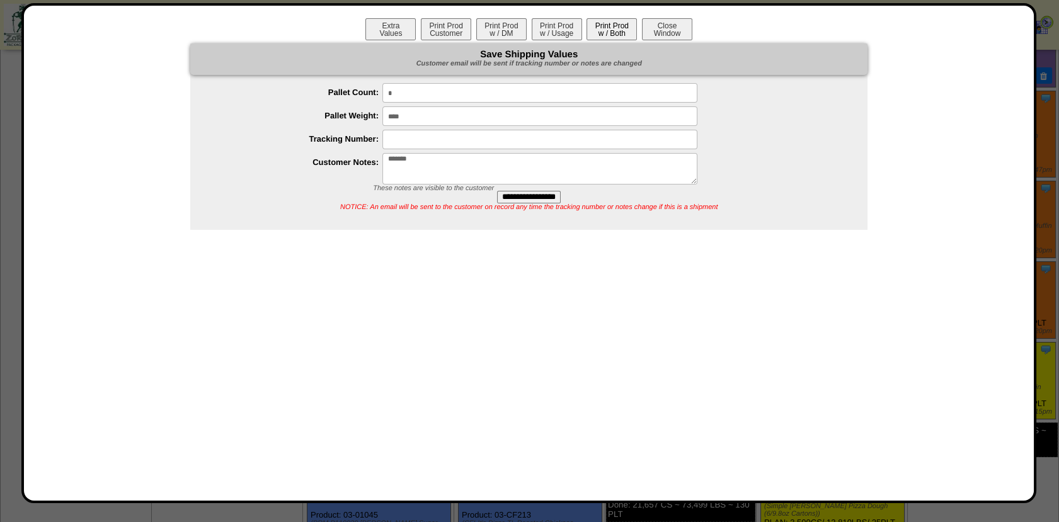
click at [607, 23] on button "Print Prod w / Both" at bounding box center [612, 29] width 50 height 22
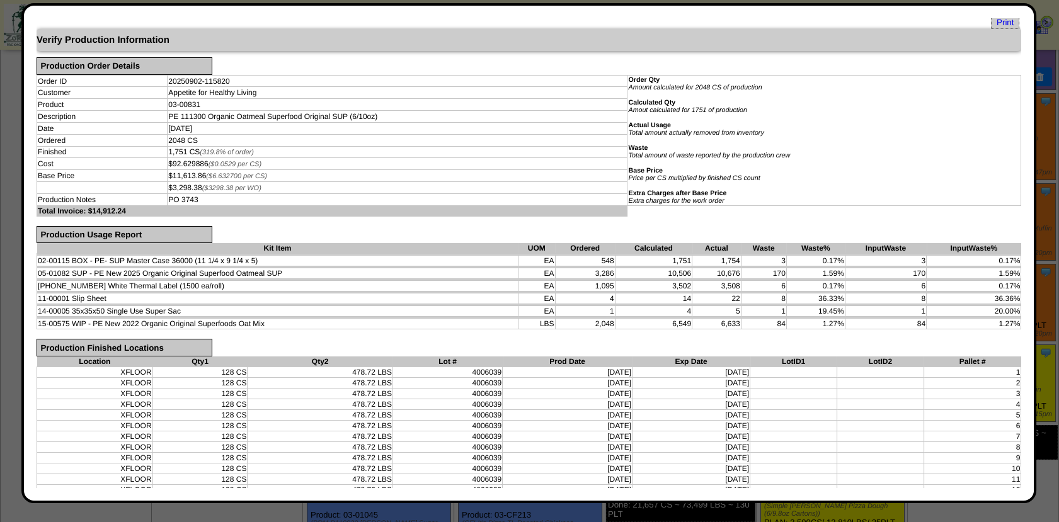
scroll to position [0, 0]
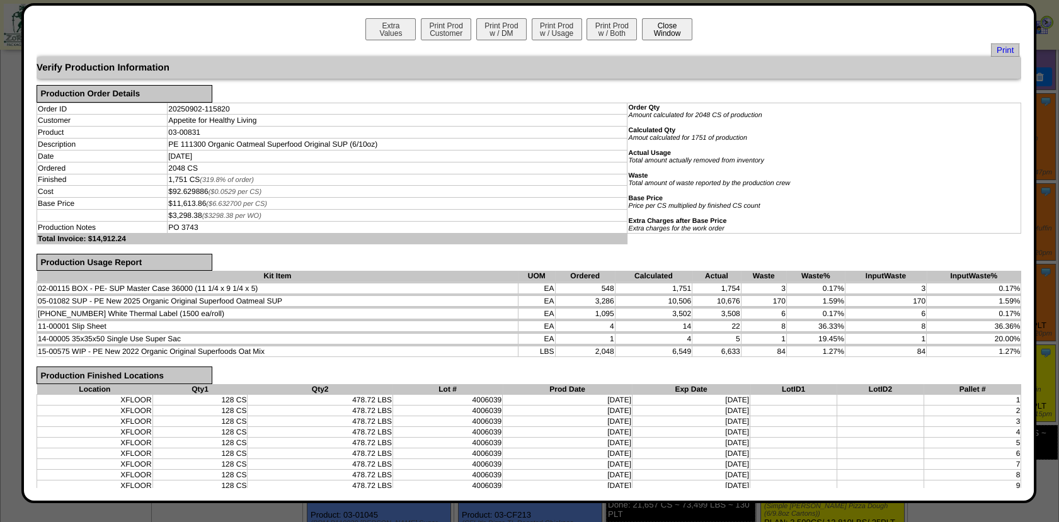
click at [672, 38] on button "Close Window" at bounding box center [667, 29] width 50 height 22
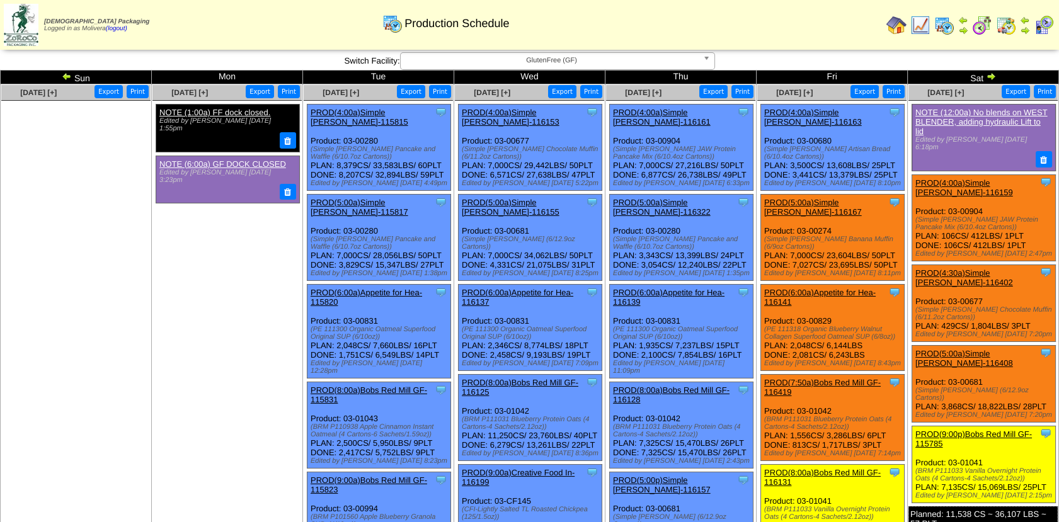
click at [530, 288] on link "PROD(6:00a)Appetite for Hea-116137" at bounding box center [518, 297] width 112 height 19
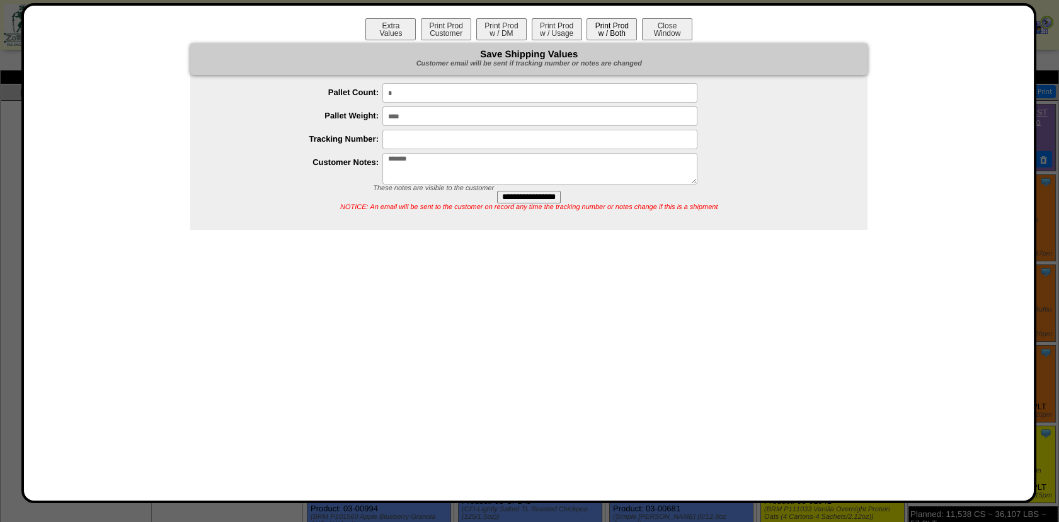
click at [613, 31] on button "Print Prod w / Both" at bounding box center [612, 29] width 50 height 22
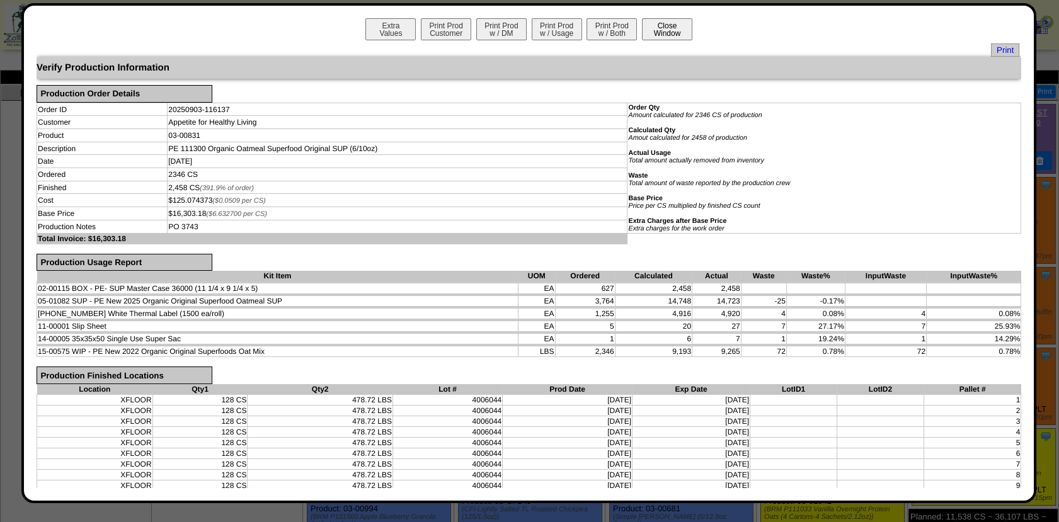
click at [659, 25] on button "Close Window" at bounding box center [667, 29] width 50 height 22
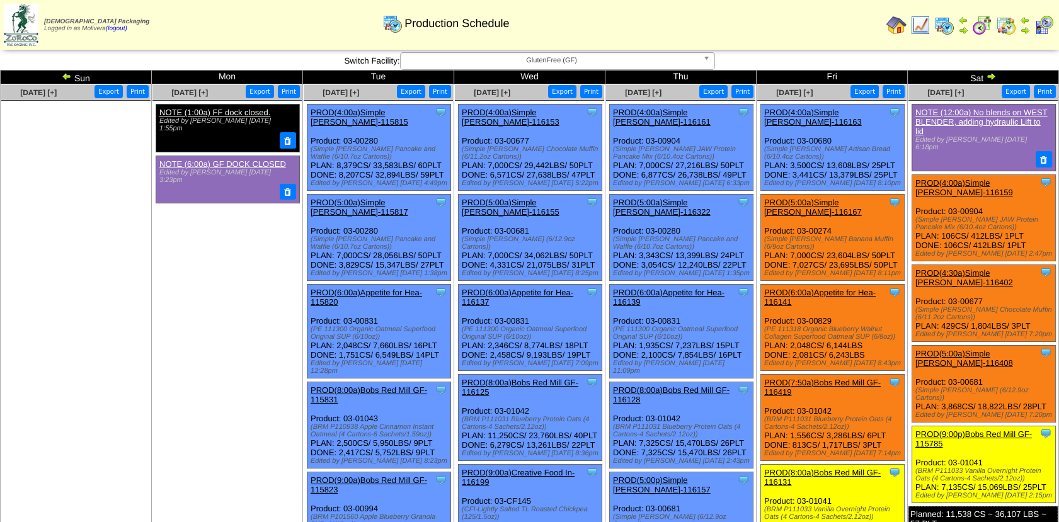
click at [675, 288] on link "PROD(6:00a)Appetite for Hea-116139" at bounding box center [669, 297] width 112 height 19
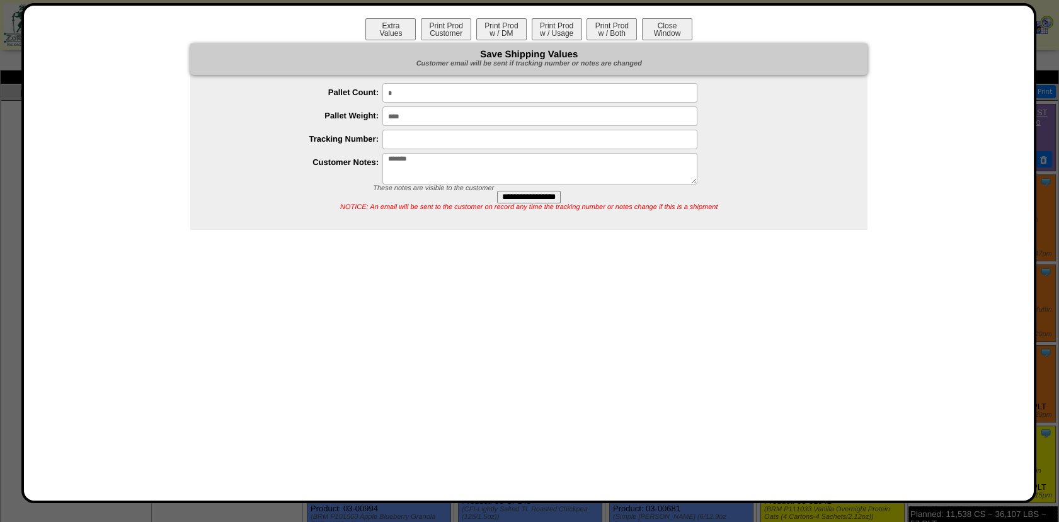
click at [609, 40] on div "Extra Values Print Prod Customer Print Prod w / DM Print Prod w / Usage Print P…" at bounding box center [529, 30] width 985 height 25
click at [609, 36] on button "Print Prod w / Both" at bounding box center [612, 29] width 50 height 22
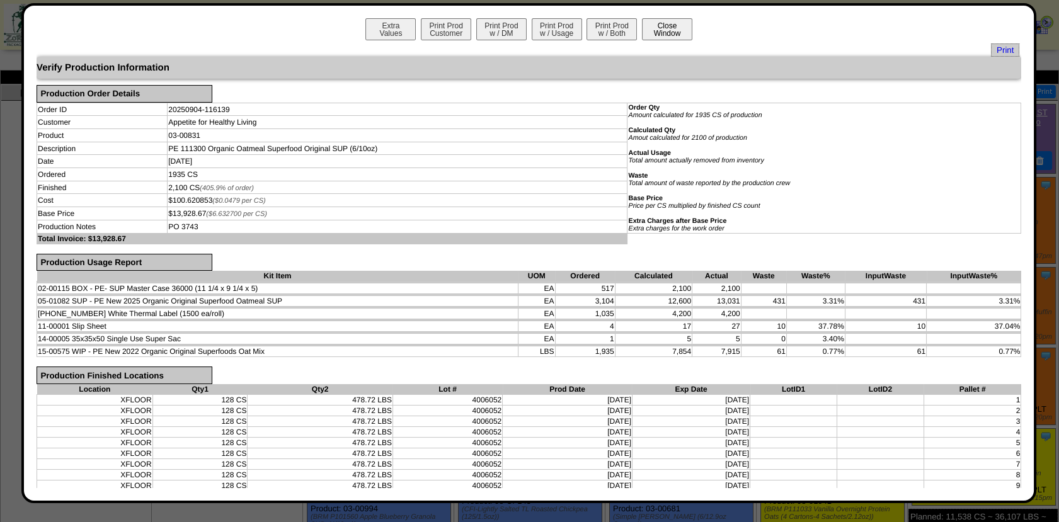
click at [667, 33] on button "Close Window" at bounding box center [667, 29] width 50 height 22
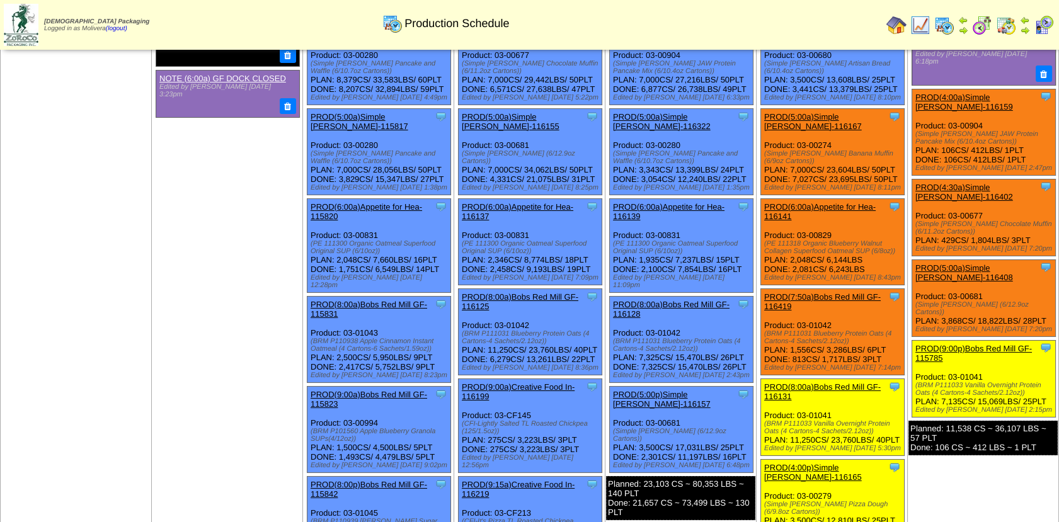
scroll to position [90, 0]
